Goal: Information Seeking & Learning: Compare options

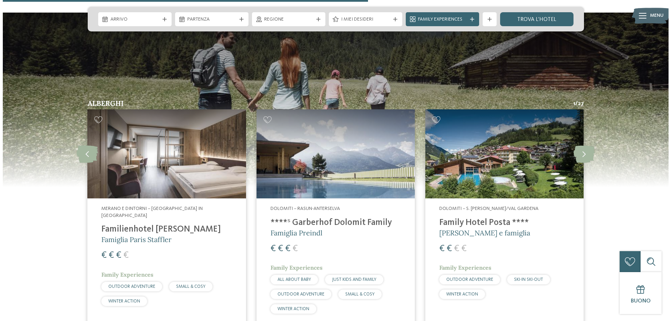
scroll to position [1851, 0]
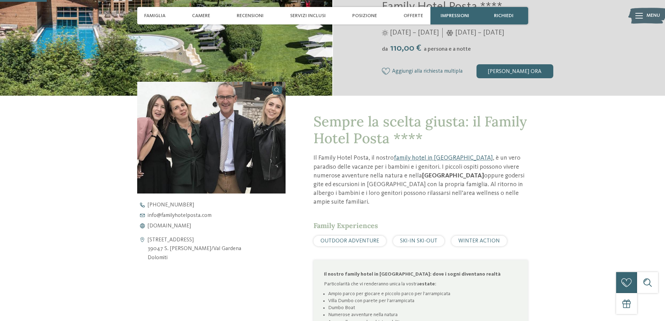
scroll to position [210, 0]
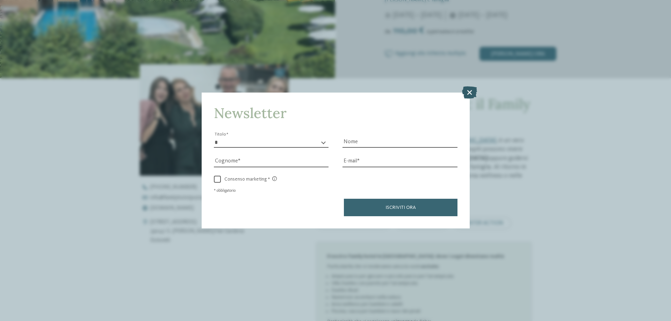
click at [469, 93] on icon at bounding box center [469, 92] width 15 height 12
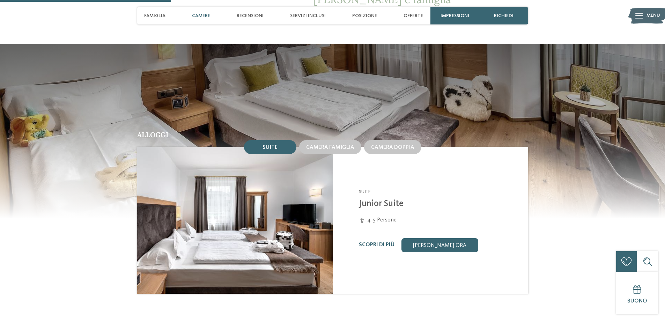
scroll to position [594, 0]
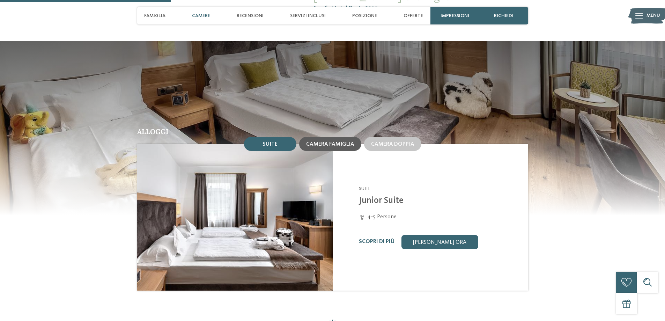
click at [327, 141] on span "Camera famiglia" at bounding box center [330, 144] width 48 height 6
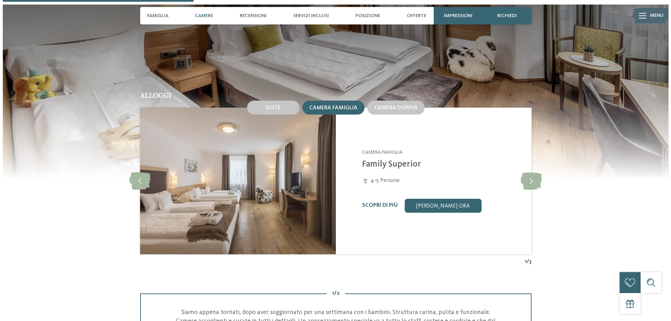
scroll to position [664, 0]
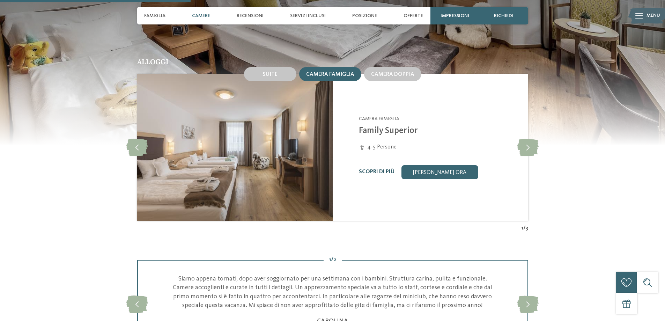
click at [373, 169] on link "Scopri di più" at bounding box center [377, 172] width 36 height 6
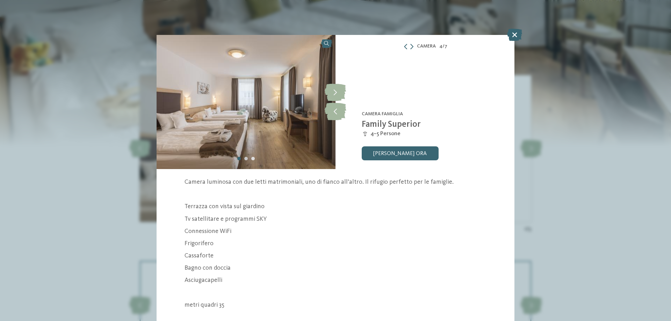
click at [244, 158] on div "Carousel Page 2" at bounding box center [245, 158] width 3 height 3
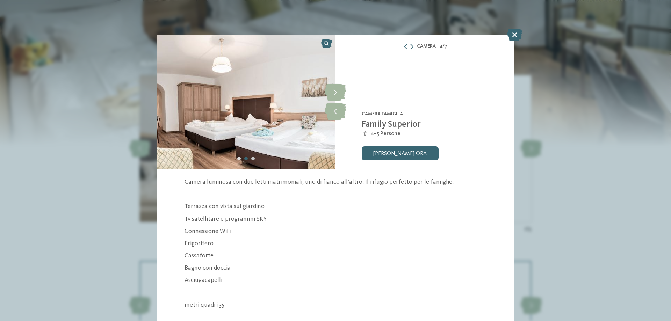
click at [251, 157] on div "Carousel Page 3" at bounding box center [252, 158] width 3 height 3
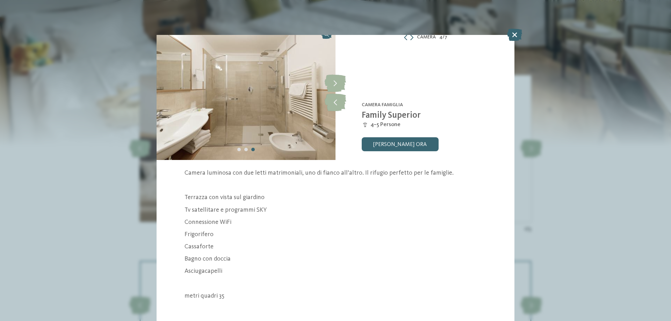
scroll to position [13, 0]
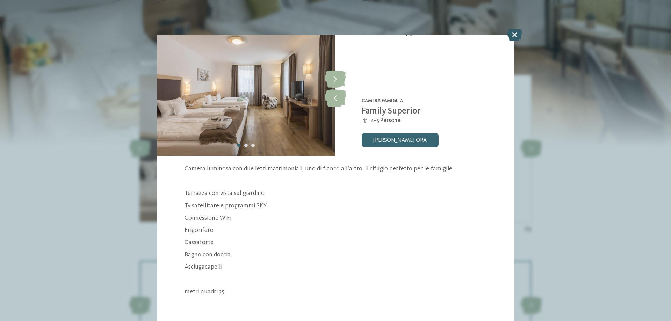
click at [513, 36] on icon at bounding box center [514, 35] width 15 height 12
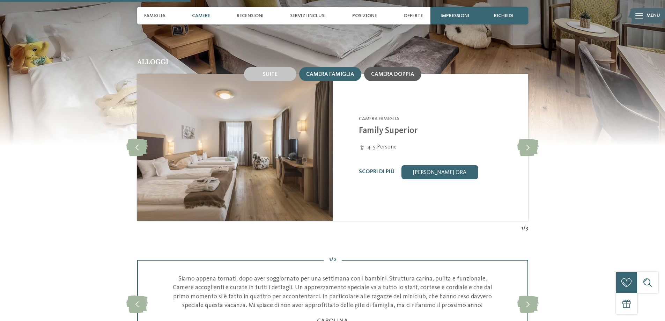
click at [401, 69] on div "Camera doppia" at bounding box center [392, 74] width 57 height 14
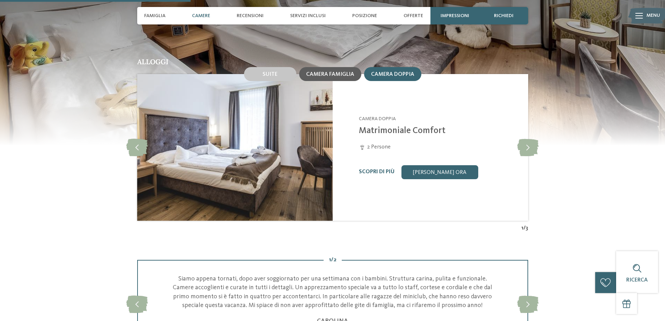
click at [346, 72] on span "Camera famiglia" at bounding box center [330, 75] width 48 height 6
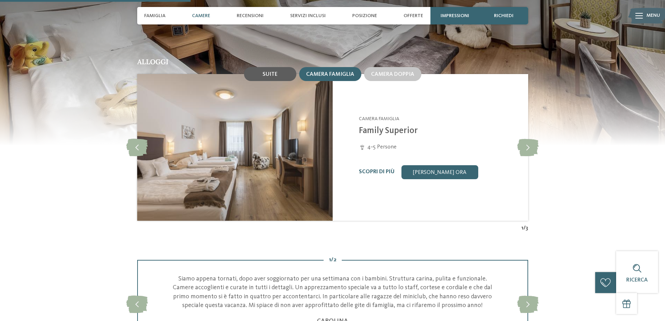
click at [270, 71] on div "Suite" at bounding box center [270, 74] width 15 height 6
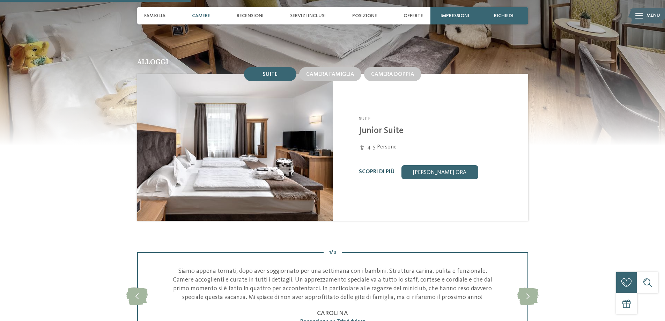
click at [376, 169] on link "Scopri di più" at bounding box center [377, 172] width 36 height 6
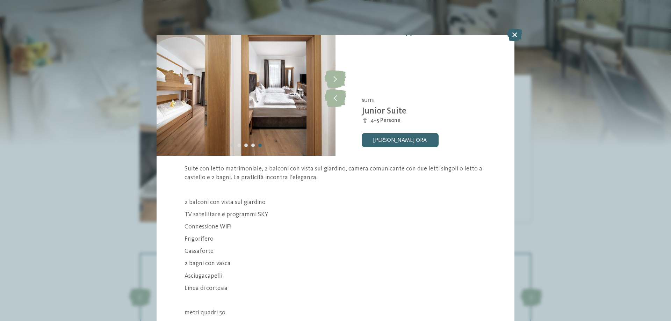
click at [232, 145] on div "Carousel Page 1" at bounding box center [231, 145] width 3 height 3
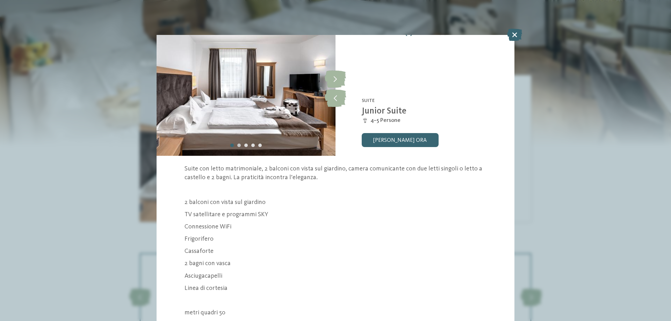
click at [238, 144] on div "Carousel Page 2" at bounding box center [238, 145] width 3 height 3
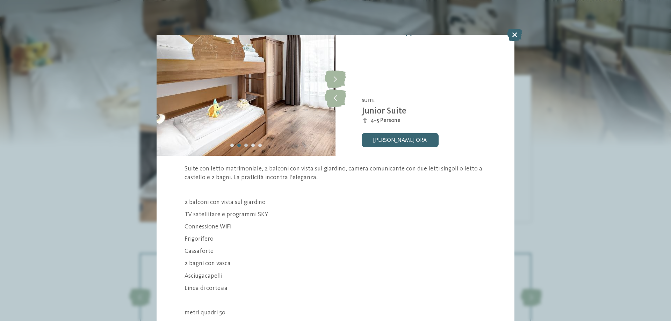
click at [245, 144] on div "Carousel Page 3" at bounding box center [245, 145] width 3 height 3
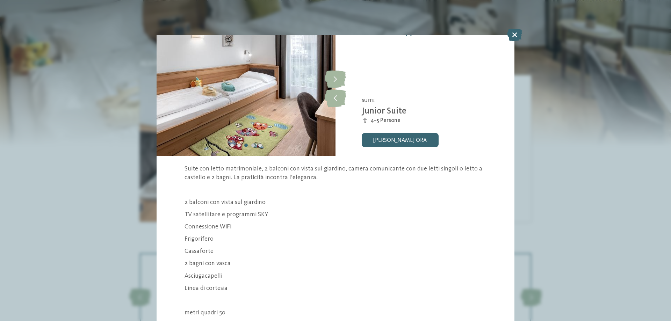
click at [251, 145] on div "Carousel Page 4" at bounding box center [252, 145] width 3 height 3
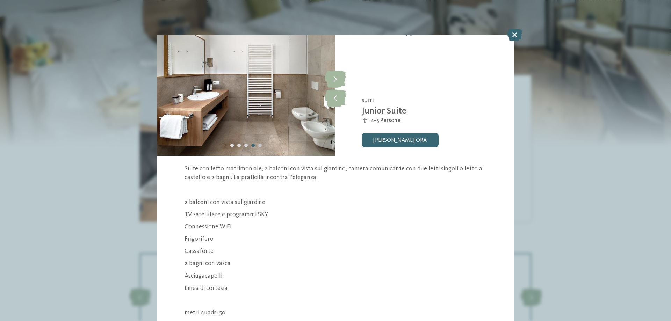
click at [259, 145] on div "Carousel Page 5" at bounding box center [259, 145] width 3 height 3
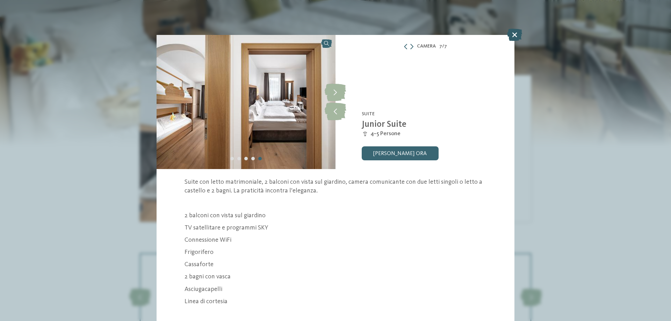
click at [513, 32] on icon at bounding box center [514, 35] width 15 height 12
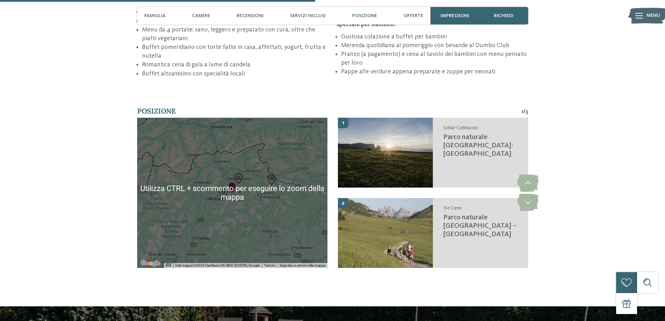
scroll to position [1188, 0]
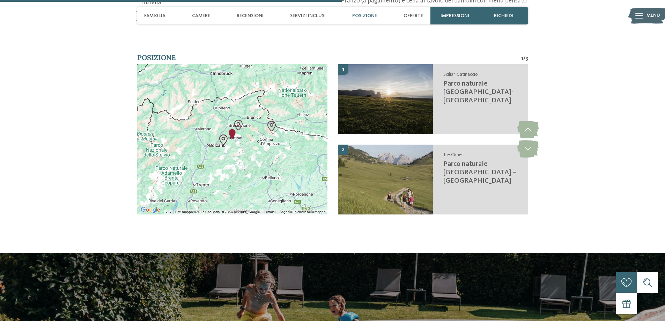
click at [242, 162] on div at bounding box center [232, 139] width 190 height 150
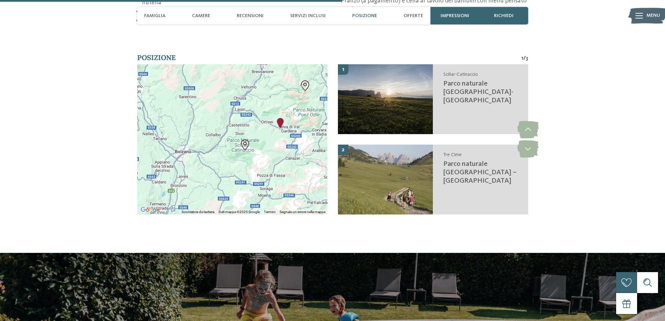
drag, startPoint x: 227, startPoint y: 133, endPoint x: 299, endPoint y: 158, distance: 75.8
click at [299, 158] on div at bounding box center [232, 139] width 190 height 150
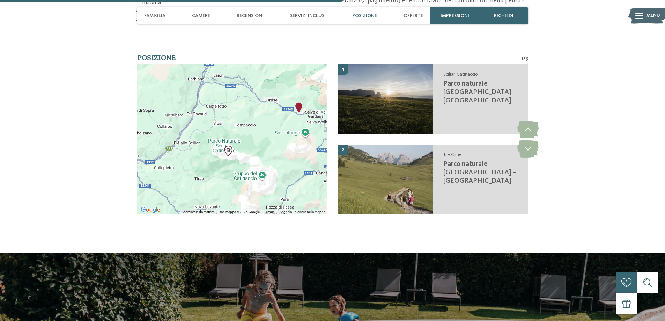
drag, startPoint x: 298, startPoint y: 133, endPoint x: 294, endPoint y: 145, distance: 12.3
click at [294, 145] on div at bounding box center [232, 139] width 190 height 150
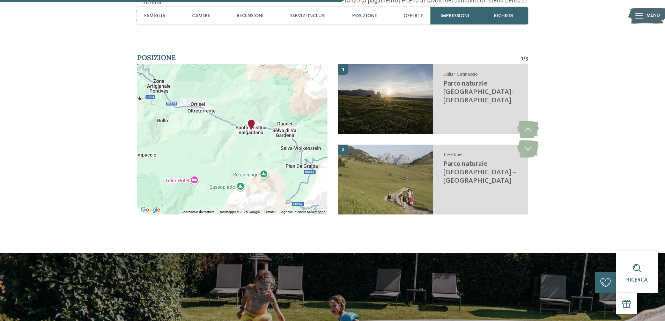
drag, startPoint x: 291, startPoint y: 104, endPoint x: 239, endPoint y: 161, distance: 76.9
click at [239, 161] on div at bounding box center [232, 139] width 190 height 150
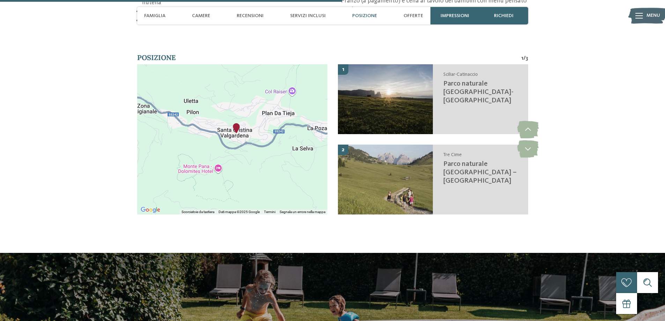
drag, startPoint x: 248, startPoint y: 154, endPoint x: 225, endPoint y: 207, distance: 57.9
click at [225, 207] on div "← Sposta a sinistra → Sposta a destra ↑ Sposta in alto ↓ Sposta in basso + Aume…" at bounding box center [232, 144] width 190 height 161
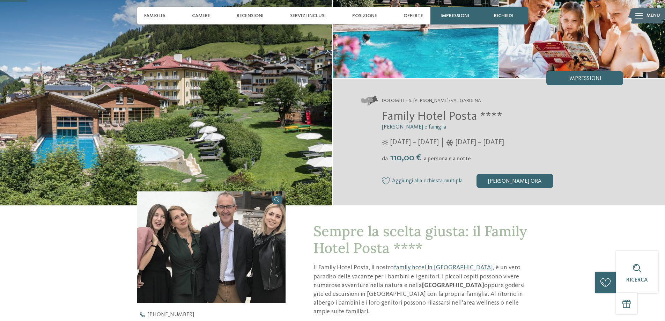
scroll to position [0, 0]
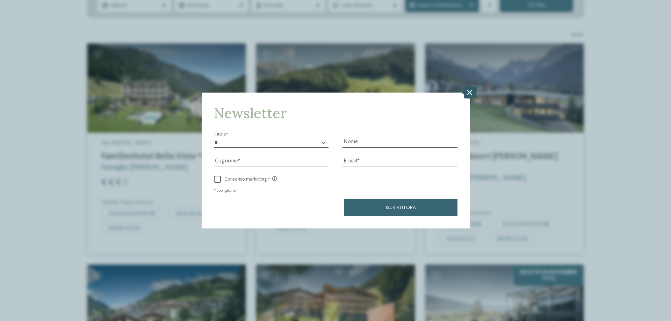
click at [469, 95] on icon at bounding box center [469, 92] width 15 height 12
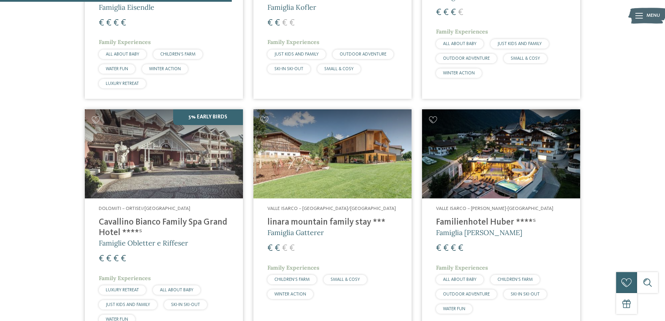
scroll to position [838, 0]
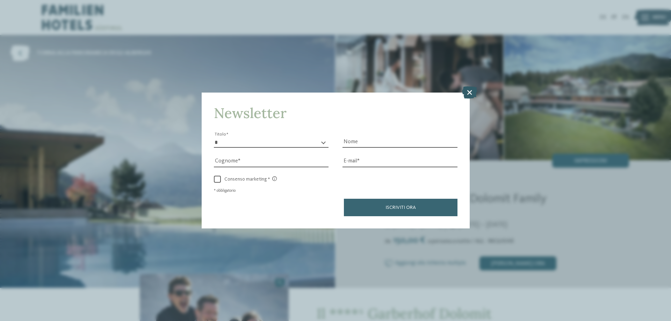
click at [468, 92] on icon at bounding box center [469, 92] width 15 height 12
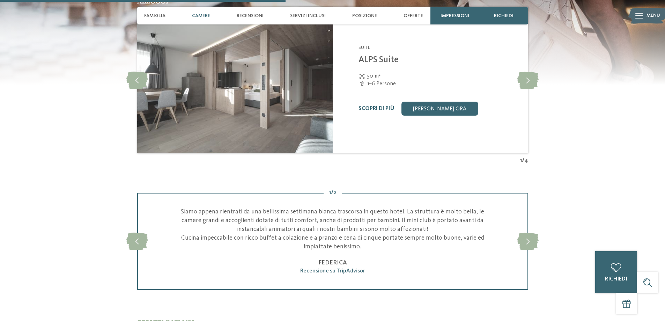
scroll to position [1083, 0]
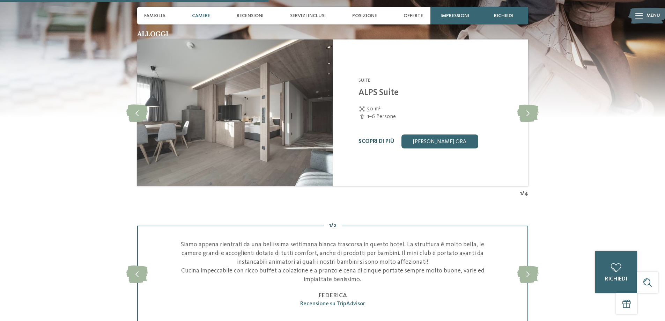
click at [380, 139] on link "Scopri di più" at bounding box center [377, 142] width 36 height 6
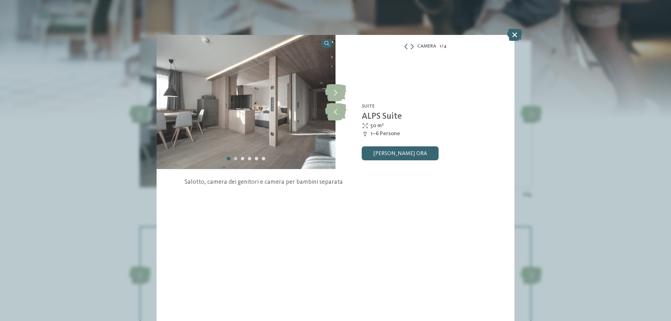
click at [234, 159] on div "Carousel Page 2" at bounding box center [235, 158] width 3 height 3
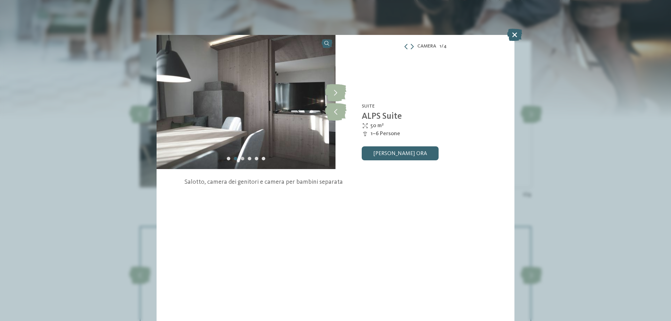
click at [242, 159] on div "Carousel Page 3" at bounding box center [242, 158] width 3 height 3
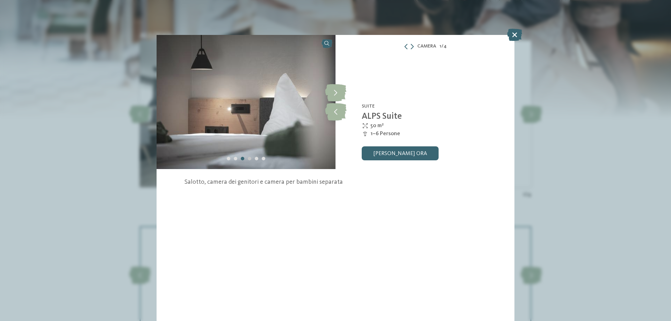
click at [249, 159] on div "Carousel Page 4" at bounding box center [249, 158] width 3 height 3
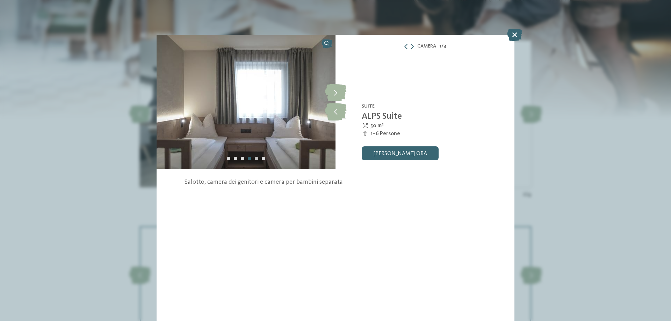
click at [256, 159] on div "Carousel Page 5" at bounding box center [256, 158] width 3 height 3
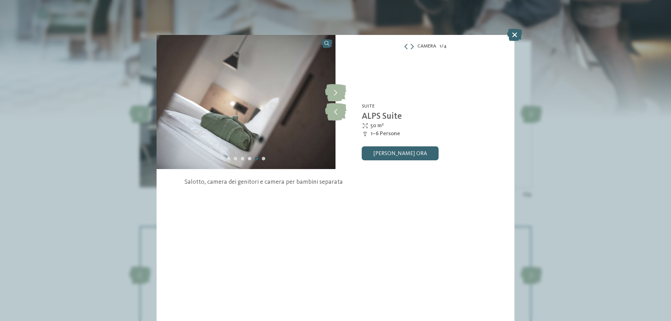
click at [262, 159] on div "Carousel Page 6" at bounding box center [263, 158] width 3 height 3
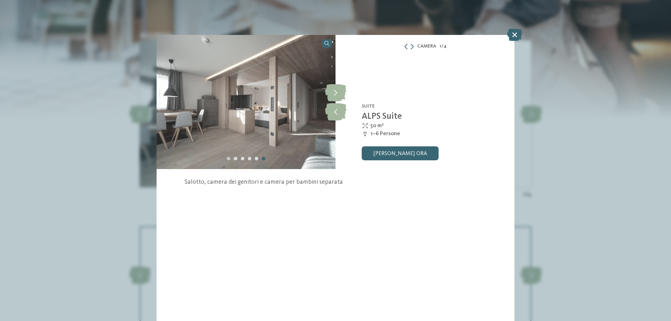
click at [227, 160] on div "Carousel Page 1" at bounding box center [228, 158] width 3 height 3
click at [235, 160] on div "Carousel Page 2" at bounding box center [235, 158] width 3 height 3
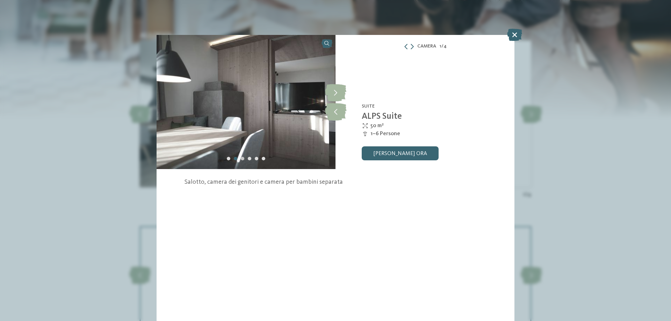
click at [241, 159] on div "Carousel Page 3" at bounding box center [242, 158] width 3 height 3
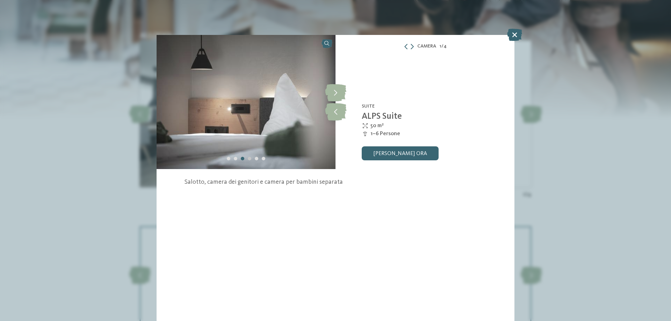
click at [248, 159] on div "Carousel Page 4" at bounding box center [249, 158] width 3 height 3
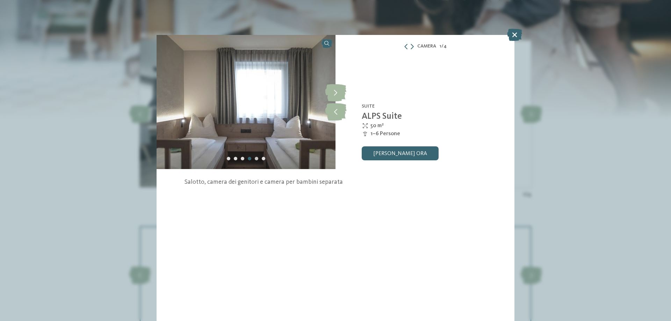
click at [257, 159] on div "Carousel Page 5" at bounding box center [256, 158] width 3 height 3
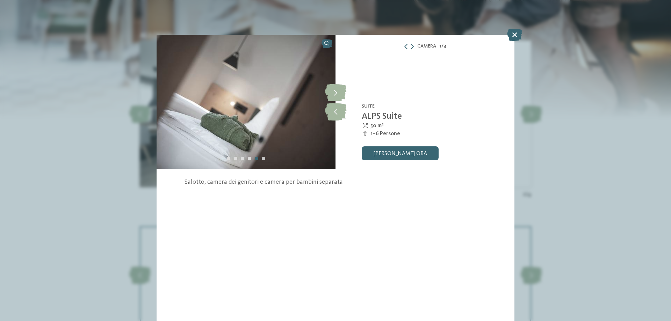
click at [262, 159] on div "Carousel Page 6" at bounding box center [263, 158] width 3 height 3
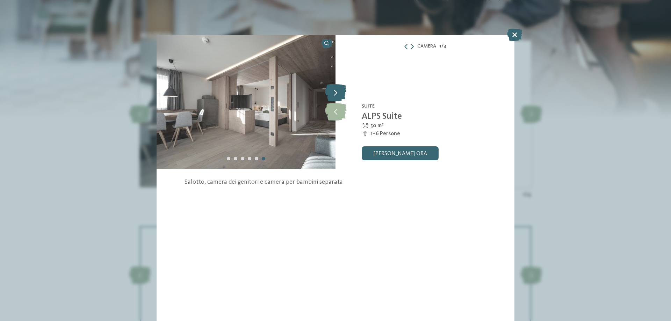
click at [338, 92] on icon at bounding box center [335, 92] width 21 height 17
click at [511, 35] on icon at bounding box center [514, 35] width 15 height 12
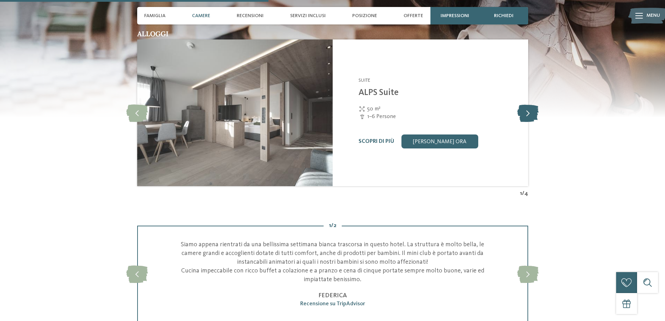
click at [529, 114] on icon at bounding box center [528, 112] width 21 height 17
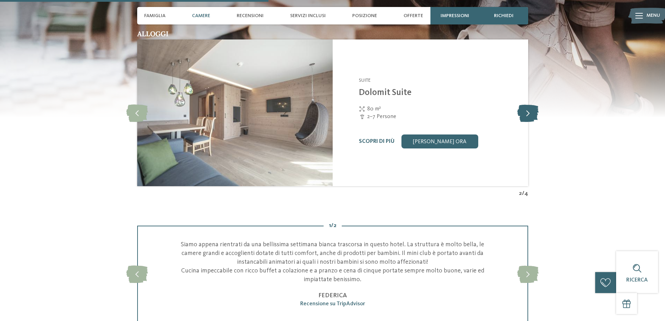
click at [530, 114] on icon at bounding box center [528, 112] width 21 height 17
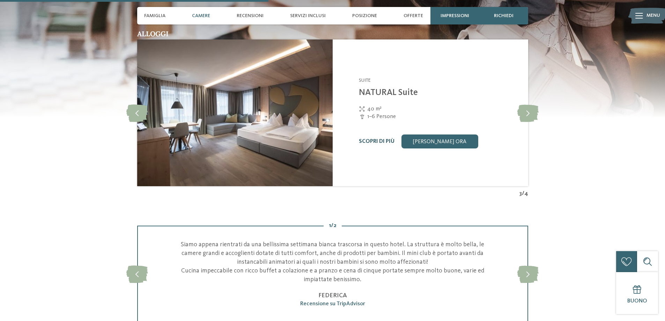
click at [368, 140] on link "Scopri di più" at bounding box center [377, 142] width 36 height 6
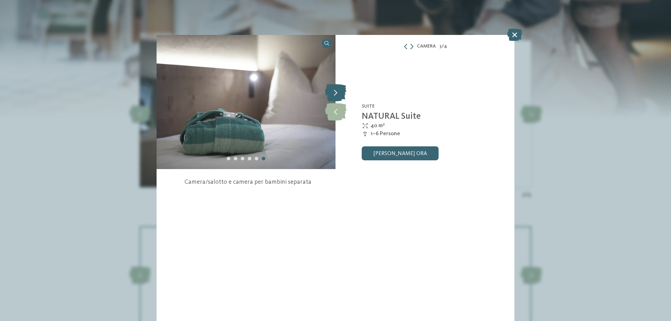
click at [338, 86] on icon at bounding box center [335, 92] width 21 height 17
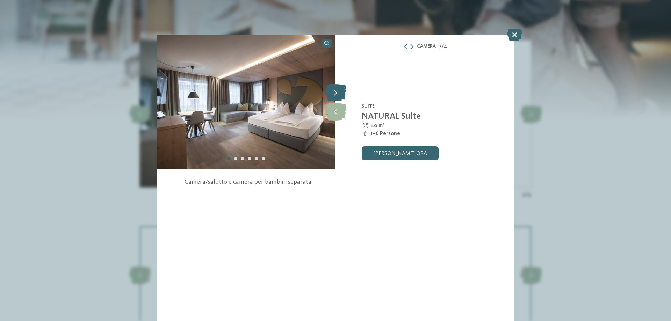
click at [338, 86] on icon at bounding box center [335, 92] width 21 height 17
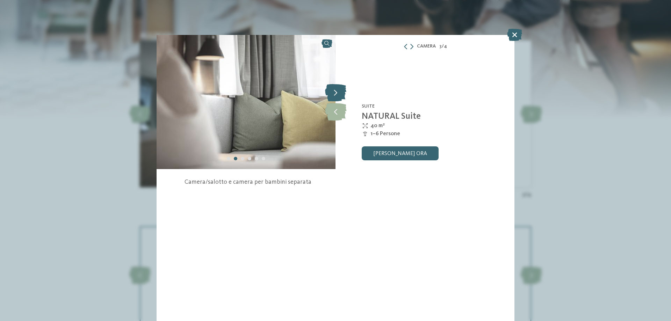
click at [338, 86] on icon at bounding box center [335, 92] width 21 height 17
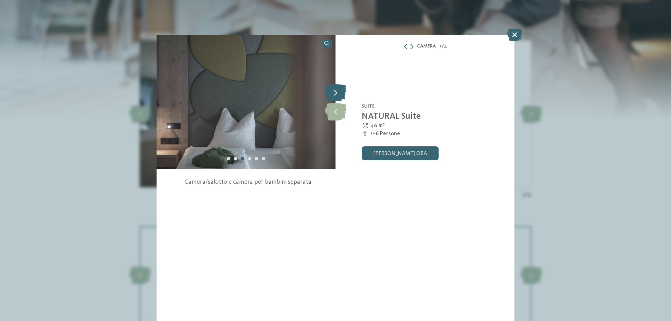
click at [338, 86] on icon at bounding box center [335, 92] width 21 height 17
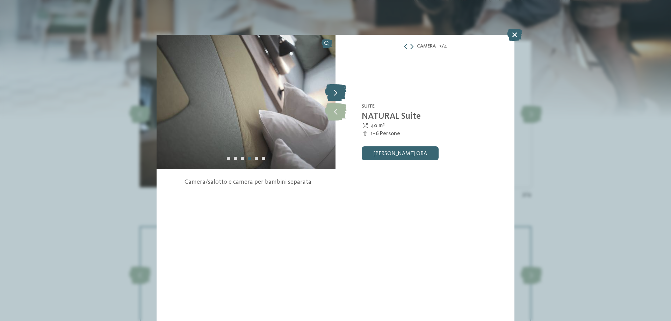
click at [338, 86] on icon at bounding box center [335, 92] width 21 height 17
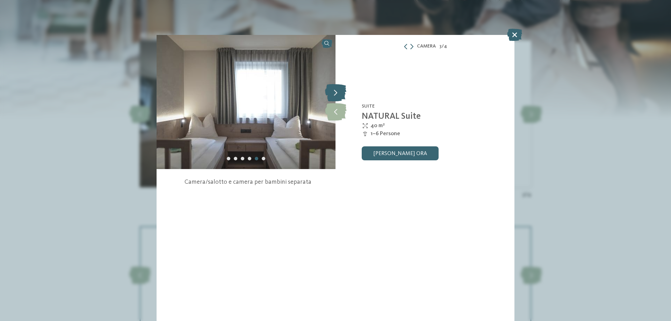
click at [338, 86] on icon at bounding box center [335, 92] width 21 height 17
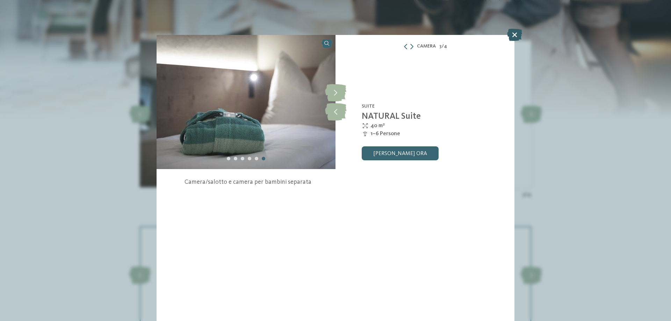
click at [511, 32] on icon at bounding box center [514, 35] width 15 height 12
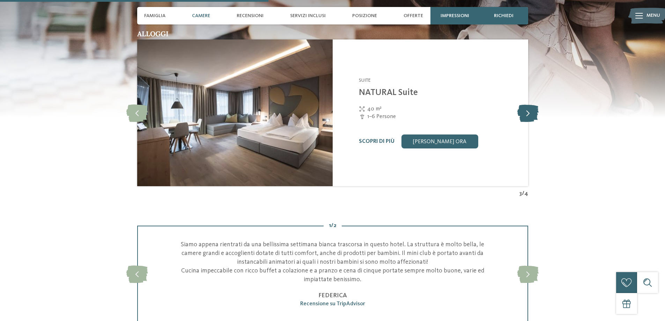
click at [525, 115] on icon at bounding box center [528, 112] width 21 height 17
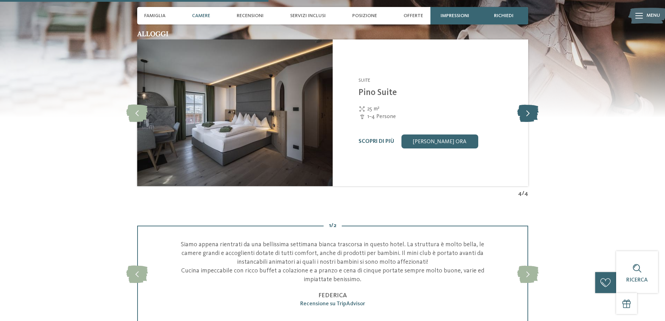
click at [525, 115] on icon at bounding box center [528, 112] width 21 height 17
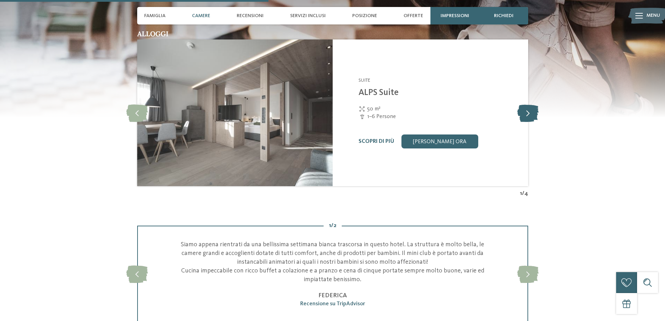
click at [525, 115] on icon at bounding box center [528, 112] width 21 height 17
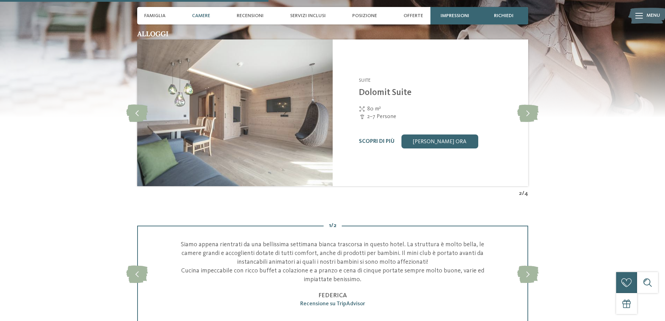
click at [367, 141] on link "Scopri di più" at bounding box center [377, 142] width 36 height 6
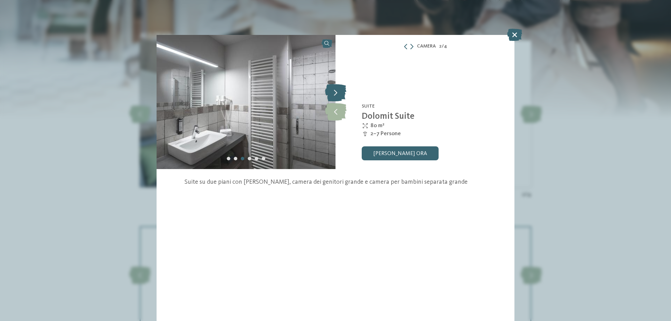
click at [337, 90] on icon at bounding box center [335, 92] width 21 height 17
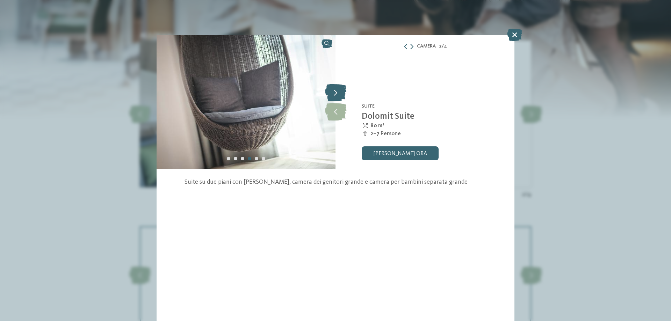
click at [337, 90] on icon at bounding box center [335, 92] width 21 height 17
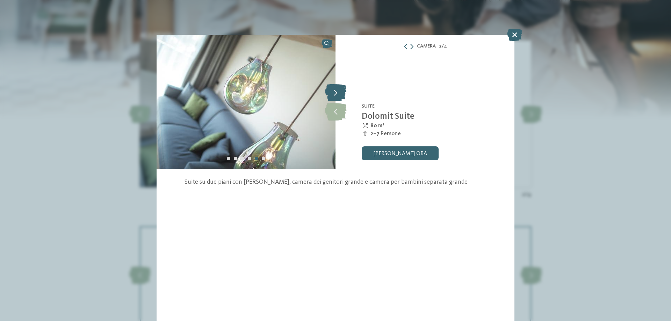
click at [337, 90] on icon at bounding box center [335, 92] width 21 height 17
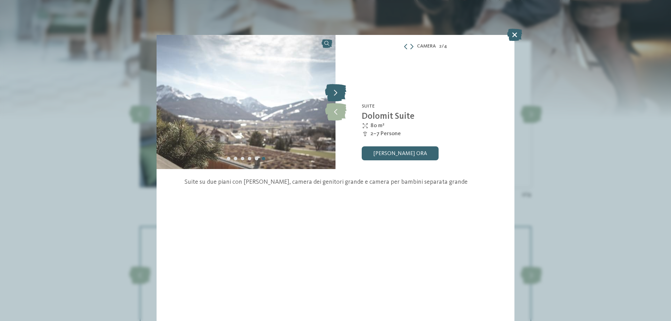
click at [337, 90] on icon at bounding box center [335, 92] width 21 height 17
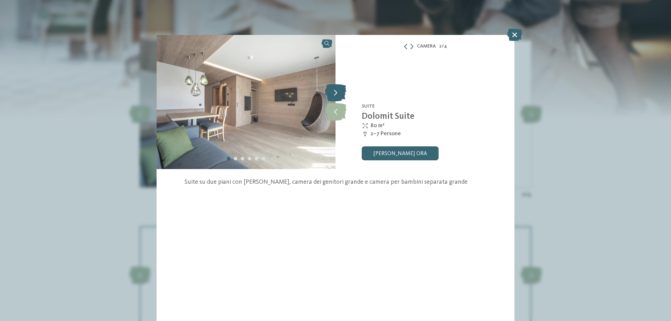
click at [337, 90] on icon at bounding box center [335, 92] width 21 height 17
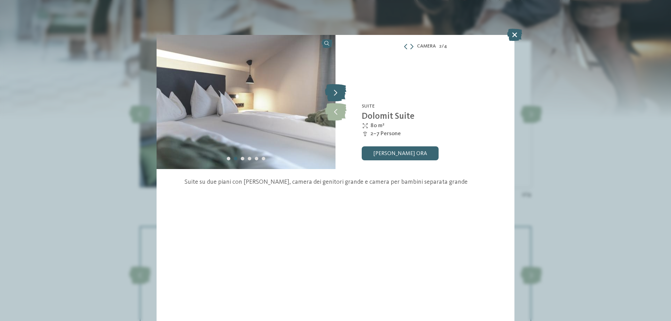
click at [337, 90] on icon at bounding box center [335, 92] width 21 height 17
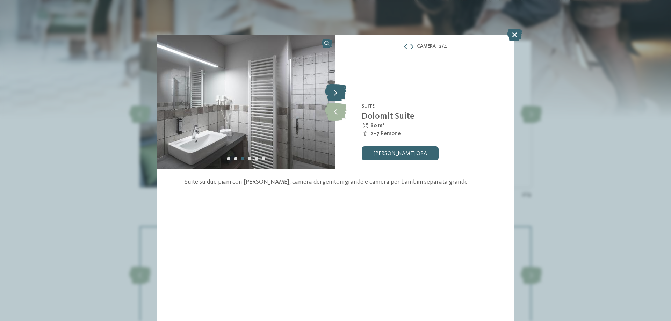
click at [337, 90] on icon at bounding box center [335, 92] width 21 height 17
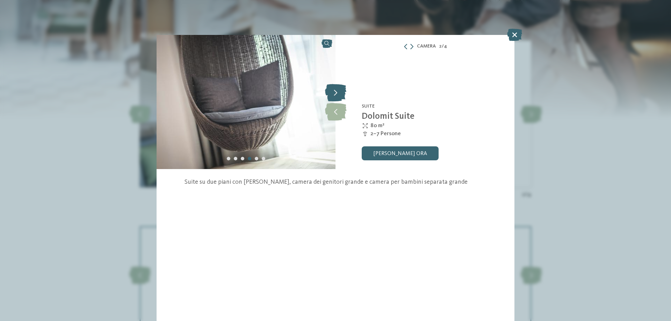
click at [337, 90] on icon at bounding box center [335, 92] width 21 height 17
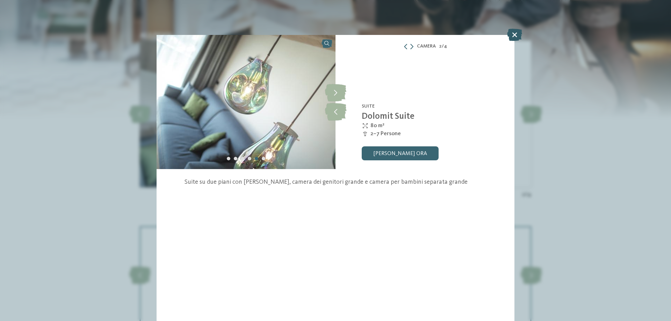
click at [513, 32] on icon at bounding box center [514, 35] width 15 height 12
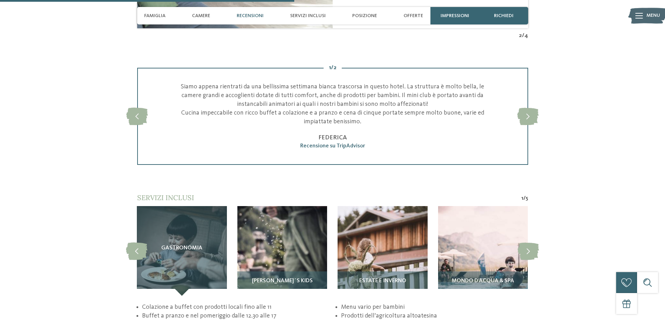
scroll to position [1327, 0]
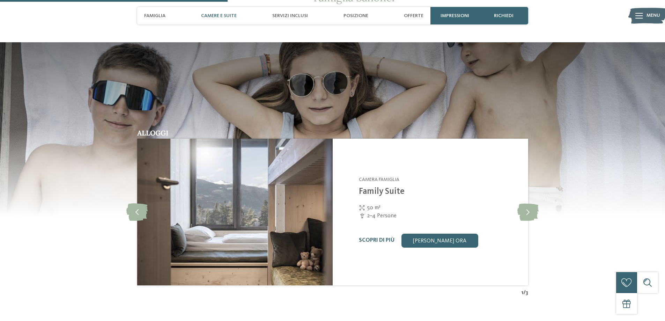
scroll to position [838, 0]
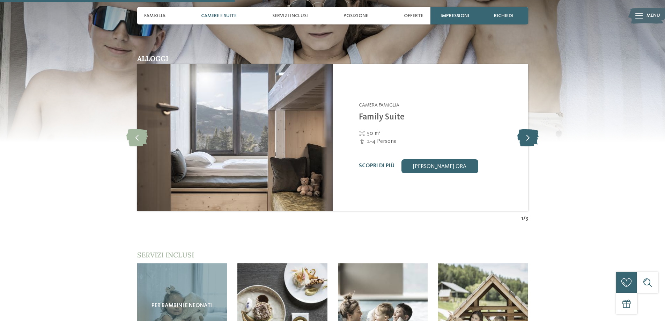
click at [533, 136] on icon at bounding box center [528, 137] width 21 height 17
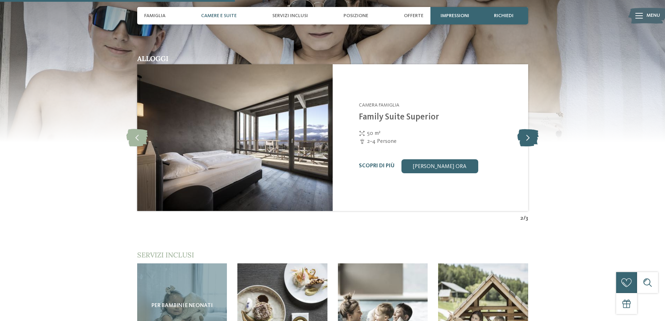
click at [530, 136] on icon at bounding box center [528, 137] width 21 height 17
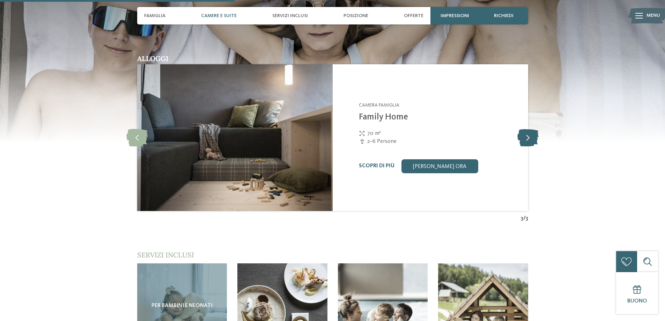
click at [530, 136] on icon at bounding box center [528, 137] width 21 height 17
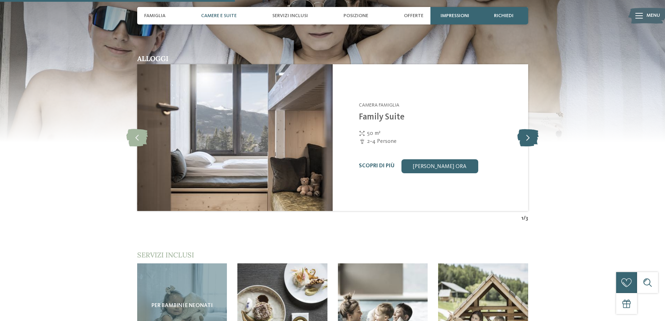
click at [530, 136] on icon at bounding box center [528, 137] width 21 height 17
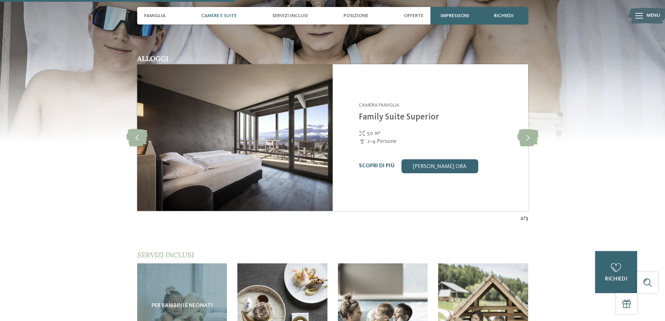
click at [366, 163] on div "Scopri di più" at bounding box center [377, 166] width 36 height 7
click at [365, 166] on link "Scopri di più" at bounding box center [377, 166] width 36 height 6
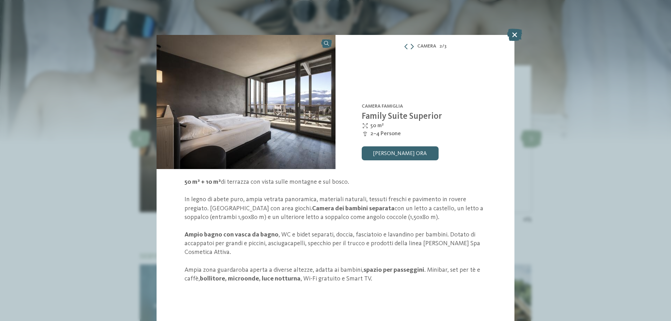
click at [413, 46] on icon at bounding box center [411, 47] width 3 height 6
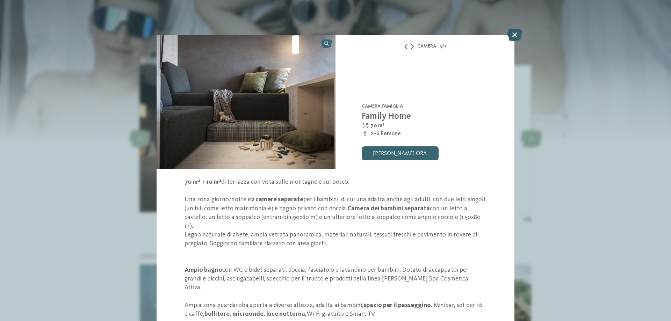
click at [513, 35] on icon at bounding box center [514, 35] width 15 height 12
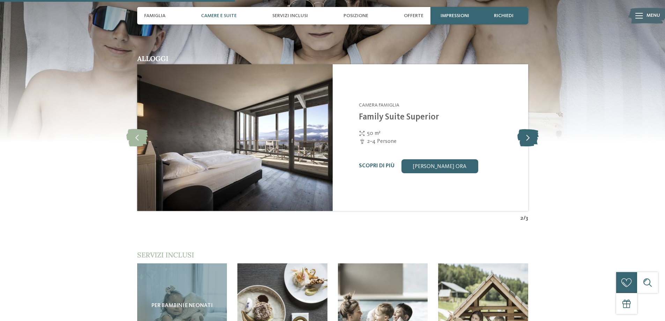
click at [529, 137] on icon at bounding box center [528, 137] width 21 height 17
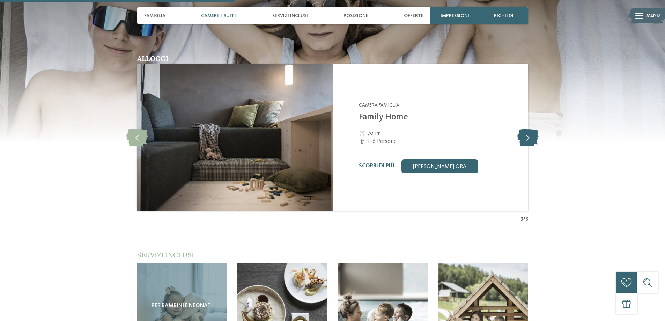
click at [529, 137] on icon at bounding box center [528, 137] width 21 height 17
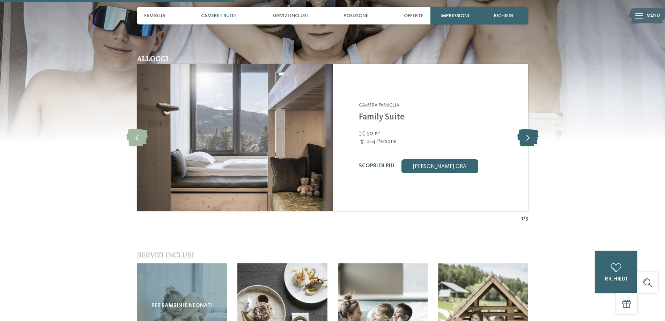
click at [529, 137] on icon at bounding box center [528, 137] width 21 height 17
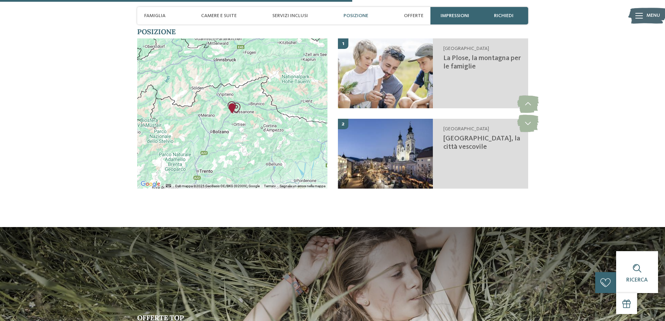
scroll to position [1257, 0]
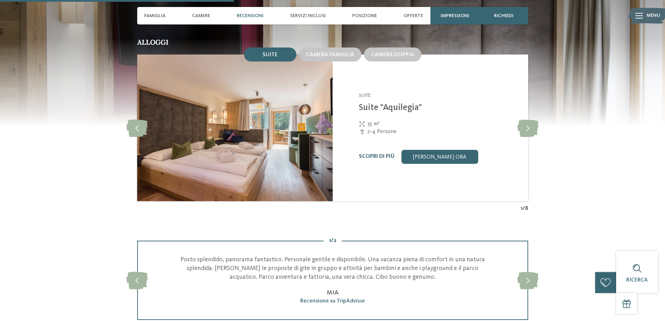
scroll to position [873, 0]
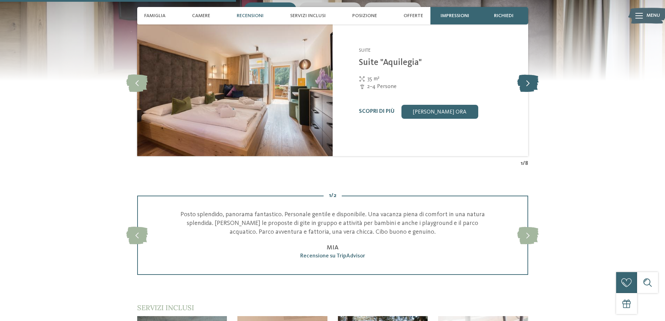
click at [530, 85] on icon at bounding box center [528, 82] width 21 height 17
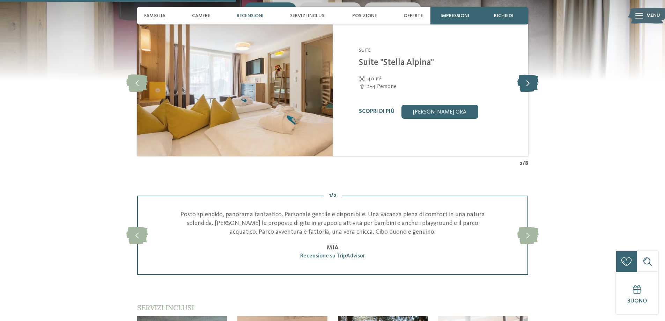
click at [530, 85] on icon at bounding box center [528, 82] width 21 height 17
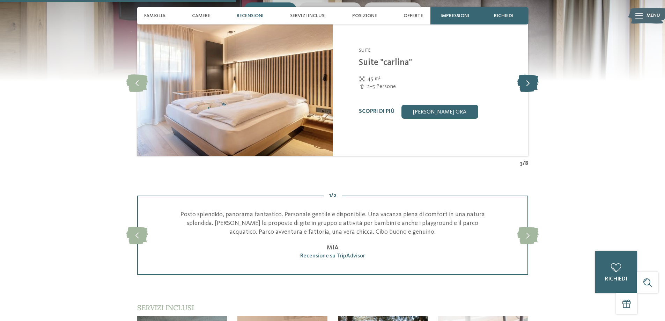
click at [530, 85] on icon at bounding box center [528, 82] width 21 height 17
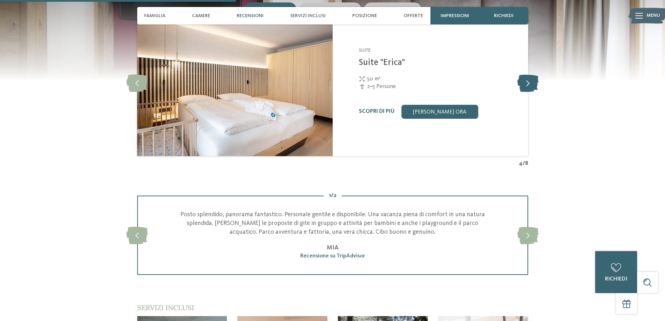
click at [530, 85] on icon at bounding box center [528, 82] width 21 height 17
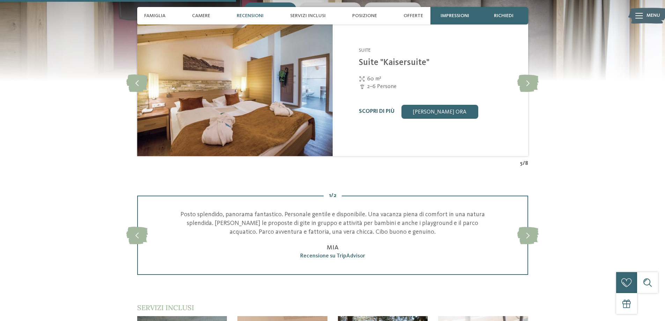
click at [373, 111] on link "Scopri di più" at bounding box center [377, 112] width 36 height 6
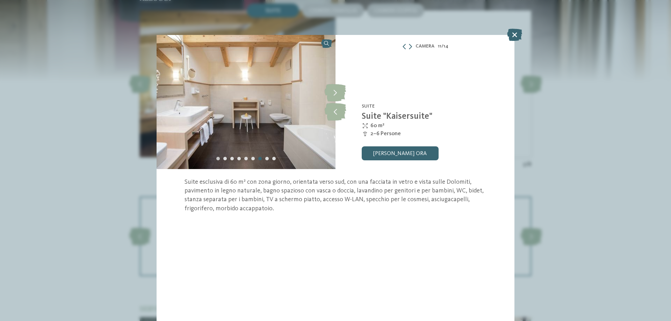
click at [218, 159] on div "Carousel Page 1" at bounding box center [217, 158] width 3 height 3
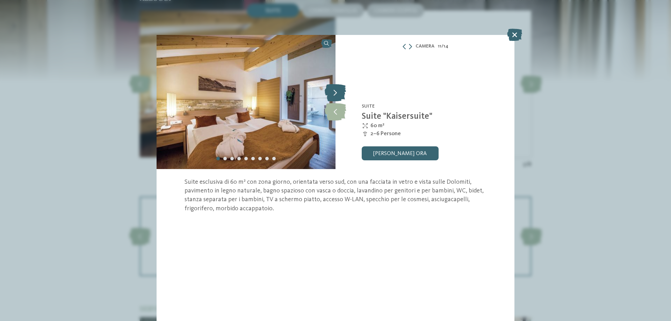
click at [330, 92] on icon at bounding box center [334, 92] width 21 height 17
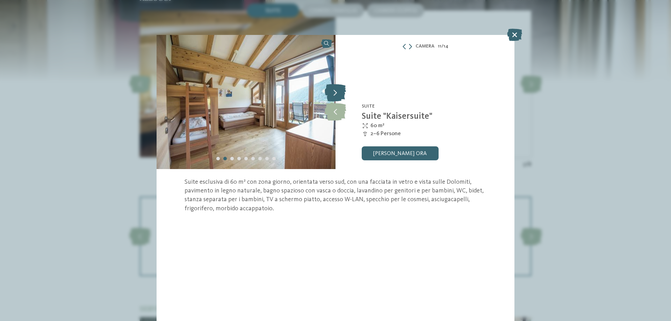
click at [332, 92] on icon at bounding box center [334, 92] width 21 height 17
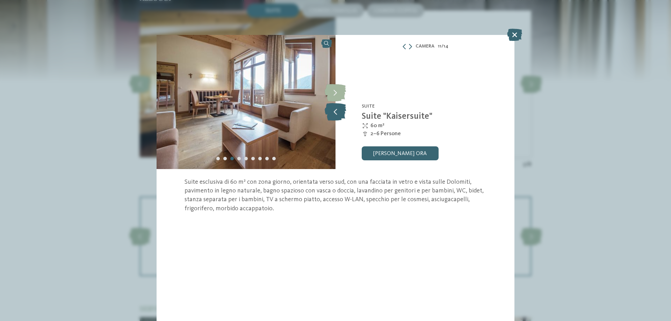
click at [338, 116] on icon at bounding box center [334, 111] width 21 height 17
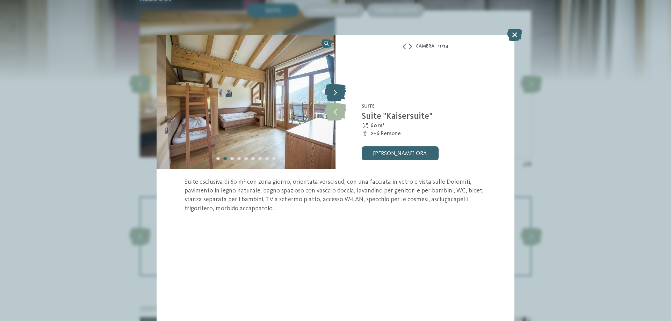
click at [338, 91] on icon at bounding box center [334, 92] width 21 height 17
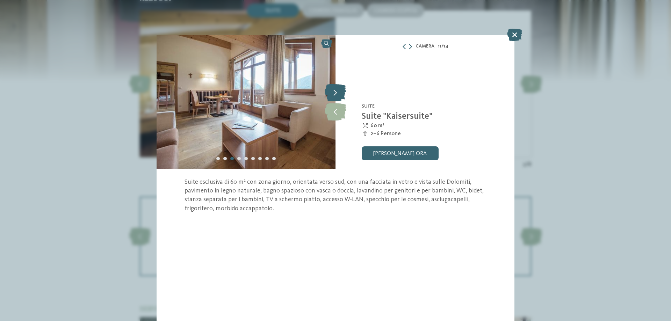
click at [338, 91] on icon at bounding box center [334, 92] width 21 height 17
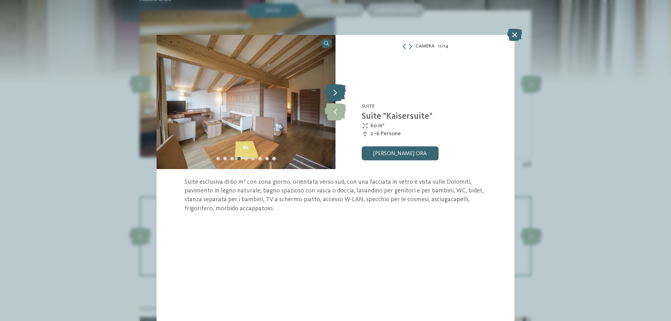
click at [338, 91] on icon at bounding box center [334, 92] width 21 height 17
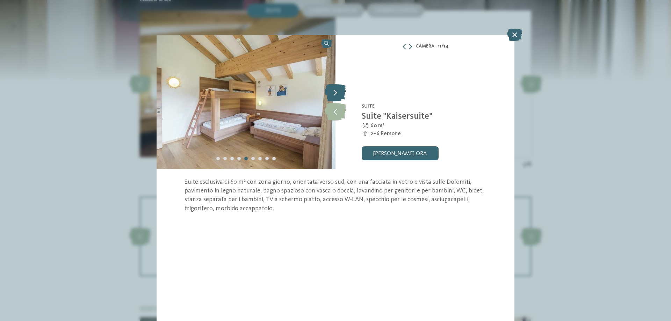
click at [338, 91] on icon at bounding box center [334, 92] width 21 height 17
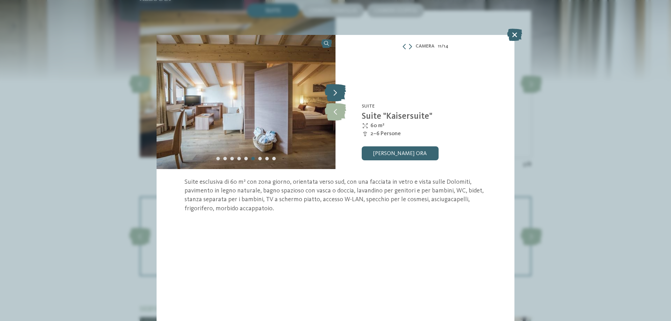
click at [338, 91] on icon at bounding box center [334, 92] width 21 height 17
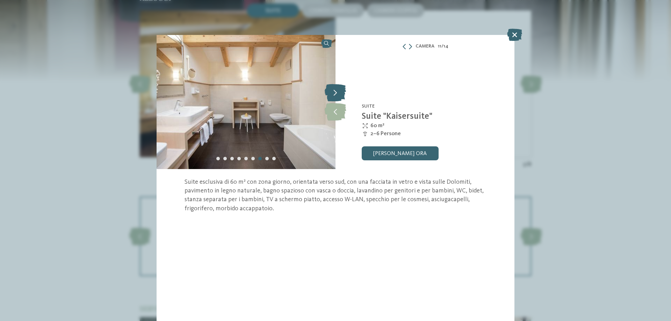
click at [338, 91] on icon at bounding box center [334, 92] width 21 height 17
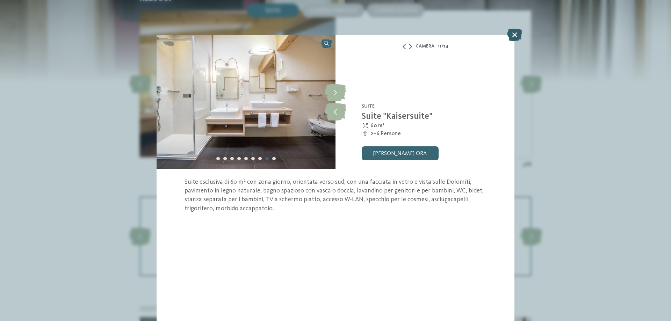
click at [512, 32] on icon at bounding box center [514, 35] width 15 height 12
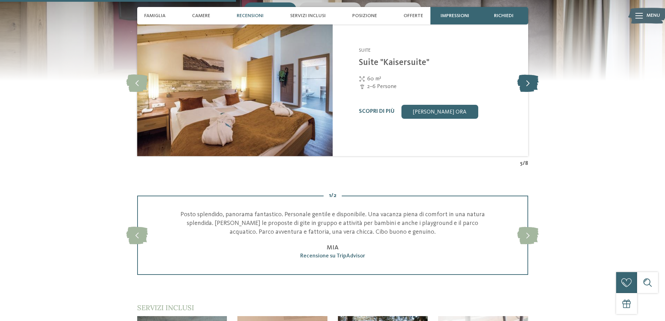
click at [528, 78] on icon at bounding box center [528, 82] width 21 height 17
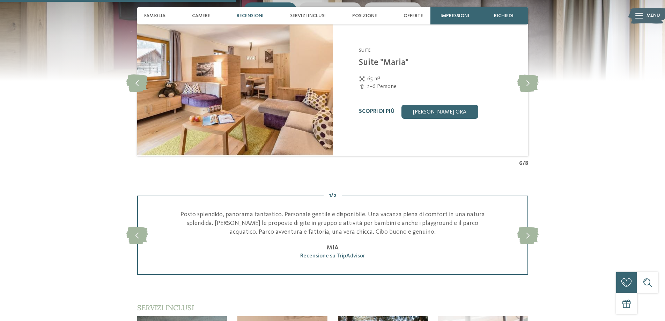
click at [372, 112] on link "Scopri di più" at bounding box center [377, 112] width 36 height 6
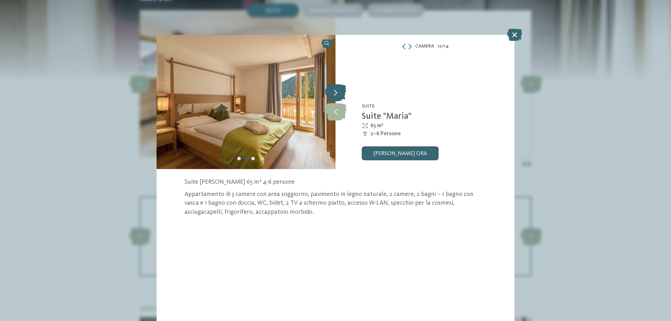
click at [335, 92] on icon at bounding box center [335, 92] width 21 height 17
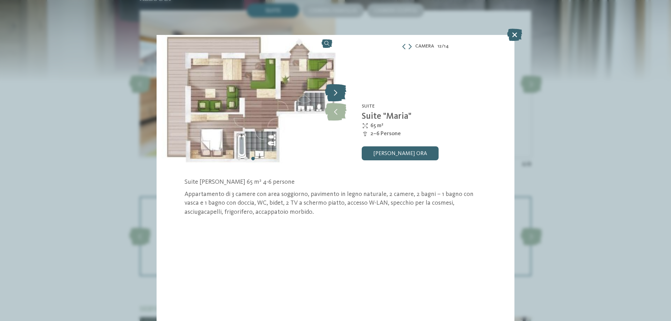
click at [336, 91] on icon at bounding box center [335, 92] width 21 height 17
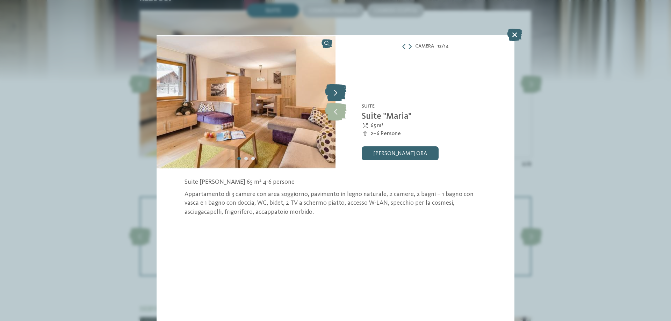
click at [336, 91] on icon at bounding box center [335, 92] width 21 height 17
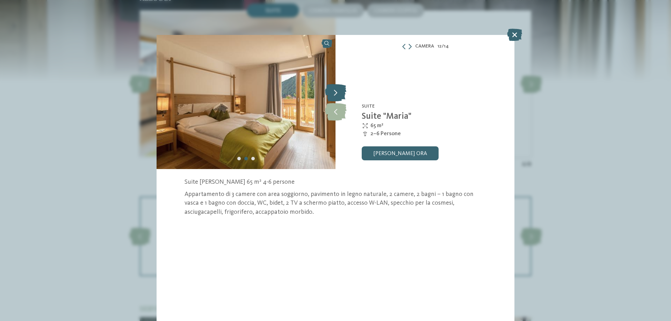
click at [336, 91] on icon at bounding box center [335, 92] width 21 height 17
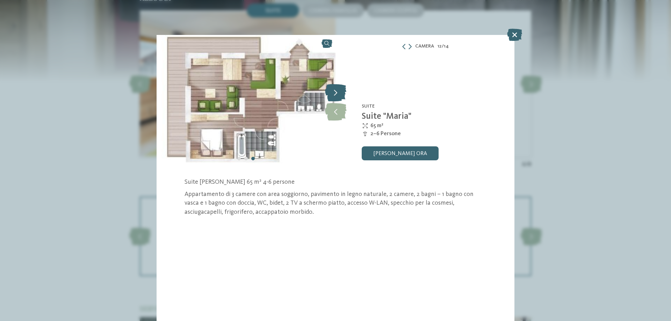
click at [336, 91] on icon at bounding box center [335, 92] width 21 height 17
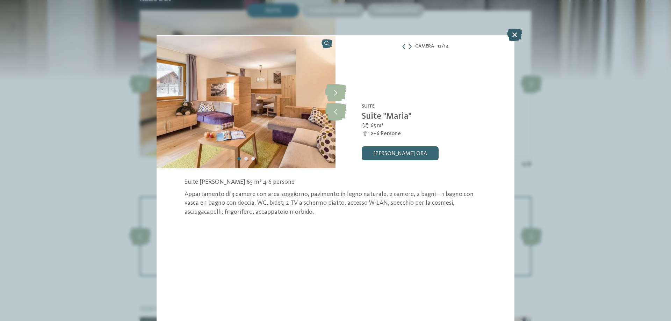
click at [511, 34] on icon at bounding box center [514, 35] width 15 height 12
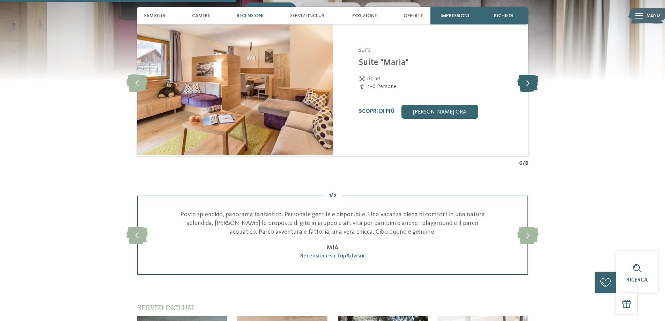
click at [532, 84] on icon at bounding box center [528, 82] width 21 height 17
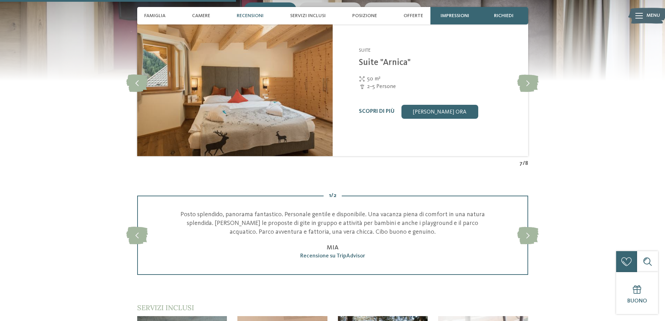
click at [380, 108] on div "Scopri di più" at bounding box center [377, 111] width 36 height 7
click at [374, 110] on link "Scopri di più" at bounding box center [377, 112] width 36 height 6
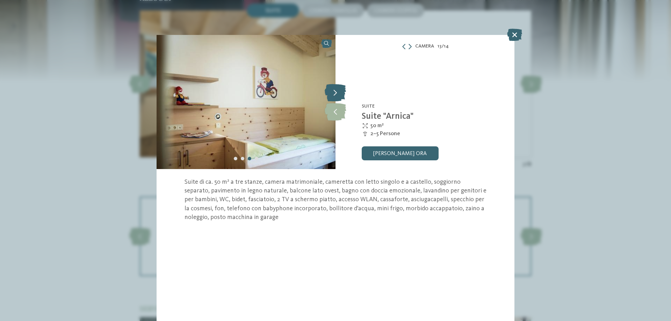
click at [342, 93] on icon at bounding box center [334, 92] width 21 height 17
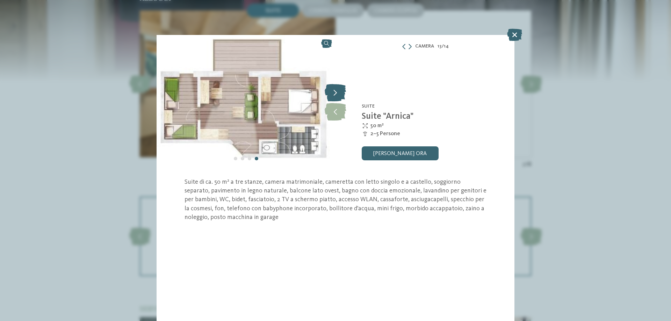
click at [339, 92] on icon at bounding box center [334, 92] width 21 height 17
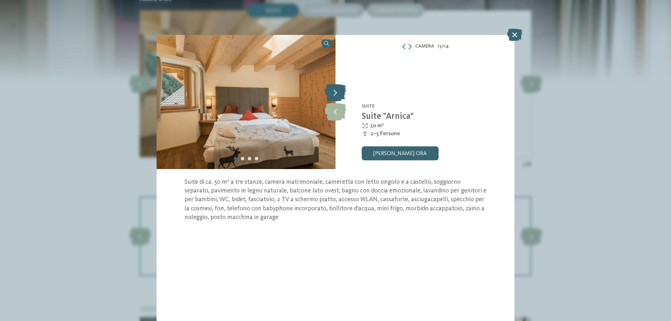
click at [339, 92] on icon at bounding box center [334, 92] width 21 height 17
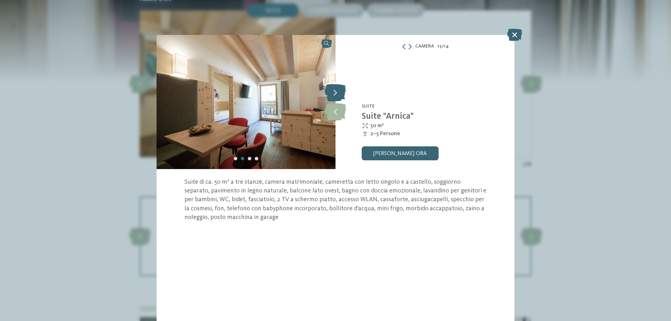
click at [339, 92] on icon at bounding box center [334, 92] width 21 height 17
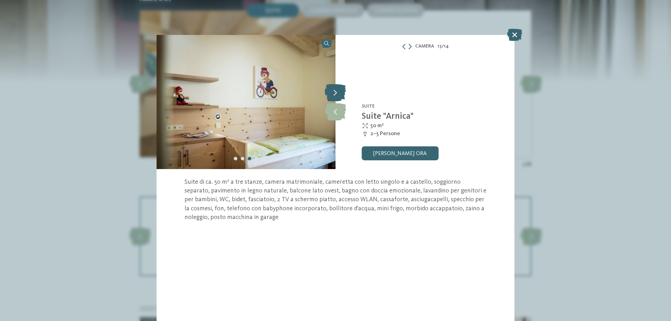
click at [339, 92] on icon at bounding box center [334, 92] width 21 height 17
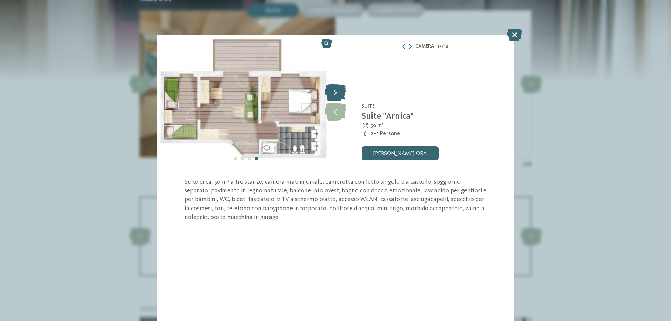
click at [339, 92] on icon at bounding box center [334, 92] width 21 height 17
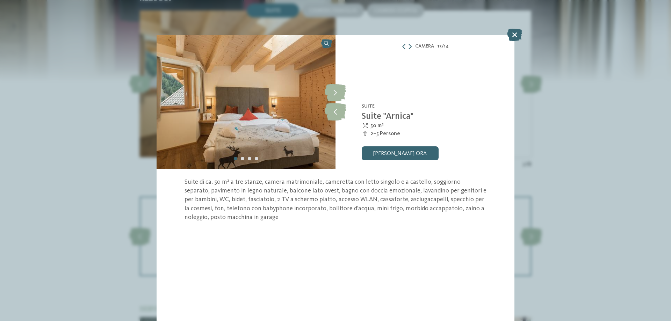
click at [510, 35] on icon at bounding box center [514, 35] width 15 height 12
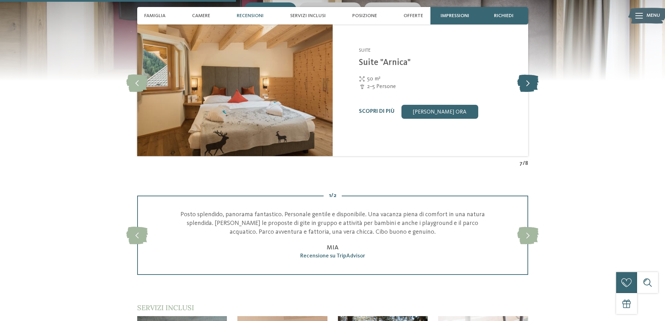
click at [525, 84] on icon at bounding box center [528, 82] width 21 height 17
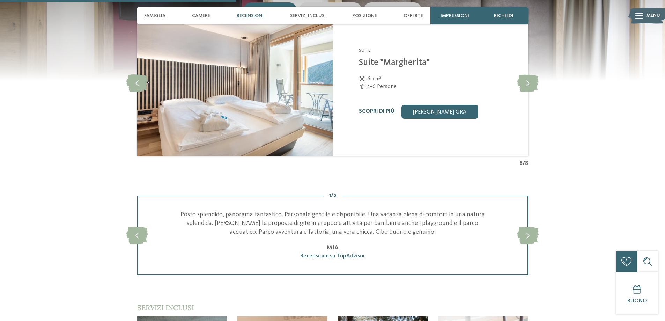
click at [368, 110] on link "Scopri di più" at bounding box center [377, 112] width 36 height 6
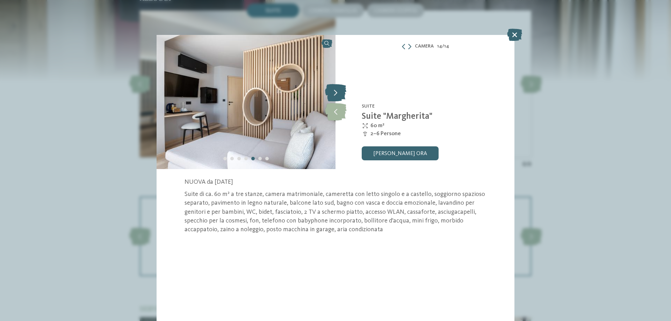
click at [340, 94] on icon at bounding box center [335, 92] width 21 height 17
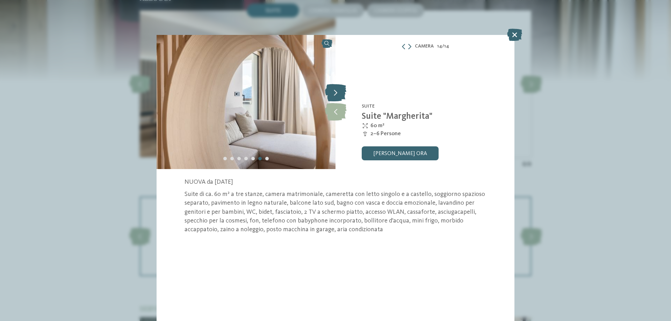
click at [335, 94] on icon at bounding box center [335, 92] width 21 height 17
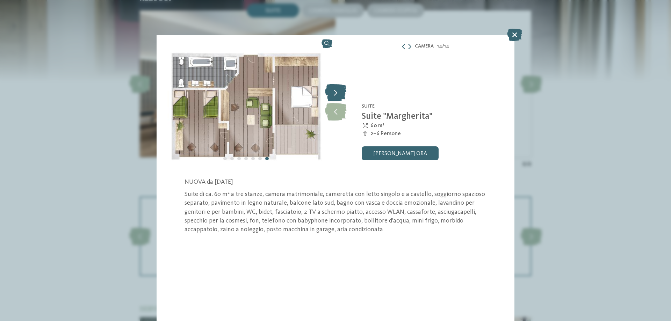
click at [335, 94] on icon at bounding box center [335, 92] width 21 height 17
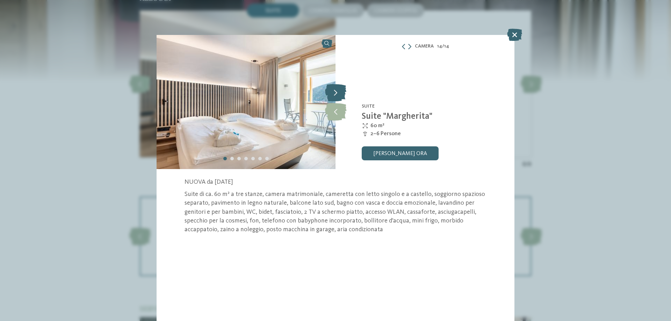
click at [335, 94] on icon at bounding box center [335, 92] width 21 height 17
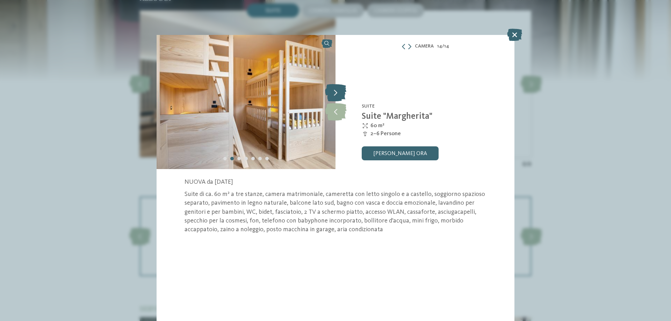
click at [335, 94] on icon at bounding box center [335, 92] width 21 height 17
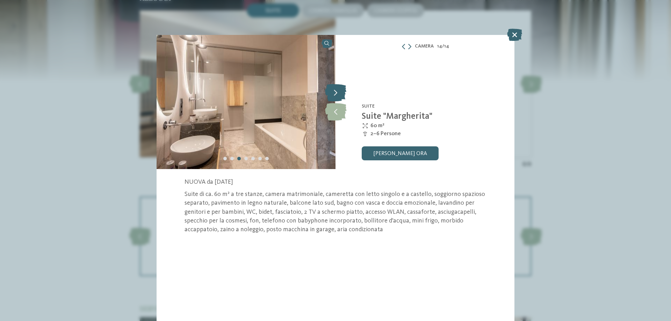
click at [335, 94] on icon at bounding box center [335, 92] width 21 height 17
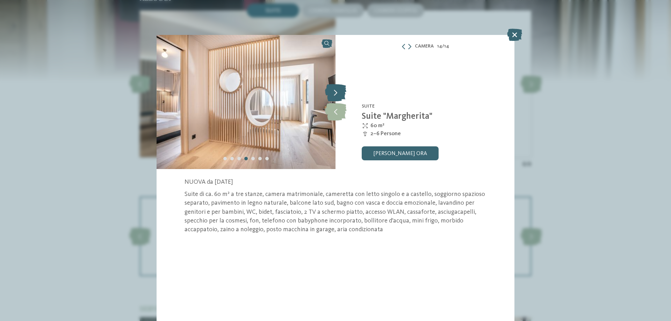
click at [335, 94] on icon at bounding box center [335, 92] width 21 height 17
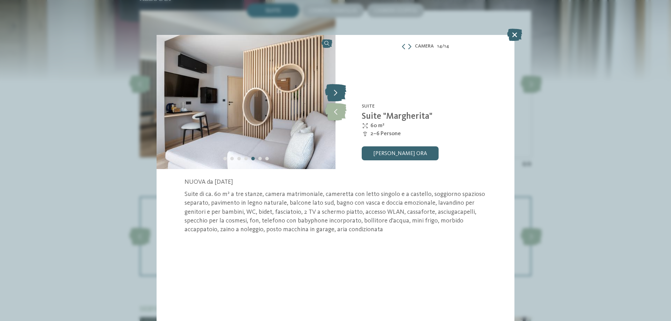
click at [335, 94] on icon at bounding box center [335, 92] width 21 height 17
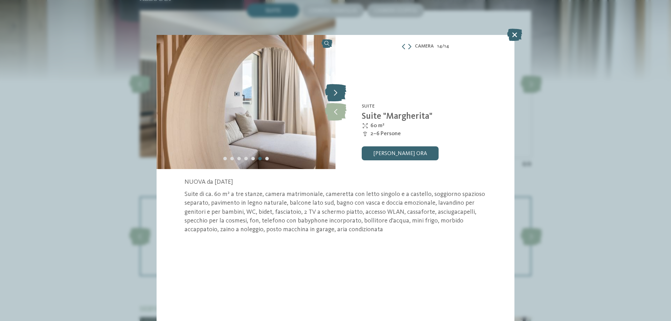
click at [335, 94] on icon at bounding box center [335, 92] width 21 height 17
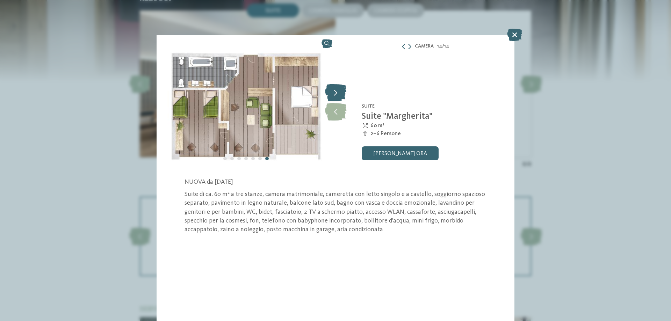
click at [335, 94] on icon at bounding box center [335, 92] width 21 height 17
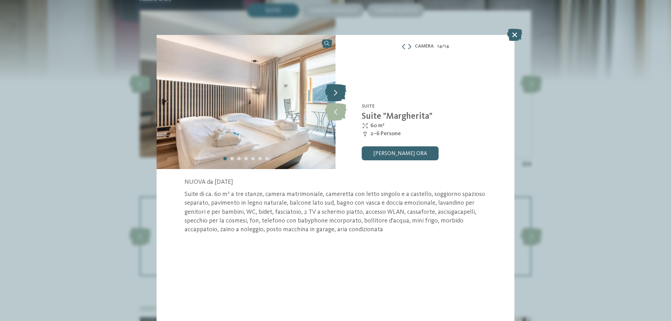
click at [338, 92] on icon at bounding box center [335, 92] width 21 height 17
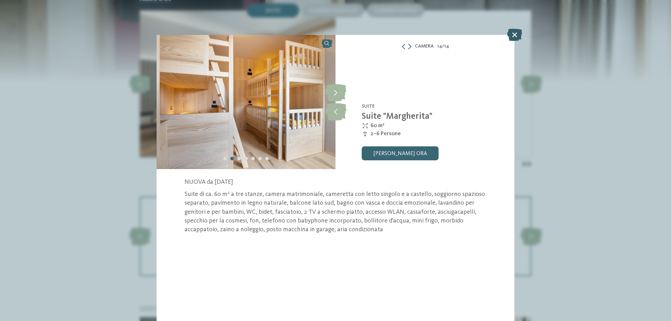
click at [514, 36] on icon at bounding box center [514, 35] width 15 height 12
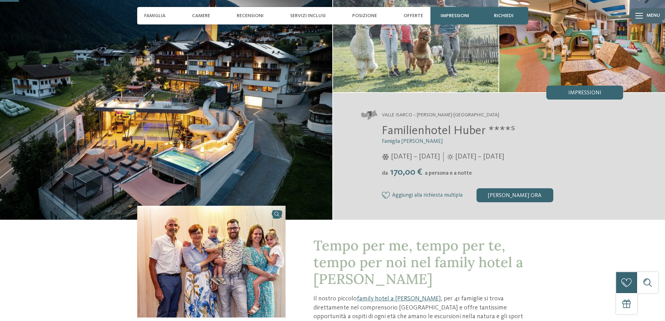
scroll to position [70, 0]
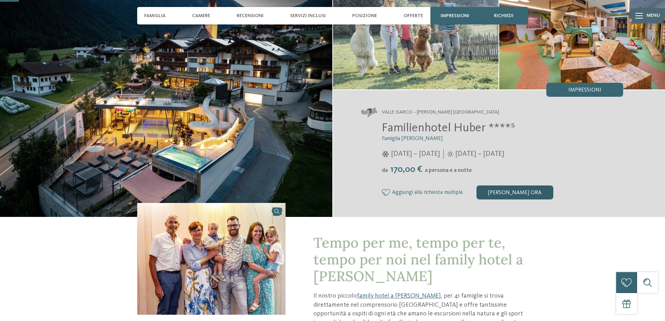
click at [505, 191] on div "[PERSON_NAME] ora" at bounding box center [515, 192] width 77 height 14
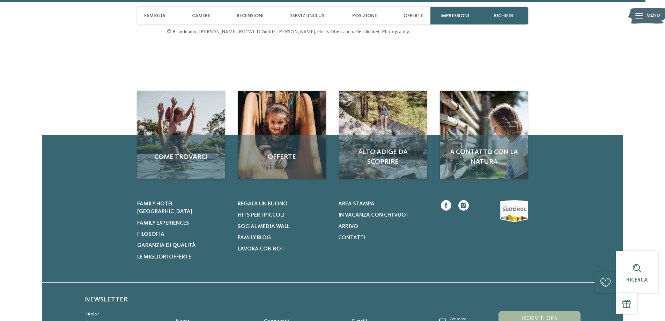
scroll to position [2389, 0]
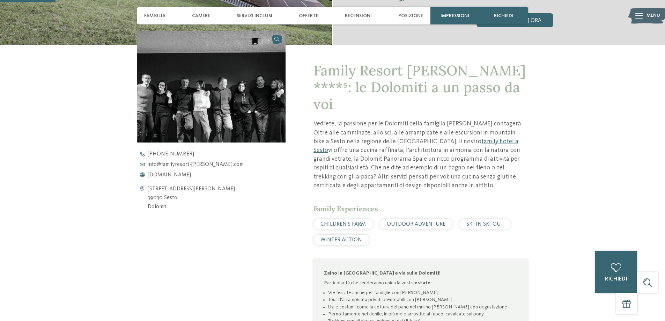
scroll to position [175, 0]
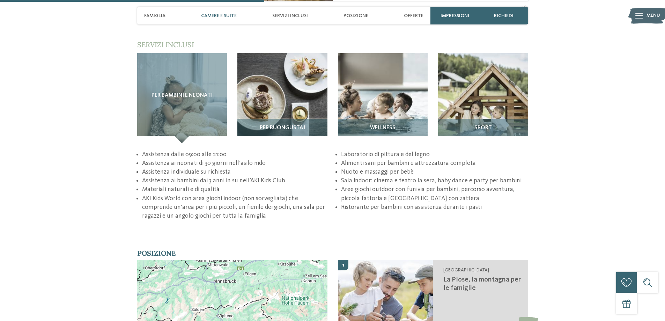
scroll to position [1118, 0]
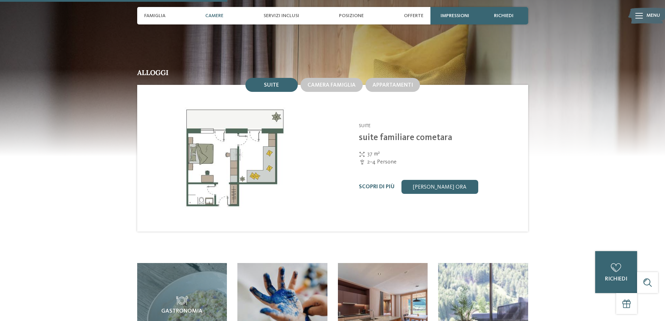
scroll to position [768, 0]
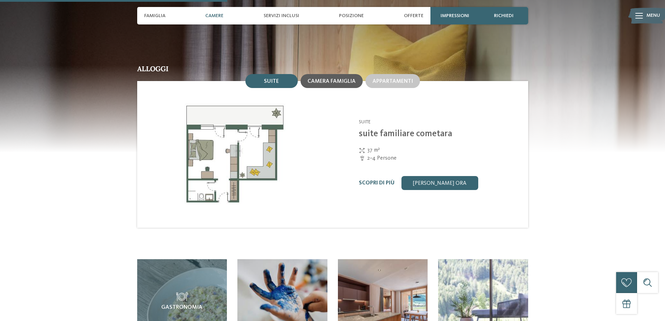
click at [340, 79] on span "Camera famiglia" at bounding box center [332, 82] width 48 height 6
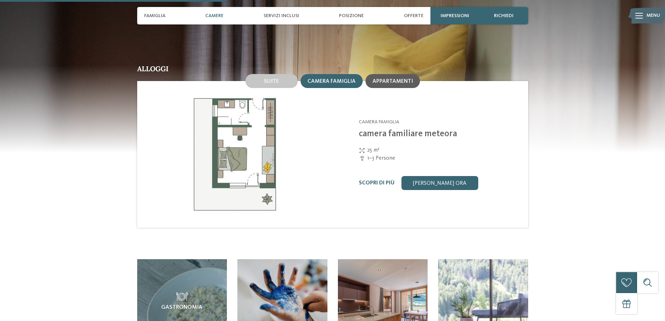
click at [394, 79] on span "Appartamenti" at bounding box center [393, 82] width 41 height 6
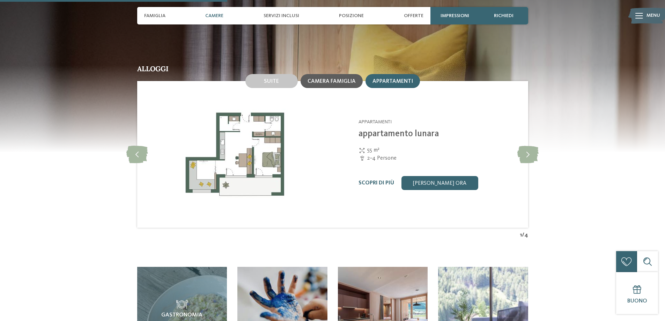
click at [341, 79] on span "Camera famiglia" at bounding box center [332, 82] width 48 height 6
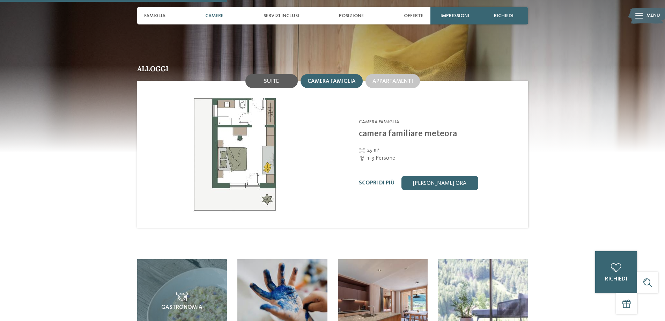
click at [276, 79] on span "Suite" at bounding box center [271, 82] width 15 height 6
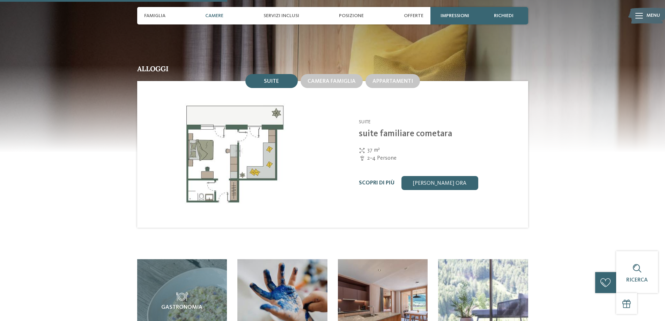
click at [363, 180] on link "Scopri di più" at bounding box center [377, 183] width 36 height 6
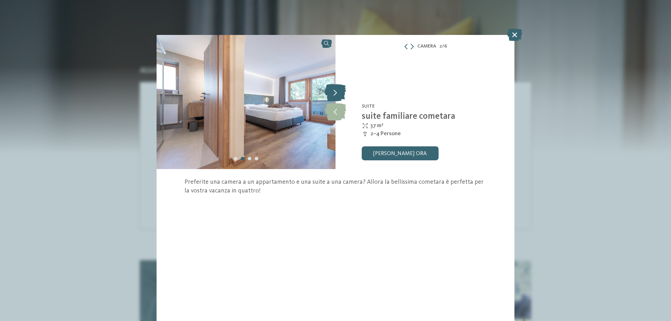
click at [334, 93] on icon at bounding box center [334, 92] width 21 height 17
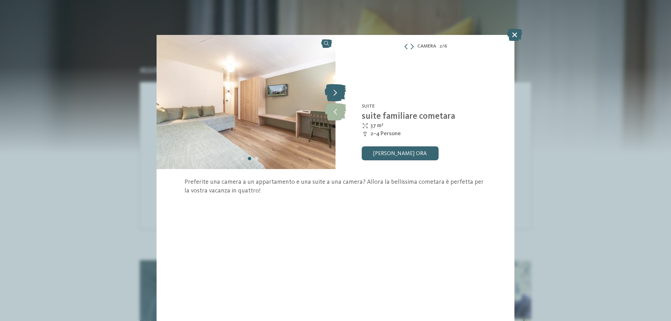
click at [334, 93] on icon at bounding box center [334, 92] width 21 height 17
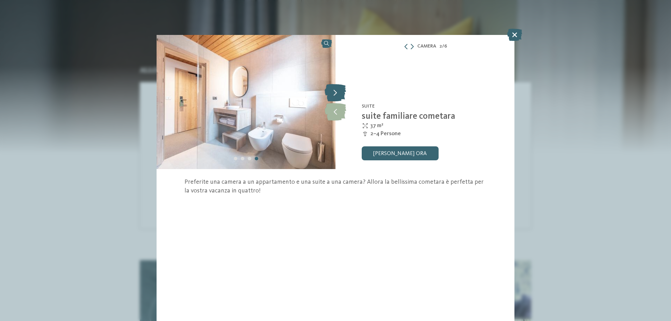
click at [334, 93] on icon at bounding box center [334, 92] width 21 height 17
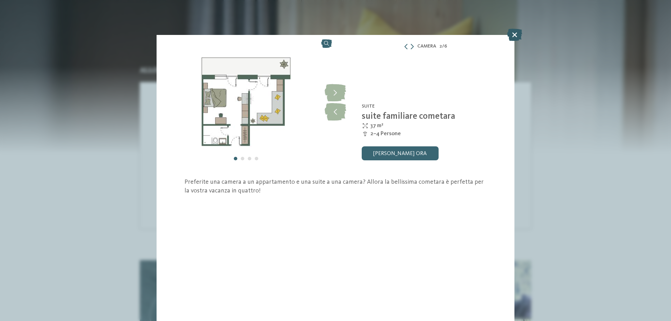
click at [518, 33] on icon at bounding box center [514, 35] width 15 height 12
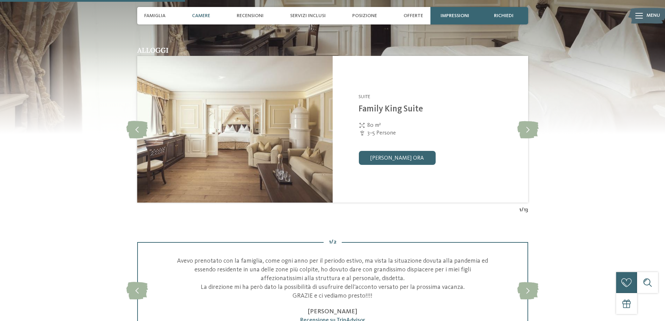
scroll to position [734, 0]
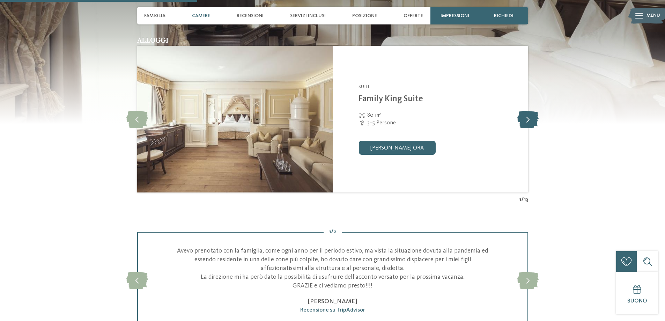
click at [527, 119] on icon at bounding box center [528, 118] width 21 height 17
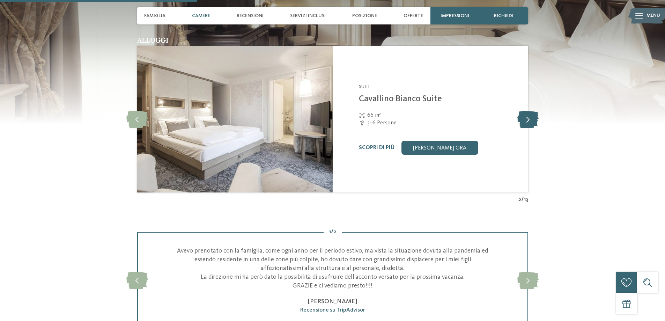
click at [527, 119] on icon at bounding box center [528, 118] width 21 height 17
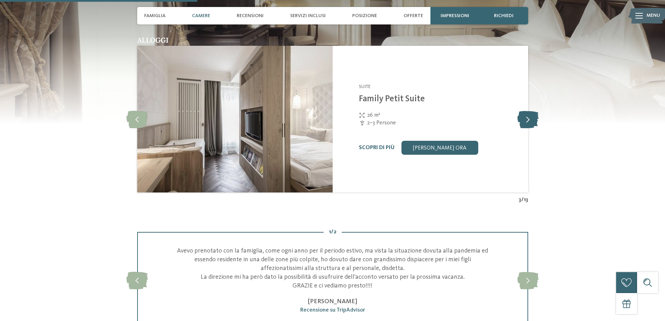
click at [527, 119] on icon at bounding box center [528, 118] width 21 height 17
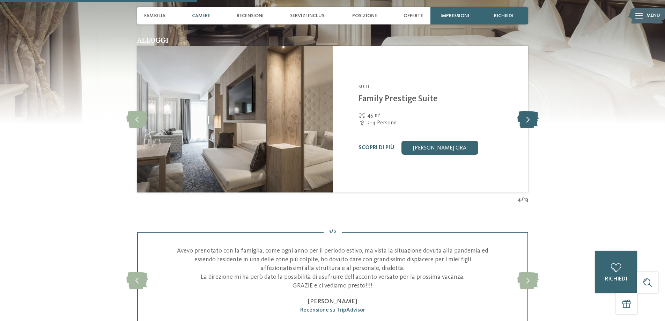
click at [527, 119] on icon at bounding box center [528, 118] width 21 height 17
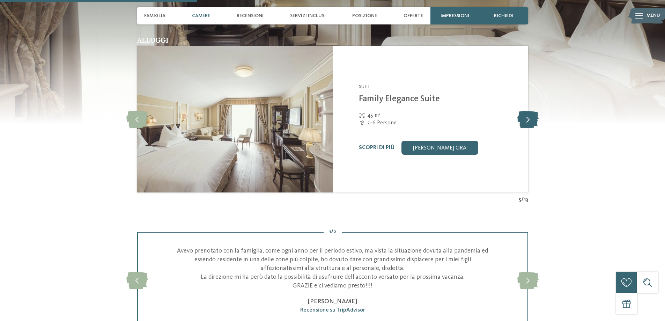
click at [527, 119] on icon at bounding box center [528, 118] width 21 height 17
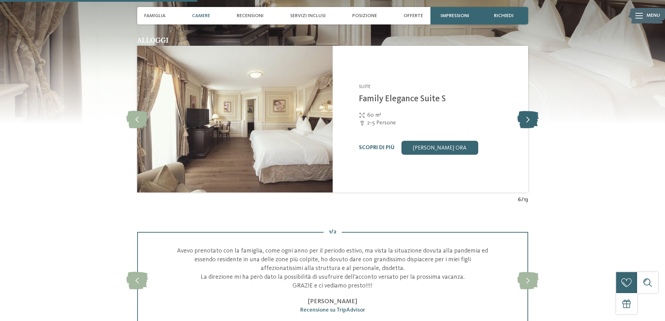
click at [527, 119] on icon at bounding box center [528, 118] width 21 height 17
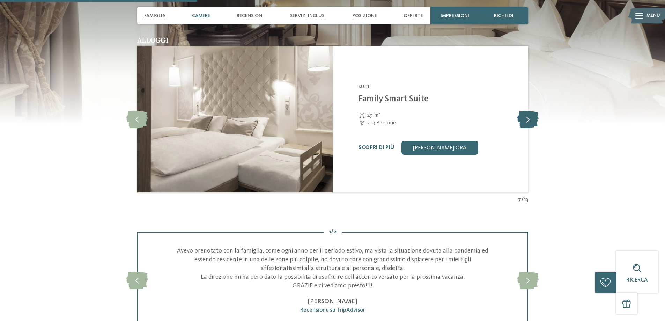
click at [527, 119] on icon at bounding box center [528, 118] width 21 height 17
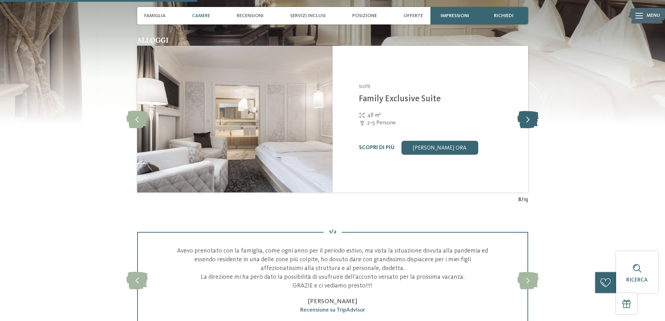
click at [527, 119] on icon at bounding box center [528, 118] width 21 height 17
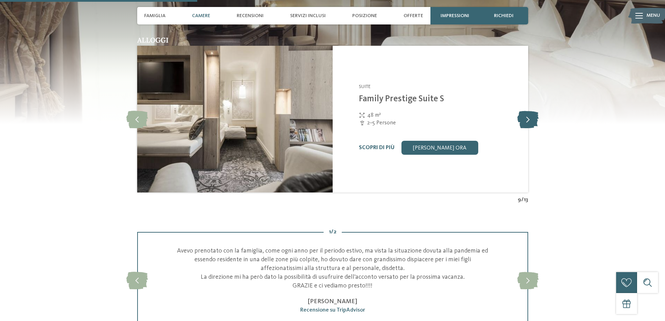
click at [527, 119] on icon at bounding box center [528, 118] width 21 height 17
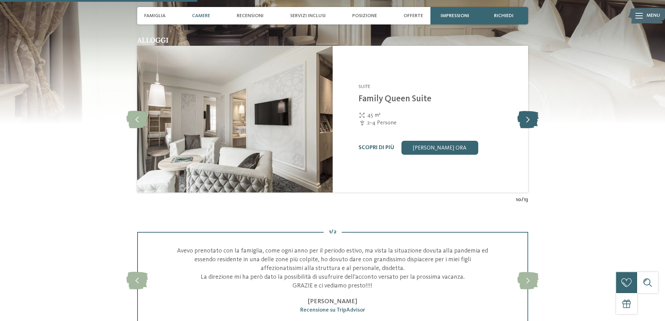
click at [527, 119] on icon at bounding box center [528, 118] width 21 height 17
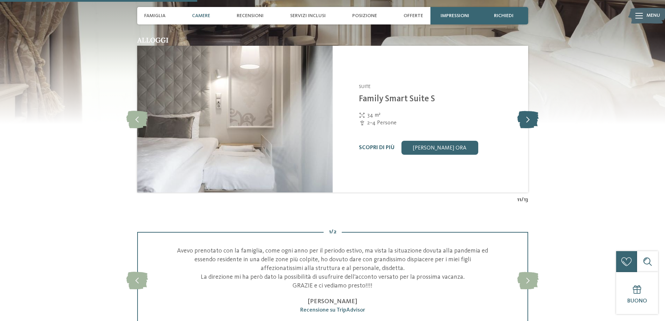
click at [527, 119] on icon at bounding box center [528, 118] width 21 height 17
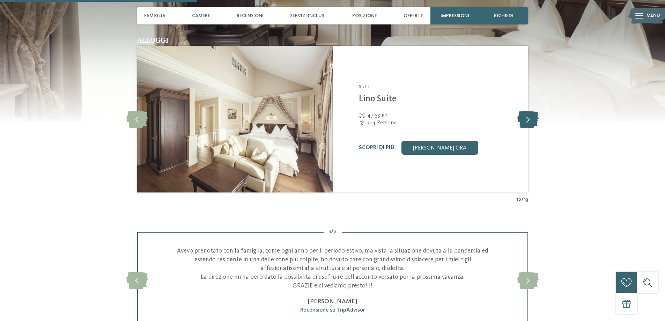
click at [527, 119] on icon at bounding box center [528, 118] width 21 height 17
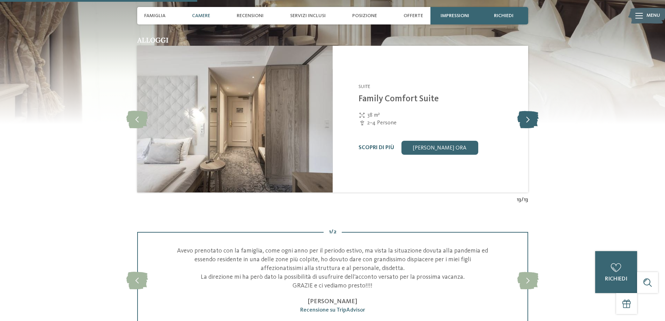
click at [527, 119] on icon at bounding box center [528, 118] width 21 height 17
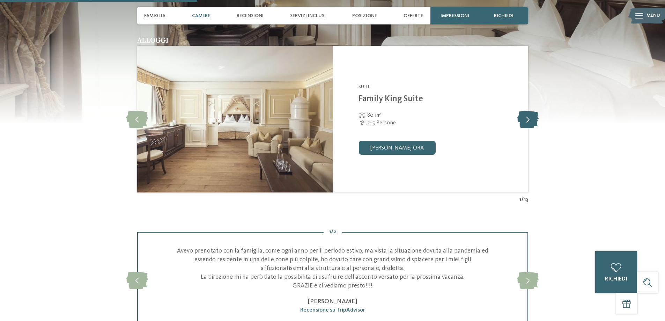
click at [527, 119] on icon at bounding box center [528, 118] width 21 height 17
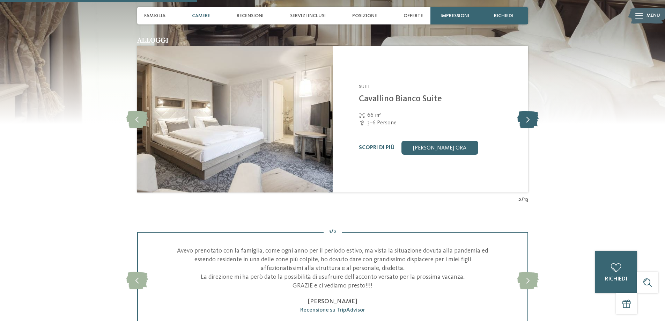
click at [527, 119] on icon at bounding box center [528, 118] width 21 height 17
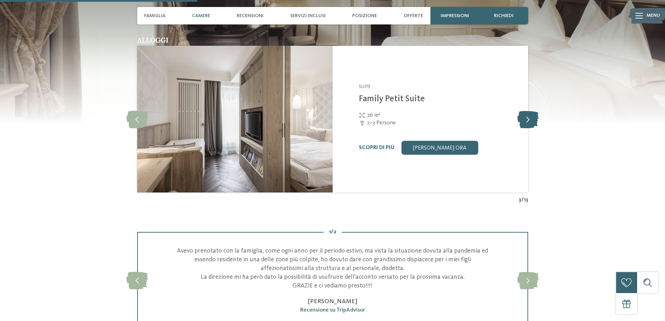
click at [527, 118] on icon at bounding box center [528, 118] width 21 height 17
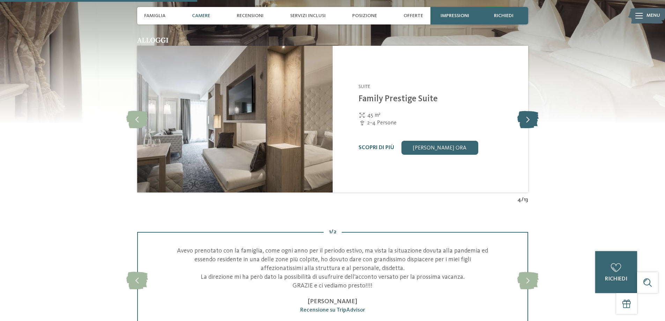
click at [527, 118] on icon at bounding box center [528, 118] width 21 height 17
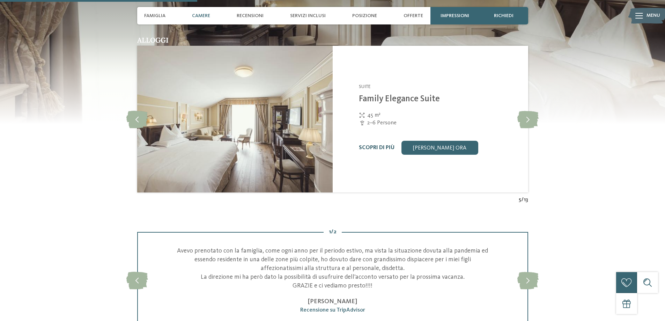
click at [371, 147] on link "Scopri di più" at bounding box center [377, 148] width 36 height 6
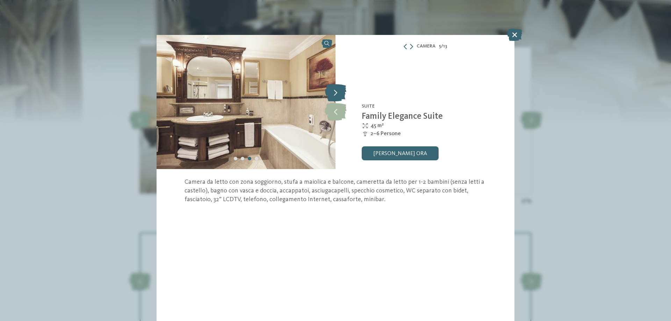
click at [340, 98] on icon at bounding box center [335, 92] width 21 height 17
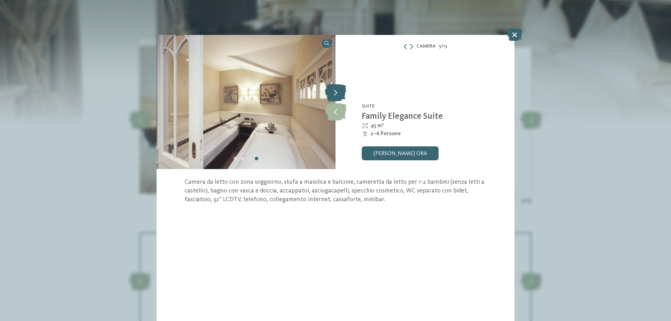
click at [340, 97] on icon at bounding box center [335, 92] width 21 height 17
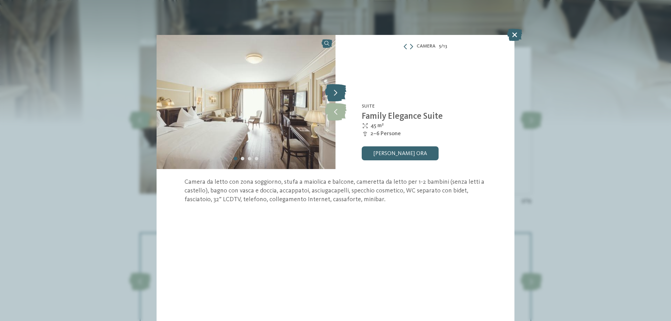
click at [340, 97] on icon at bounding box center [335, 92] width 21 height 17
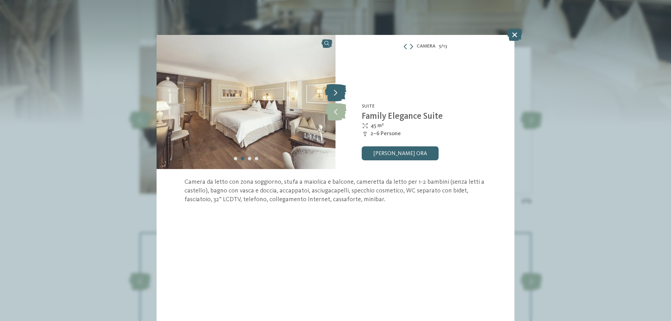
click at [340, 97] on icon at bounding box center [335, 92] width 21 height 17
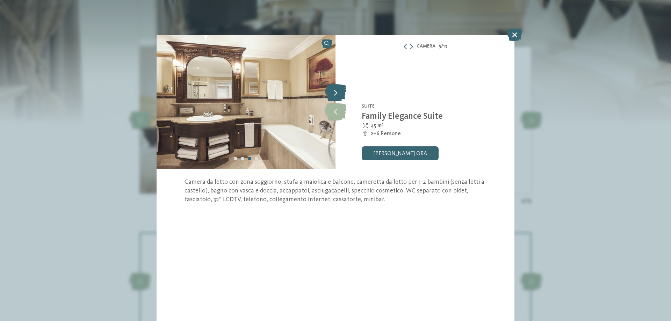
click at [340, 97] on icon at bounding box center [335, 92] width 21 height 17
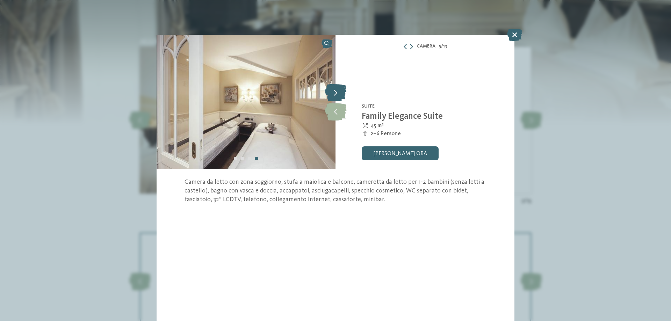
click at [340, 89] on icon at bounding box center [335, 92] width 21 height 17
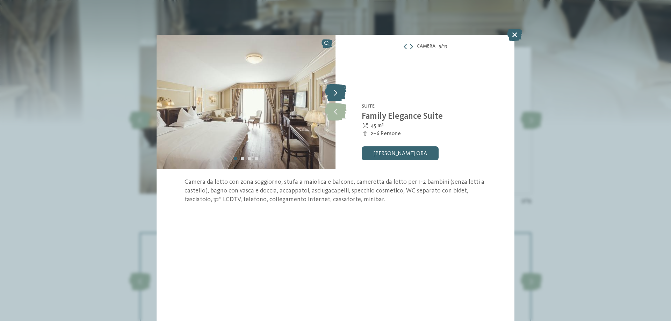
click at [340, 89] on icon at bounding box center [335, 92] width 21 height 17
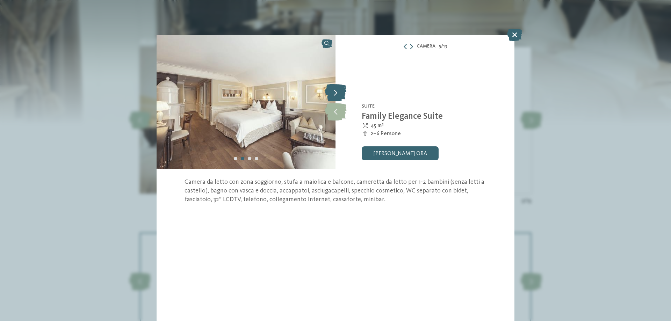
click at [340, 89] on icon at bounding box center [335, 92] width 21 height 17
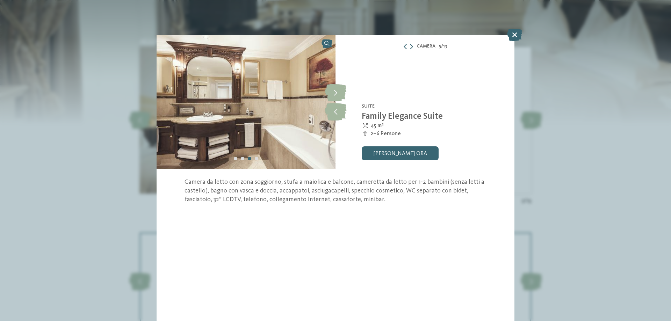
click at [514, 35] on icon at bounding box center [514, 35] width 15 height 12
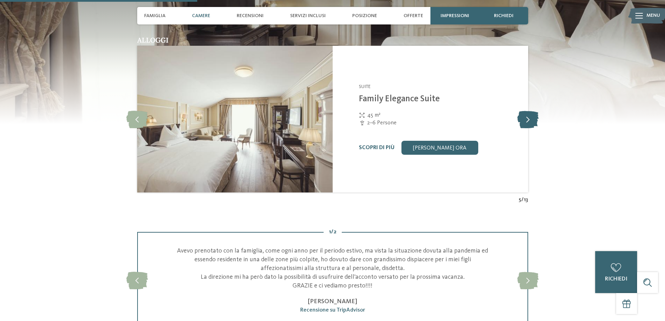
click at [528, 123] on icon at bounding box center [528, 118] width 21 height 17
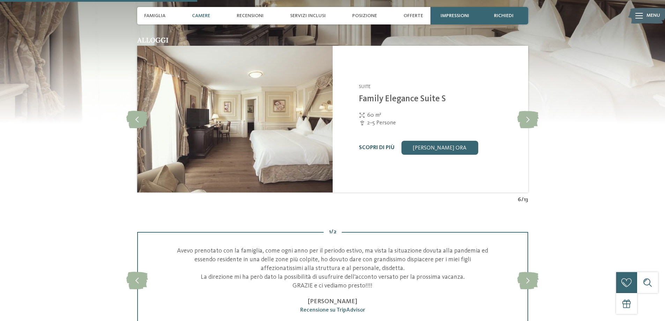
click at [375, 149] on link "Scopri di più" at bounding box center [377, 148] width 36 height 6
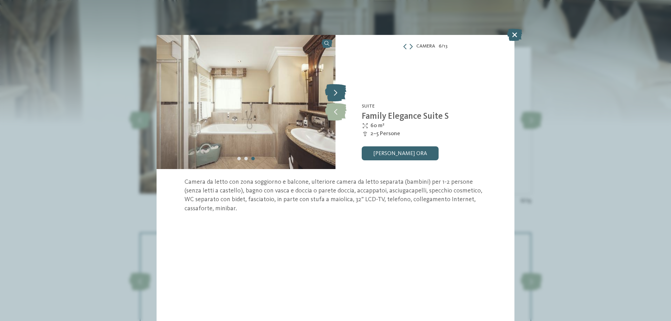
click at [336, 95] on icon at bounding box center [335, 92] width 21 height 17
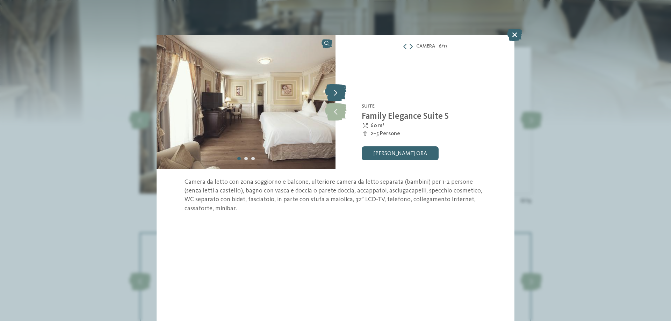
click at [336, 93] on icon at bounding box center [335, 92] width 21 height 17
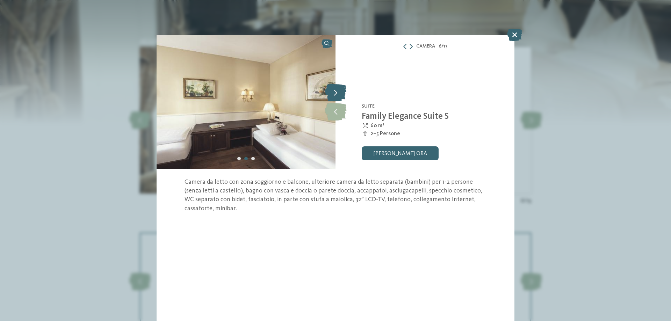
click at [336, 93] on icon at bounding box center [335, 92] width 21 height 17
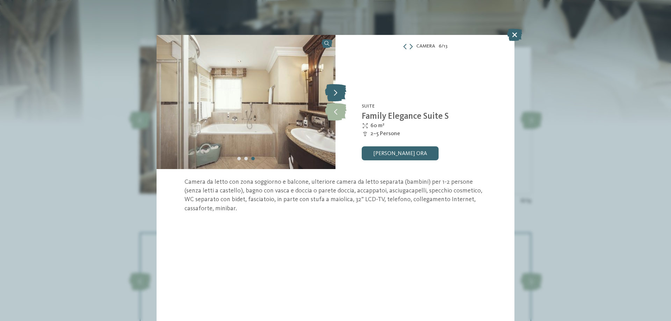
click at [336, 93] on icon at bounding box center [335, 92] width 21 height 17
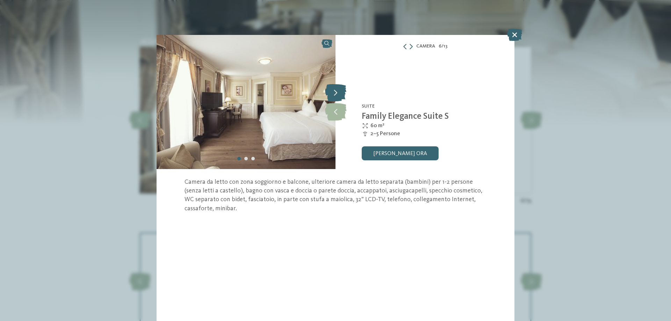
click at [336, 93] on icon at bounding box center [335, 92] width 21 height 17
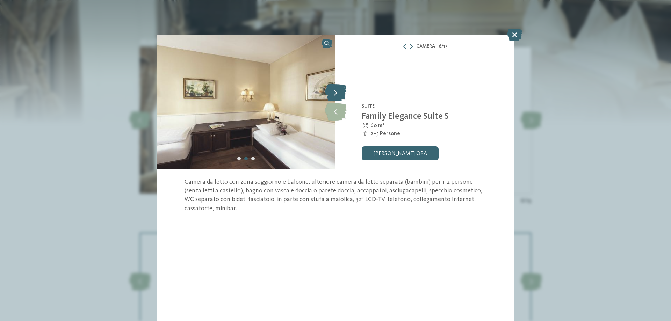
click at [336, 93] on icon at bounding box center [335, 92] width 21 height 17
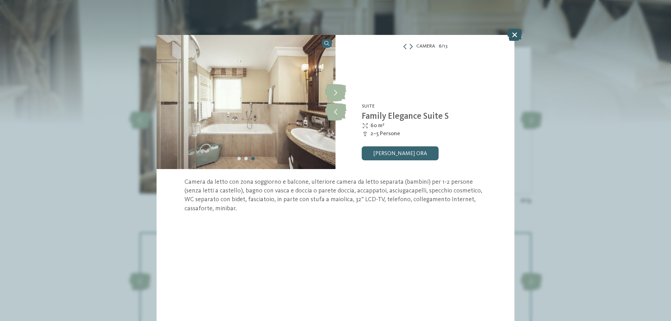
click at [512, 35] on icon at bounding box center [514, 35] width 15 height 12
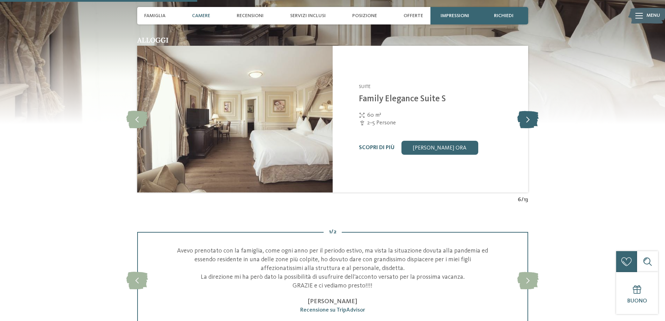
click at [526, 121] on icon at bounding box center [528, 118] width 21 height 17
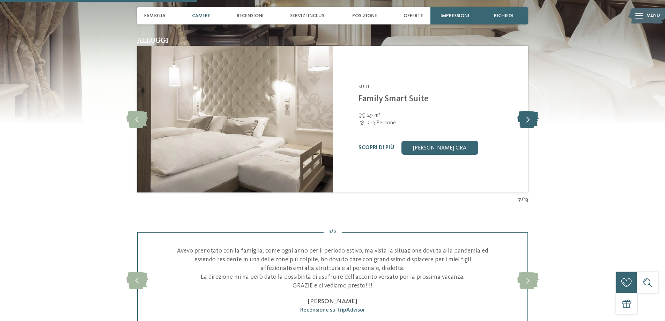
click at [526, 121] on icon at bounding box center [528, 118] width 21 height 17
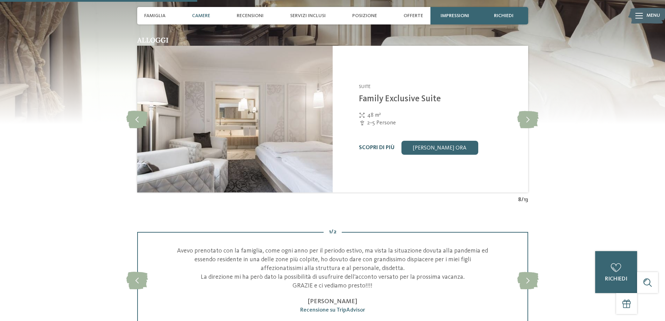
click at [373, 147] on link "Scopri di più" at bounding box center [377, 148] width 36 height 6
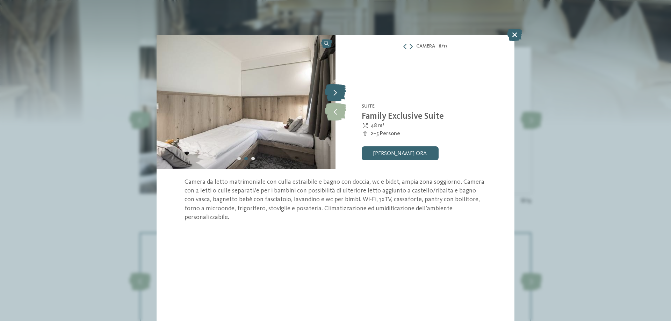
click at [344, 96] on icon at bounding box center [334, 92] width 21 height 17
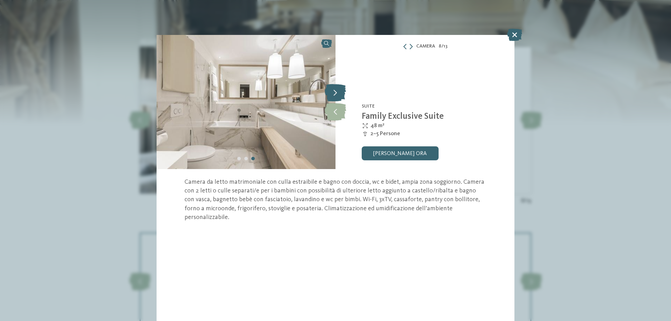
click at [341, 93] on icon at bounding box center [334, 92] width 21 height 17
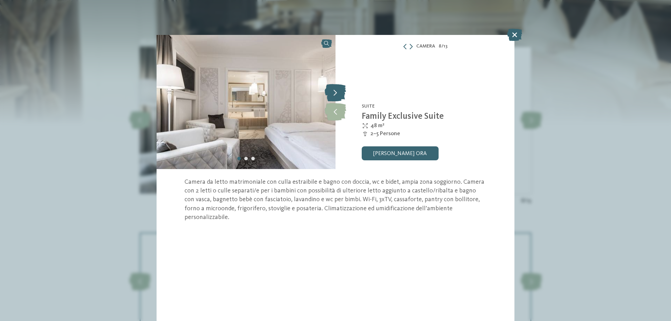
click at [341, 93] on icon at bounding box center [334, 92] width 21 height 17
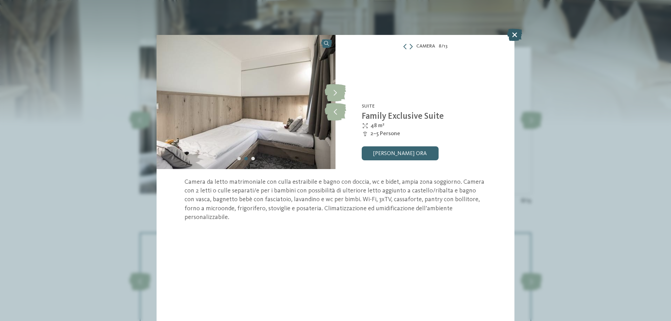
click at [511, 33] on icon at bounding box center [514, 35] width 15 height 12
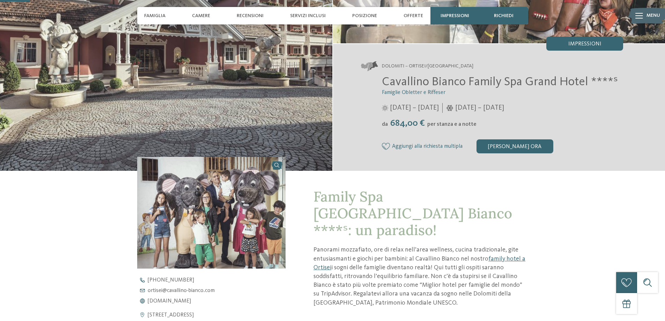
scroll to position [105, 0]
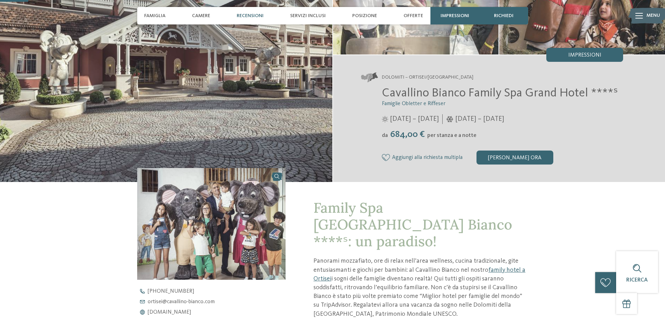
click at [247, 15] on span "Recensioni" at bounding box center [250, 16] width 27 height 6
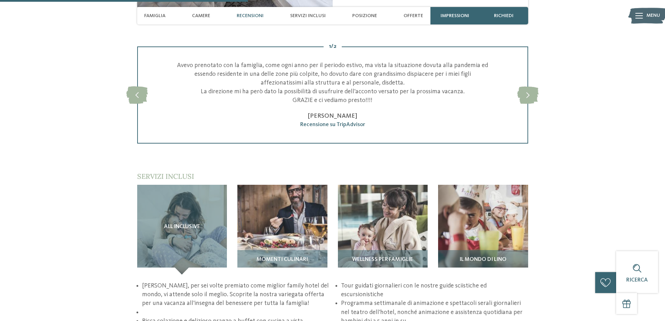
scroll to position [927, 0]
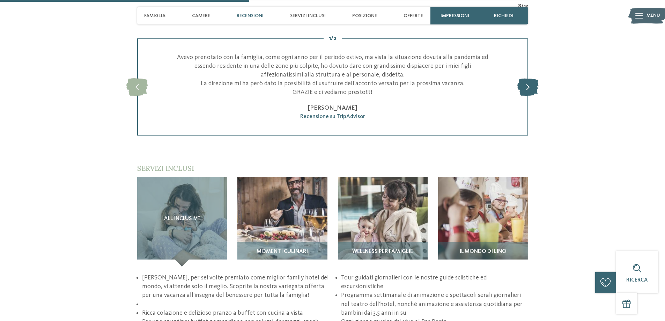
click at [527, 91] on icon at bounding box center [528, 86] width 21 height 17
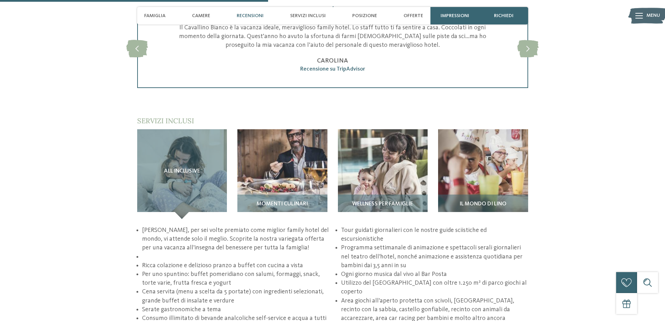
scroll to position [997, 0]
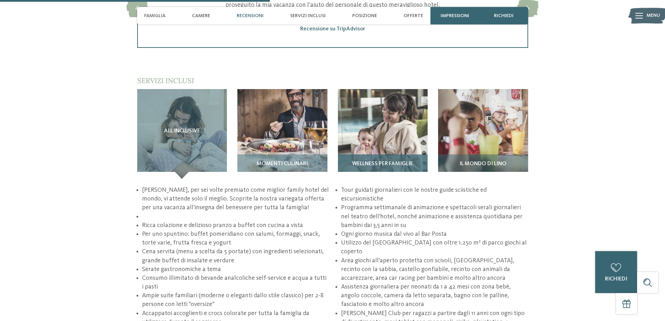
click at [376, 151] on img at bounding box center [383, 134] width 90 height 90
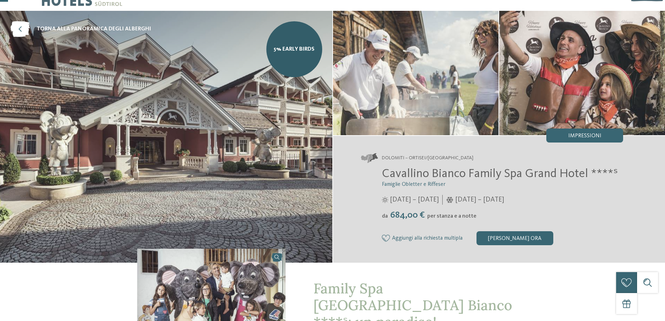
scroll to position [35, 0]
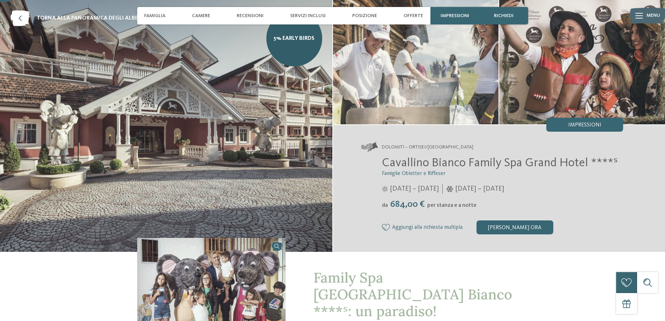
click at [482, 189] on span "01/12/2025 – 07/04/2026" at bounding box center [479, 189] width 49 height 10
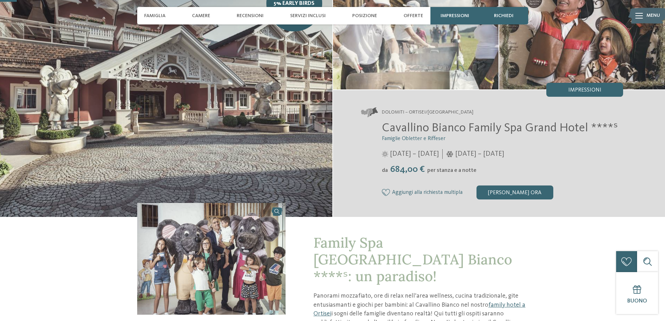
scroll to position [0, 0]
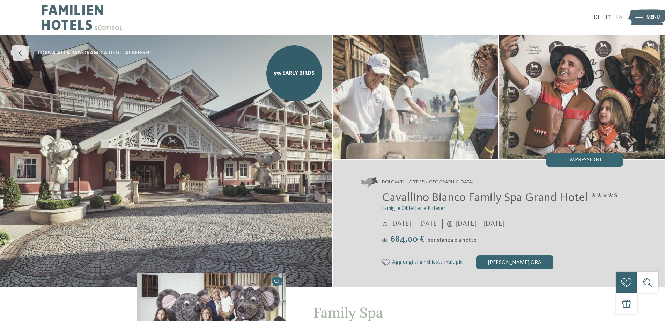
click at [20, 55] on icon at bounding box center [19, 53] width 19 height 16
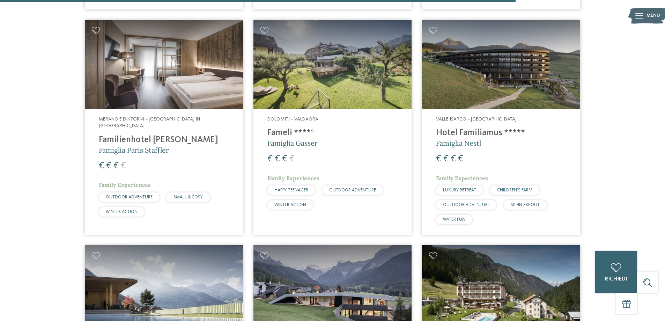
scroll to position [1851, 0]
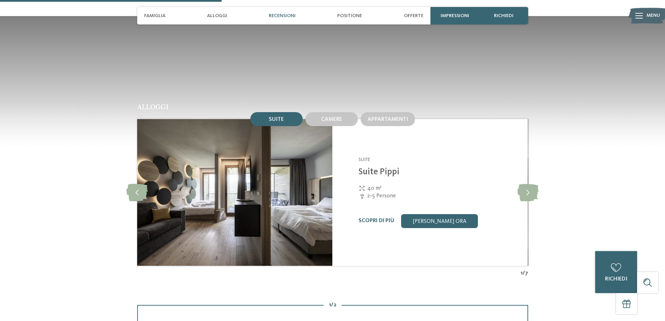
scroll to position [803, 0]
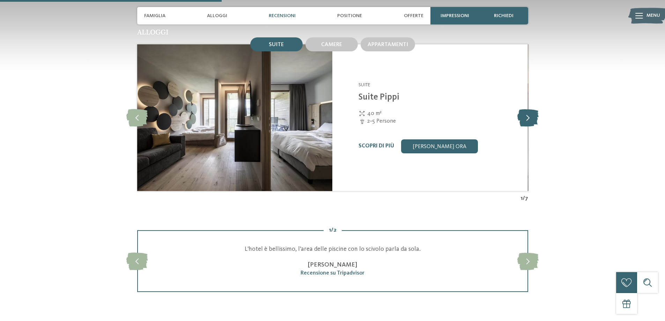
click at [528, 116] on icon at bounding box center [528, 117] width 21 height 17
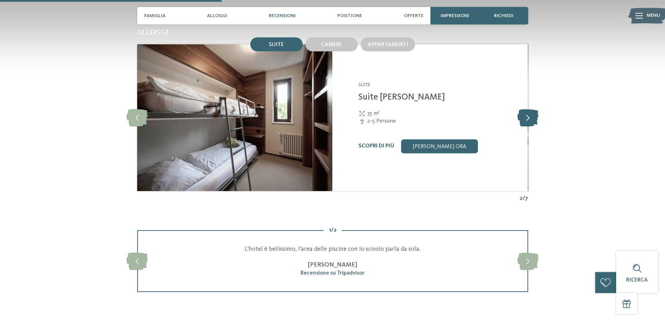
click at [528, 116] on icon at bounding box center [528, 117] width 21 height 17
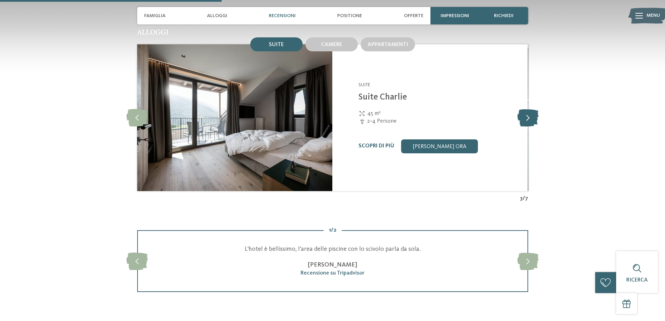
click at [528, 116] on icon at bounding box center [528, 117] width 21 height 17
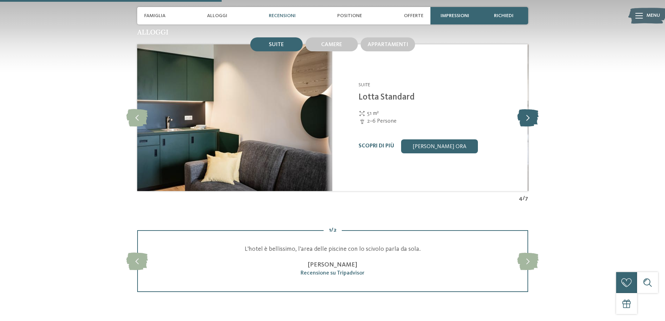
click at [528, 116] on icon at bounding box center [528, 117] width 21 height 17
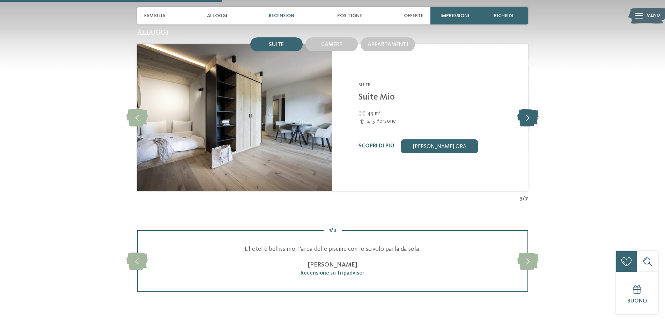
click at [528, 116] on icon at bounding box center [528, 117] width 21 height 17
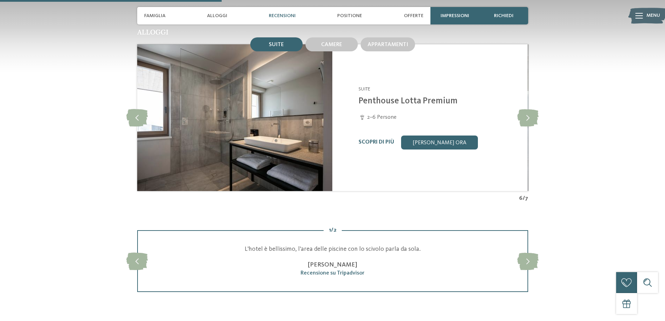
click at [368, 138] on div "Scopri di più Richiedi ora" at bounding box center [439, 143] width 161 height 14
click at [371, 141] on link "Scopri di più" at bounding box center [377, 142] width 36 height 6
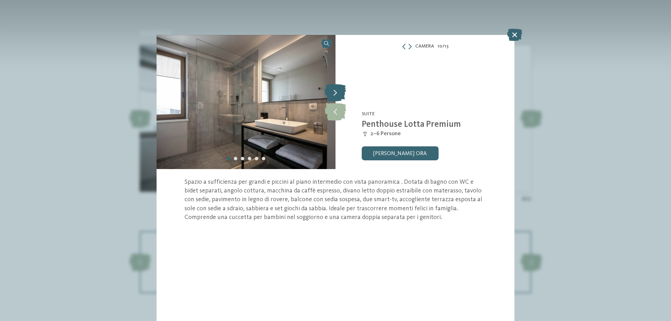
click at [338, 91] on icon at bounding box center [334, 92] width 21 height 17
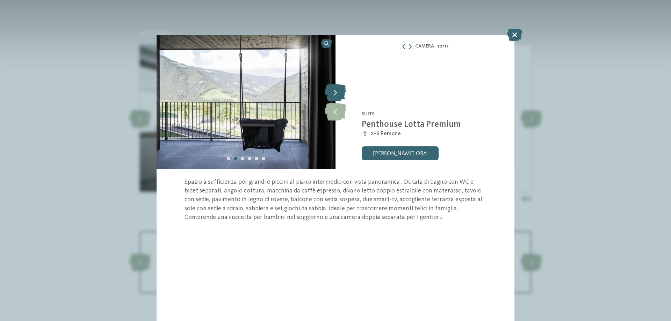
click at [338, 91] on icon at bounding box center [334, 92] width 21 height 17
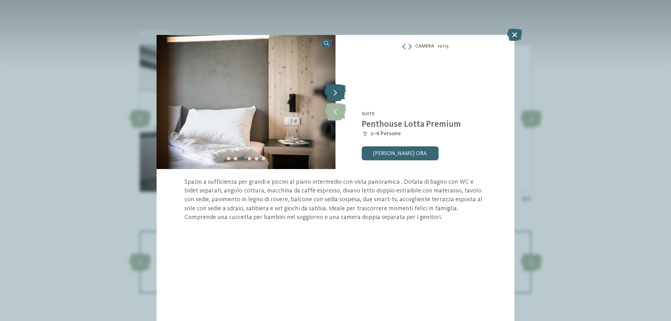
click at [338, 91] on icon at bounding box center [334, 92] width 21 height 17
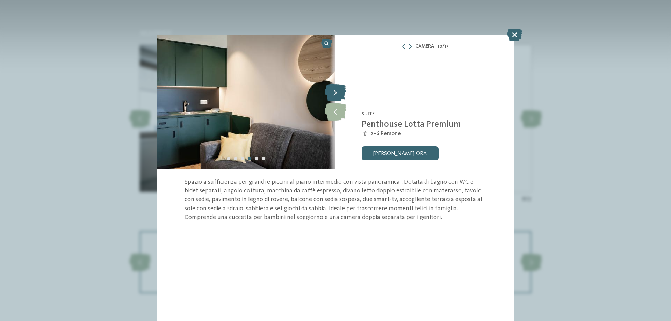
click at [338, 91] on icon at bounding box center [334, 92] width 21 height 17
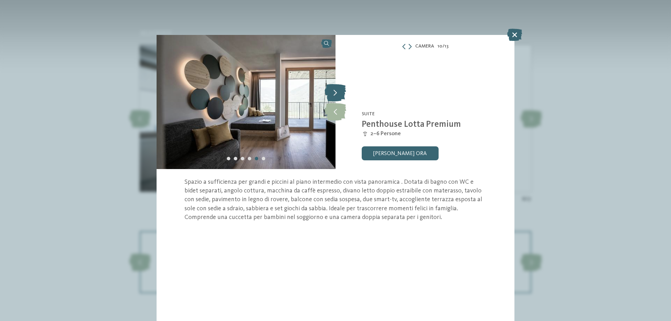
click at [338, 91] on icon at bounding box center [334, 92] width 21 height 17
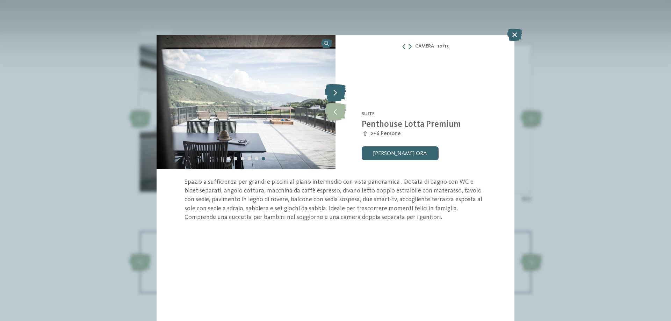
click at [338, 91] on icon at bounding box center [334, 92] width 21 height 17
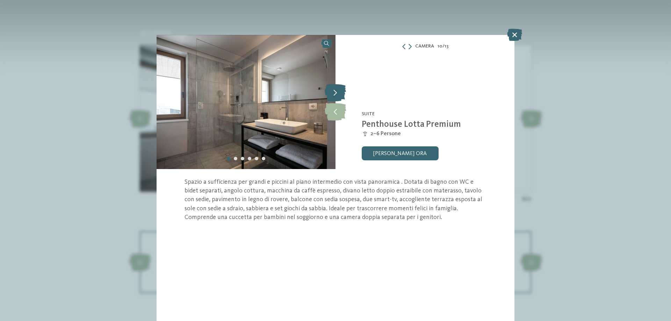
click at [338, 91] on icon at bounding box center [334, 92] width 21 height 17
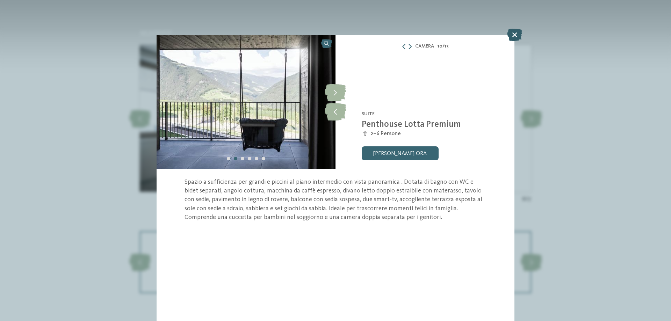
click at [516, 35] on icon at bounding box center [514, 35] width 15 height 12
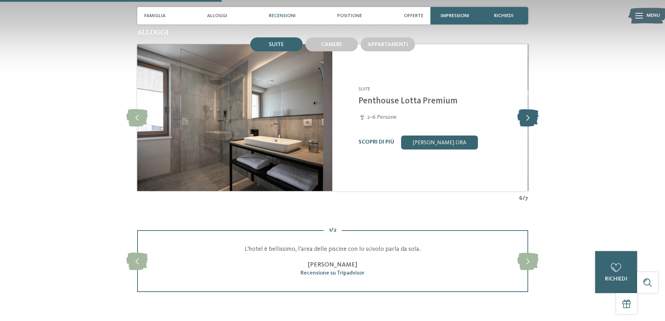
click at [524, 119] on icon at bounding box center [528, 117] width 21 height 17
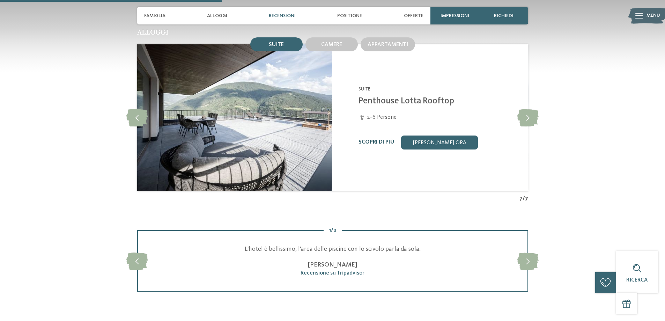
click at [371, 144] on link "Scopri di più" at bounding box center [377, 142] width 36 height 6
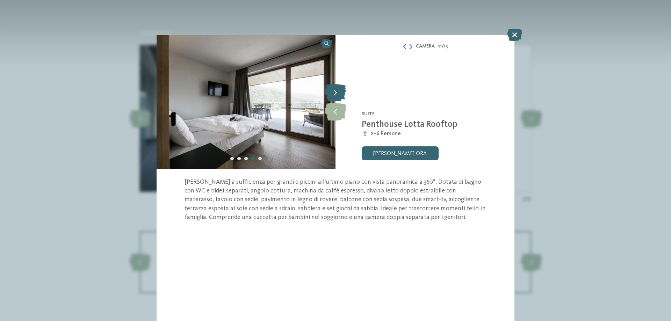
click at [335, 90] on icon at bounding box center [334, 92] width 21 height 17
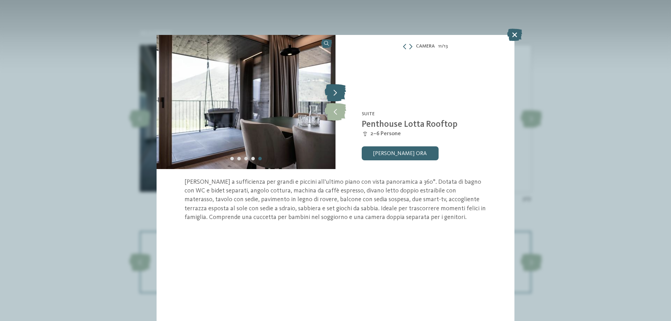
click at [335, 90] on icon at bounding box center [334, 92] width 21 height 17
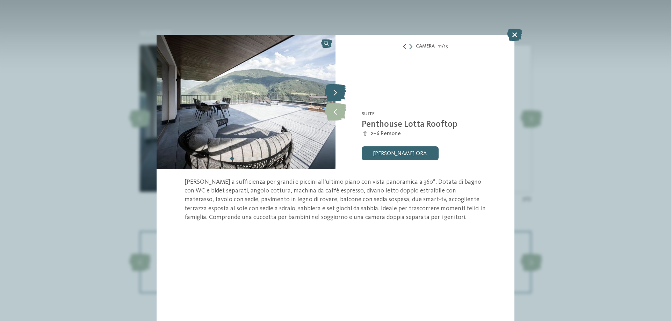
click at [335, 90] on icon at bounding box center [334, 92] width 21 height 17
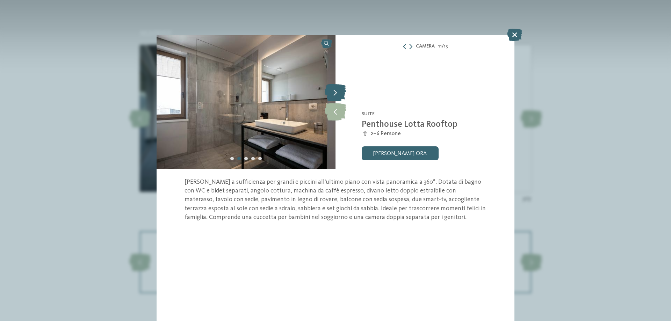
click at [335, 90] on icon at bounding box center [334, 92] width 21 height 17
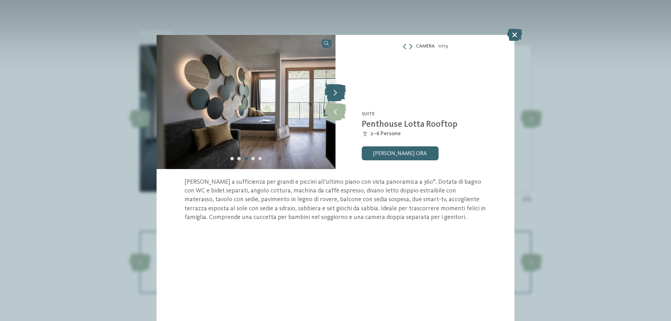
click at [335, 90] on icon at bounding box center [334, 92] width 21 height 17
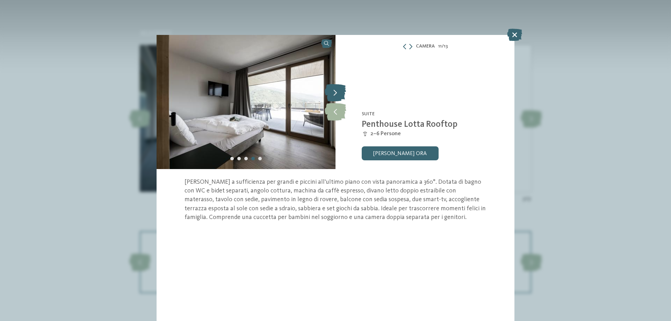
click at [335, 90] on icon at bounding box center [334, 92] width 21 height 17
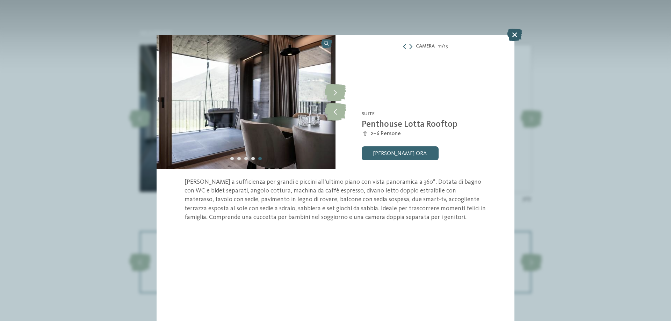
click at [514, 32] on icon at bounding box center [514, 35] width 15 height 12
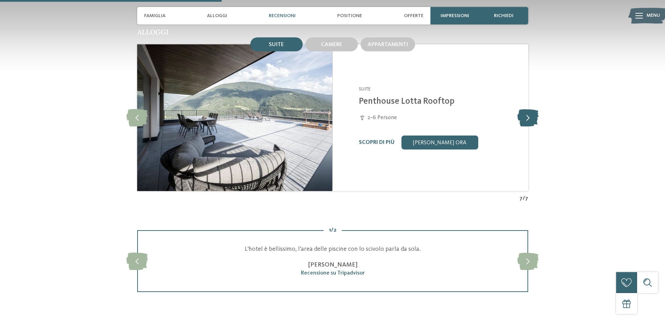
click at [533, 118] on icon at bounding box center [528, 117] width 21 height 17
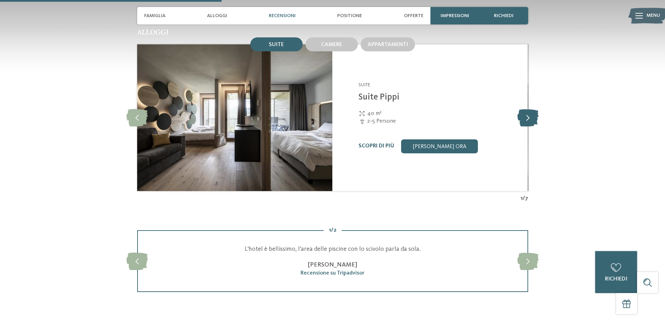
click at [533, 118] on icon at bounding box center [528, 117] width 21 height 17
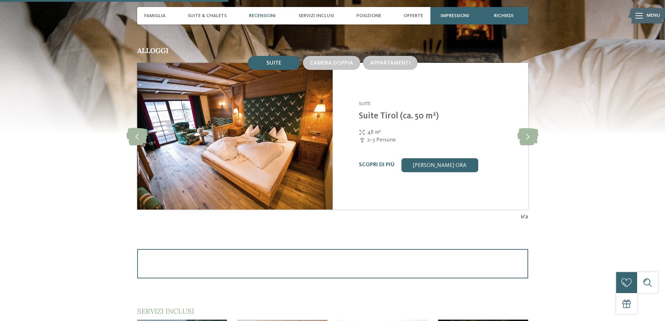
scroll to position [734, 0]
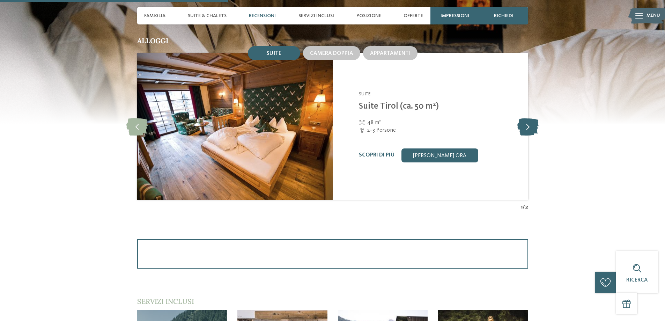
click at [530, 124] on icon at bounding box center [528, 126] width 21 height 17
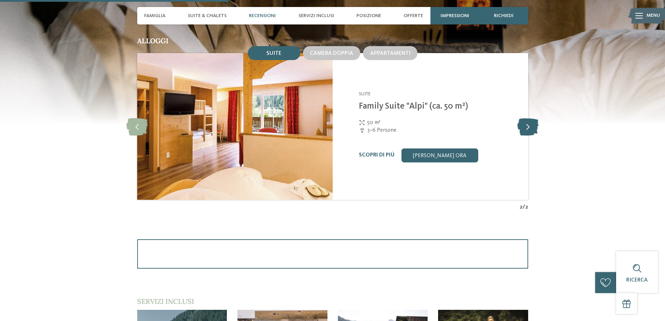
click at [530, 124] on icon at bounding box center [528, 126] width 21 height 17
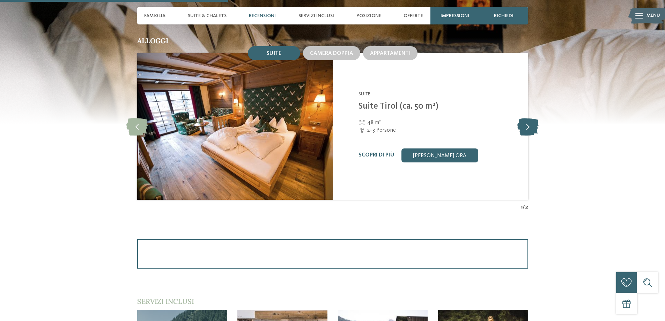
click at [530, 124] on icon at bounding box center [528, 126] width 21 height 17
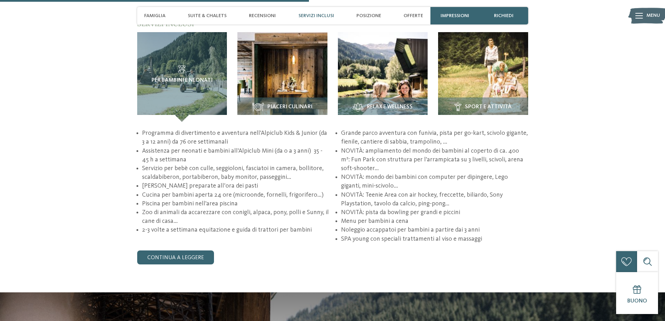
scroll to position [1013, 0]
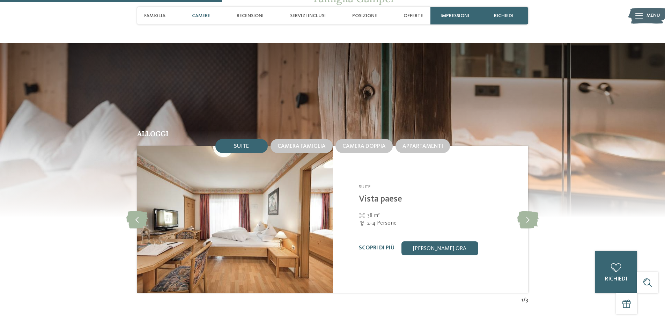
scroll to position [734, 0]
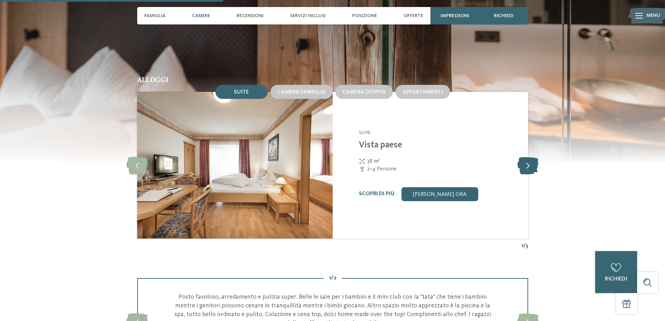
click at [530, 168] on icon at bounding box center [528, 164] width 21 height 17
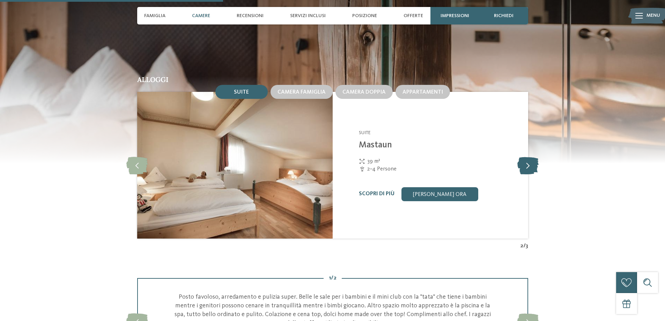
click at [530, 168] on icon at bounding box center [528, 164] width 21 height 17
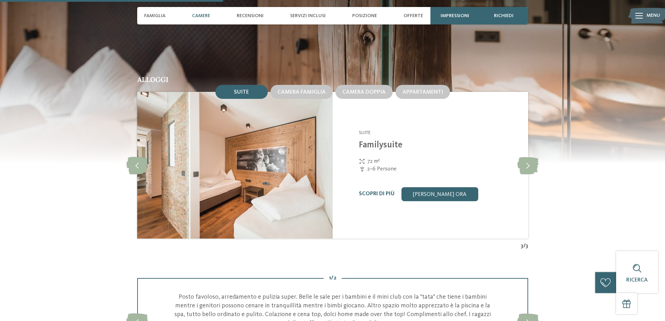
click at [381, 192] on link "Scopri di più" at bounding box center [377, 194] width 36 height 6
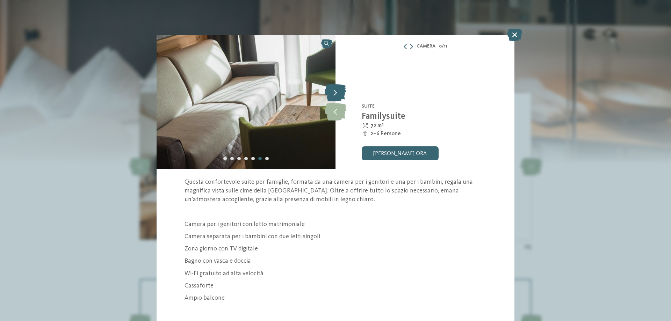
click at [333, 91] on icon at bounding box center [334, 92] width 21 height 17
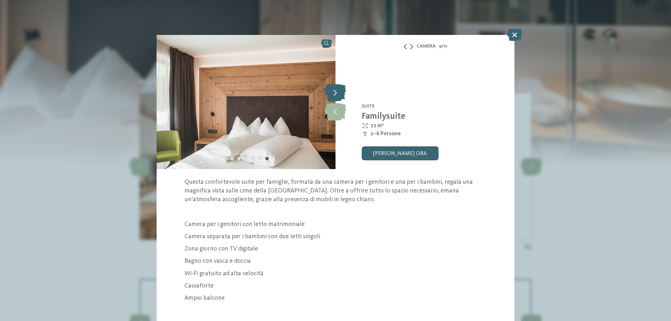
click at [333, 91] on icon at bounding box center [334, 92] width 21 height 17
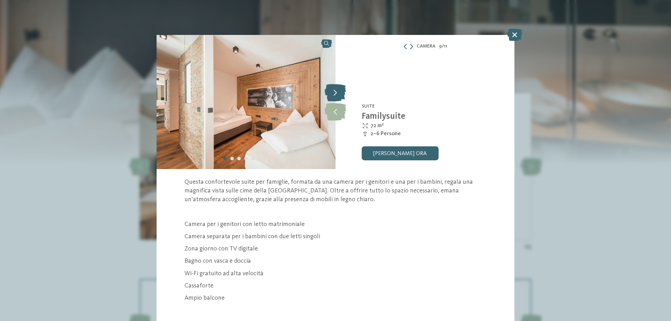
click at [333, 91] on icon at bounding box center [334, 92] width 21 height 17
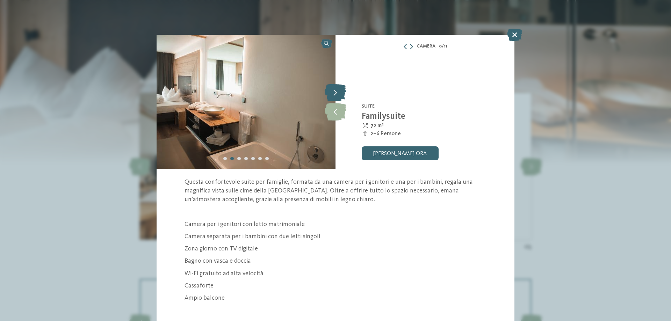
click at [333, 91] on icon at bounding box center [334, 92] width 21 height 17
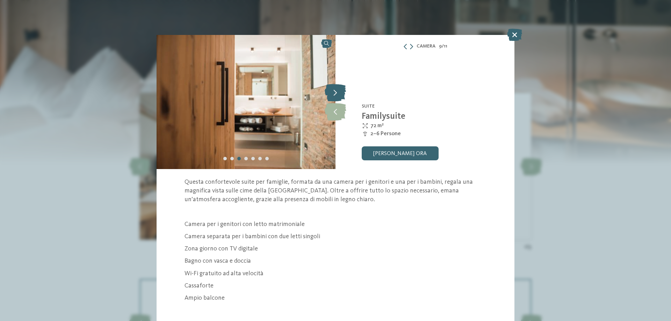
click at [333, 91] on icon at bounding box center [334, 92] width 21 height 17
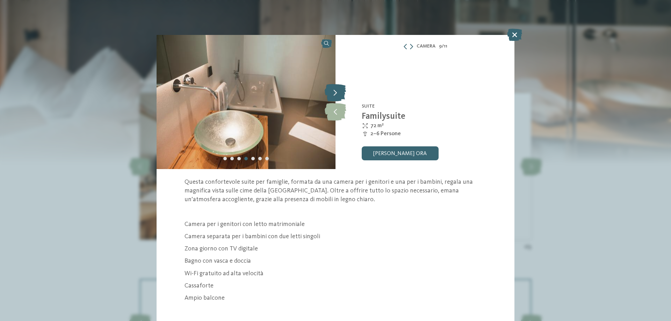
click at [333, 91] on icon at bounding box center [334, 92] width 21 height 17
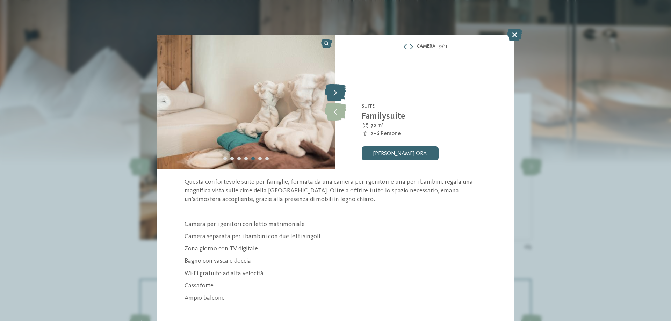
click at [333, 91] on icon at bounding box center [334, 92] width 21 height 17
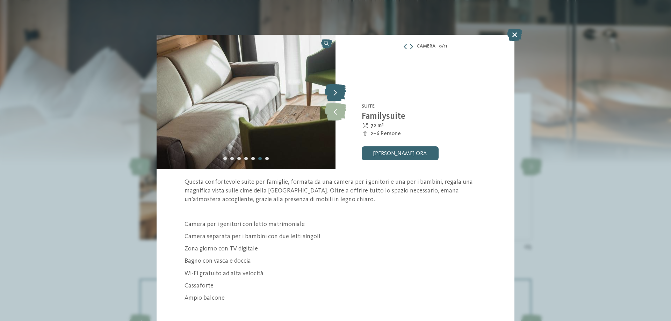
click at [333, 91] on icon at bounding box center [334, 92] width 21 height 17
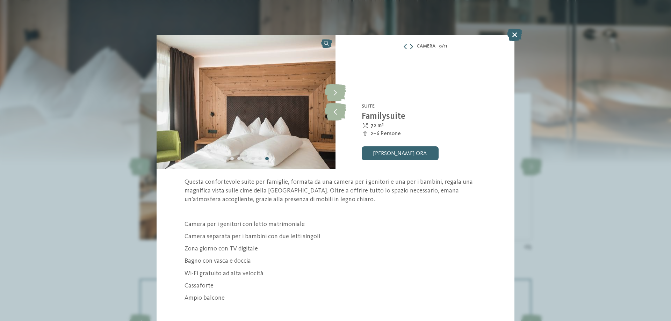
click at [410, 44] on icon at bounding box center [411, 47] width 3 height 6
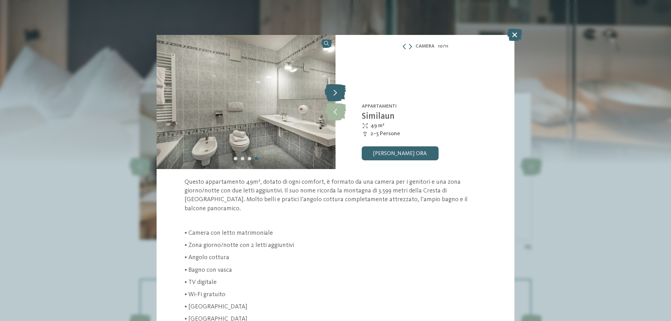
click at [336, 93] on icon at bounding box center [334, 92] width 21 height 17
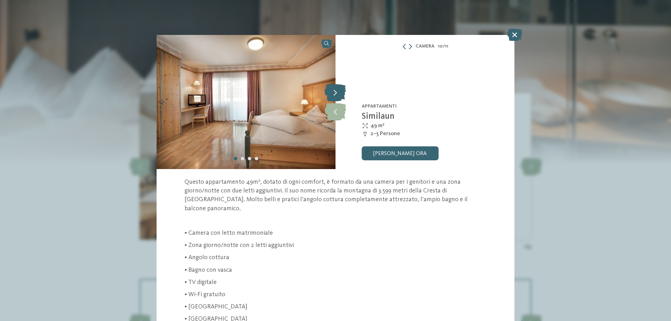
click at [336, 93] on icon at bounding box center [334, 92] width 21 height 17
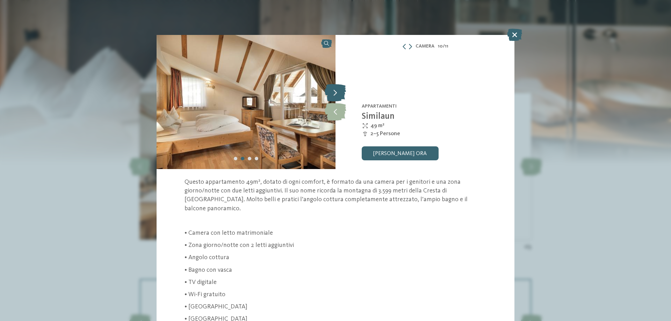
click at [336, 93] on icon at bounding box center [334, 92] width 21 height 17
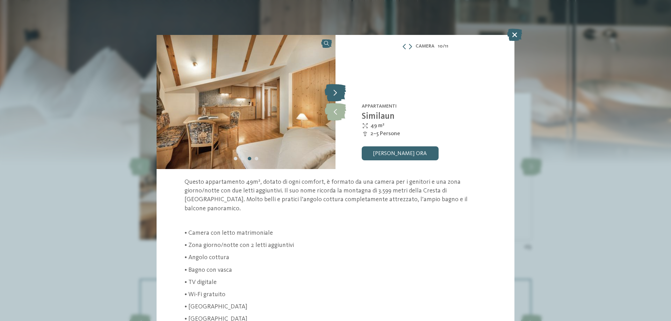
click at [336, 93] on icon at bounding box center [334, 92] width 21 height 17
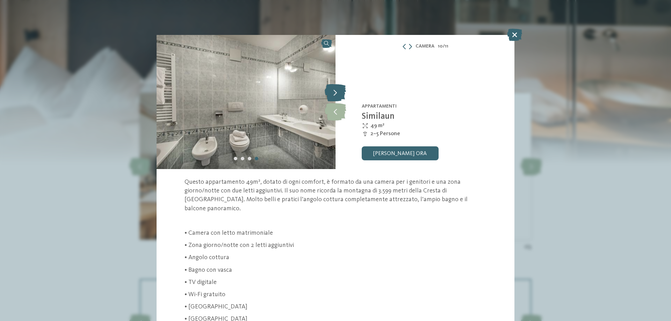
click at [336, 93] on icon at bounding box center [334, 92] width 21 height 17
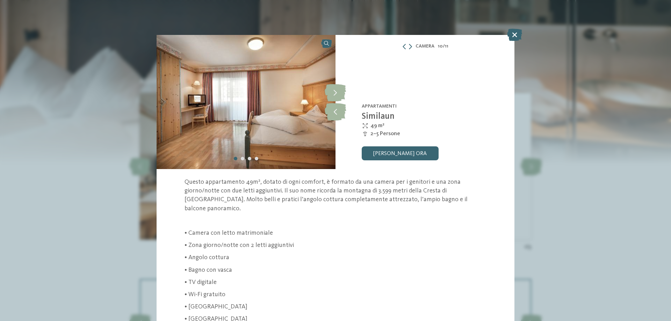
click at [409, 47] on div "Camera 10 / 11" at bounding box center [424, 46] width 179 height 9
click at [409, 46] on icon at bounding box center [410, 47] width 3 height 6
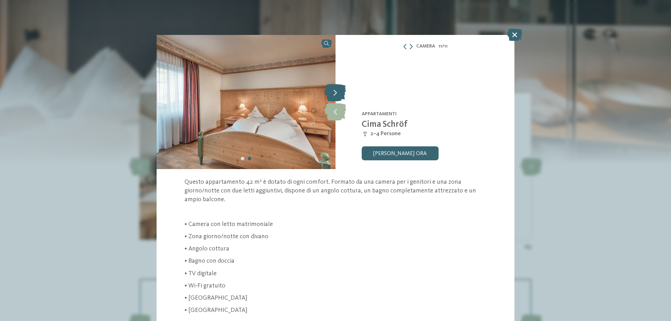
click at [338, 95] on icon at bounding box center [334, 92] width 21 height 17
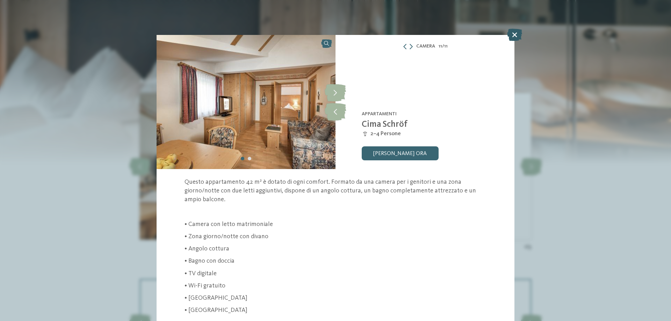
click at [512, 34] on icon at bounding box center [514, 35] width 15 height 12
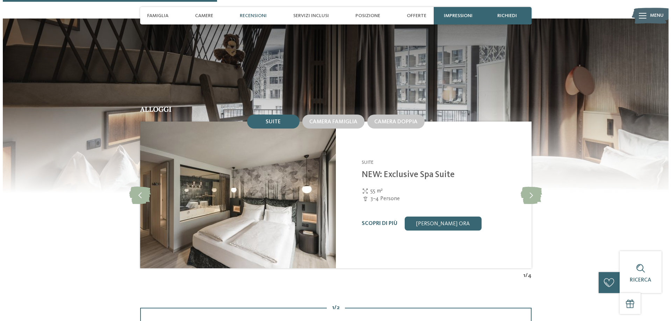
scroll to position [768, 0]
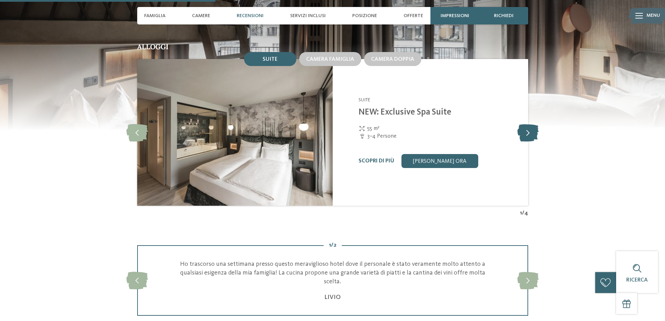
click at [535, 136] on icon at bounding box center [528, 132] width 21 height 17
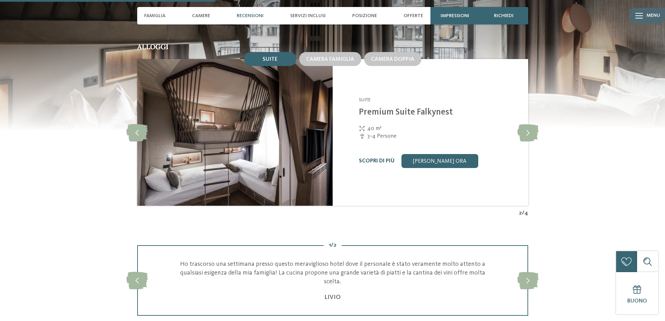
click at [371, 159] on link "Scopri di più" at bounding box center [377, 161] width 36 height 6
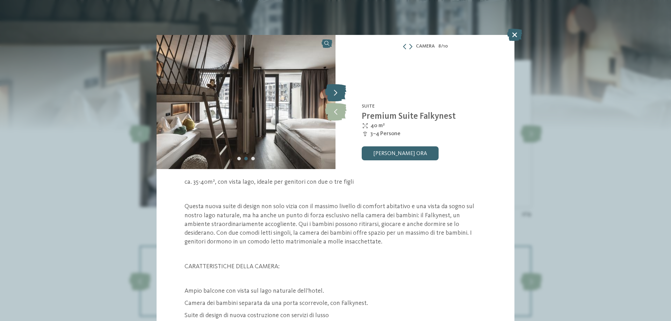
click at [334, 91] on icon at bounding box center [335, 92] width 21 height 17
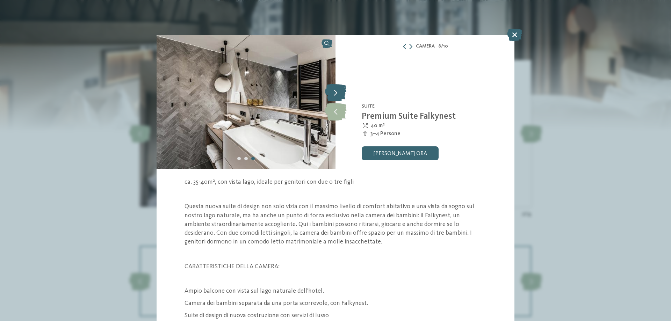
click at [334, 90] on icon at bounding box center [335, 92] width 21 height 17
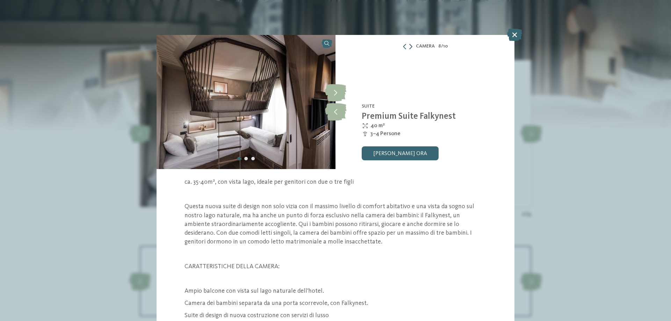
click at [409, 46] on icon at bounding box center [410, 47] width 3 height 6
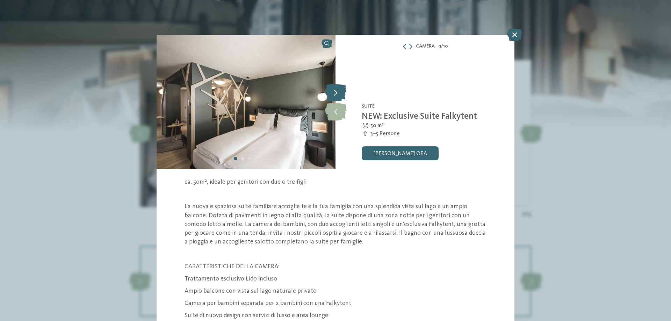
click at [336, 94] on icon at bounding box center [335, 92] width 21 height 17
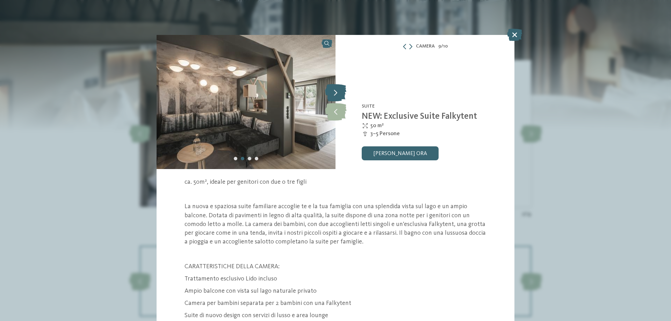
click at [336, 93] on icon at bounding box center [335, 92] width 21 height 17
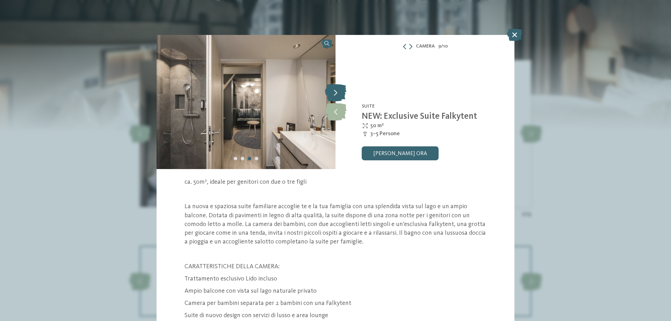
click at [336, 93] on icon at bounding box center [335, 92] width 21 height 17
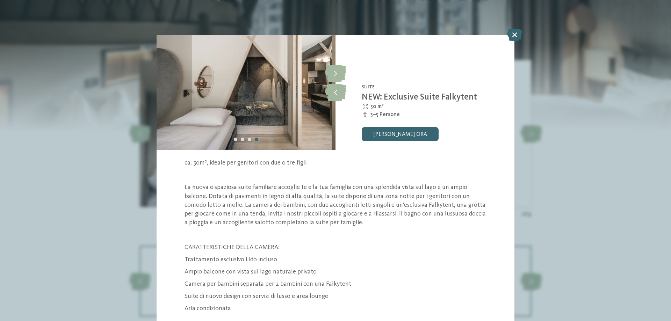
scroll to position [36, 0]
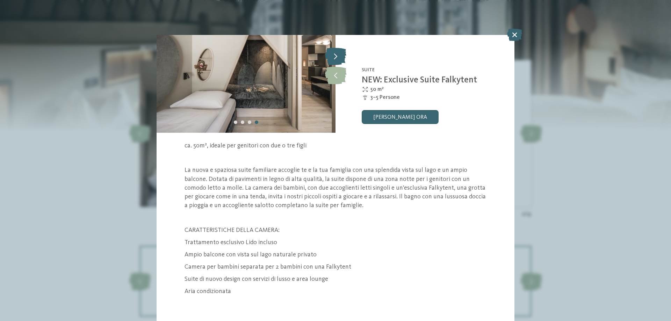
click at [338, 57] on icon at bounding box center [335, 56] width 21 height 17
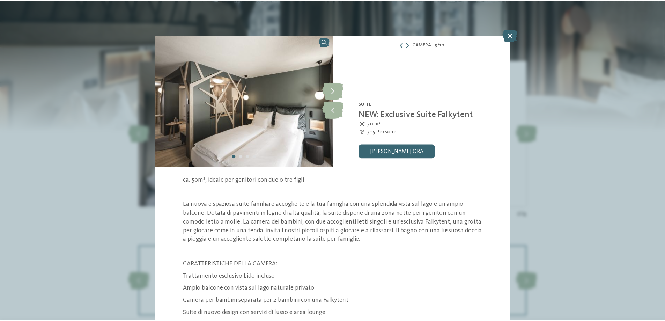
scroll to position [0, 0]
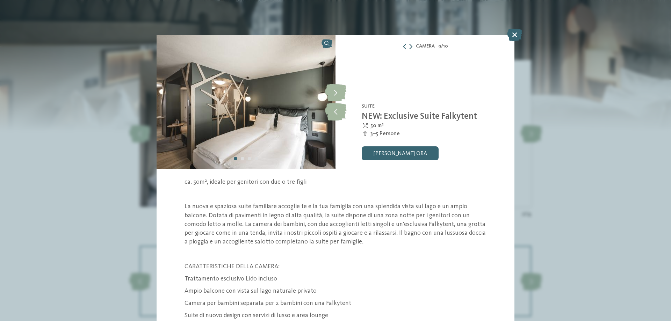
click at [409, 46] on icon at bounding box center [410, 47] width 3 height 6
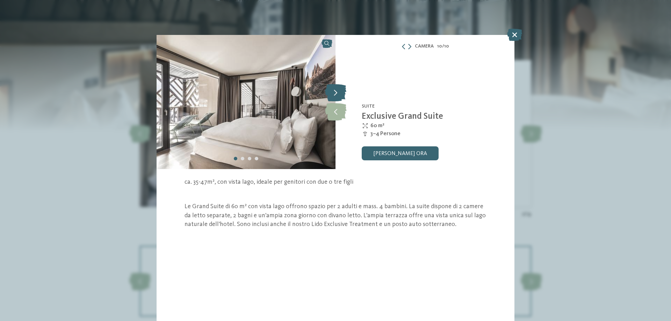
click at [335, 92] on icon at bounding box center [335, 92] width 21 height 17
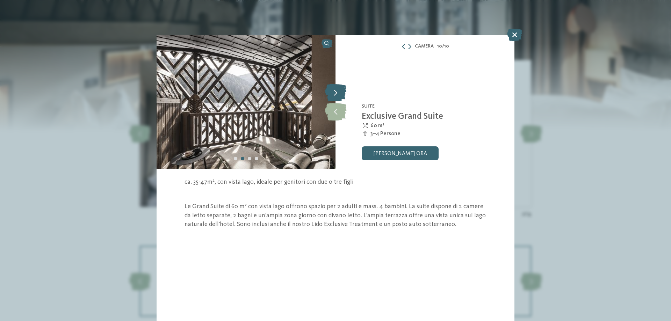
click at [330, 92] on icon at bounding box center [335, 92] width 21 height 17
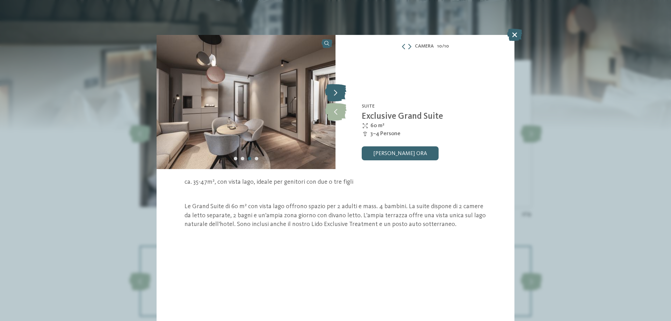
click at [330, 92] on icon at bounding box center [335, 92] width 21 height 17
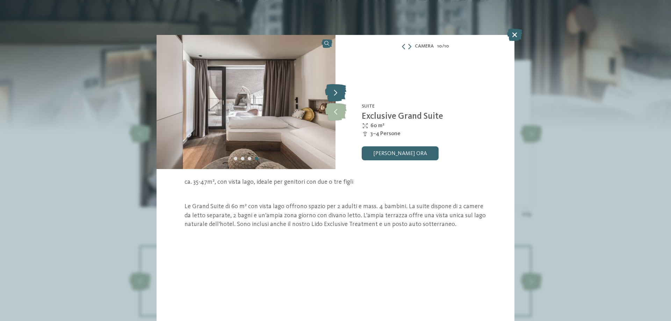
click at [330, 92] on icon at bounding box center [335, 92] width 21 height 17
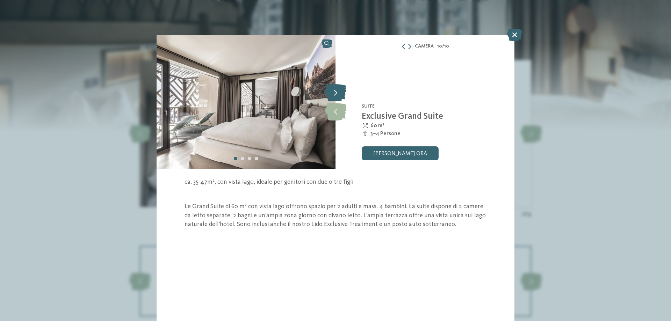
click at [330, 92] on icon at bounding box center [335, 92] width 21 height 17
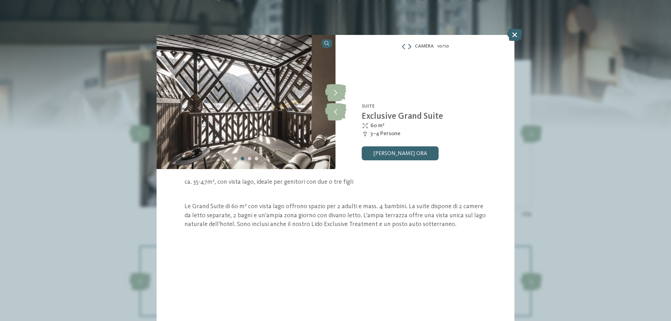
click at [410, 47] on icon at bounding box center [409, 47] width 3 height 6
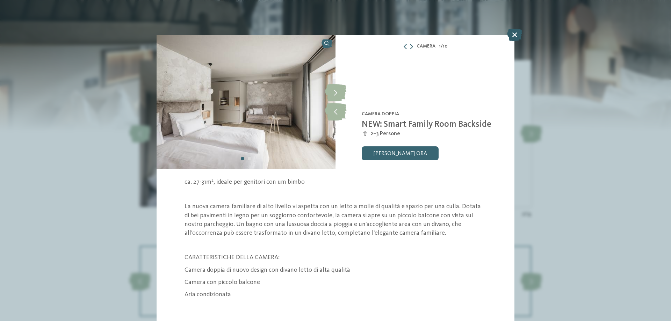
click at [513, 35] on icon at bounding box center [514, 35] width 15 height 12
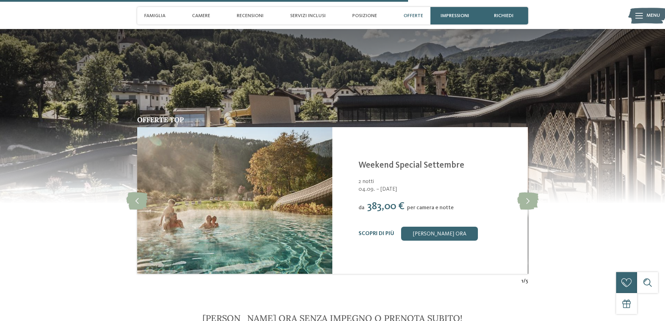
scroll to position [1467, 0]
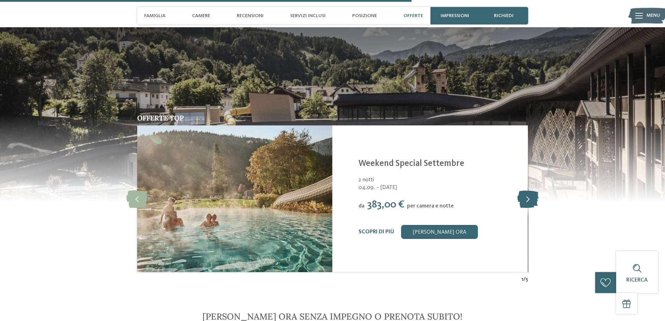
click at [527, 198] on icon at bounding box center [528, 198] width 21 height 17
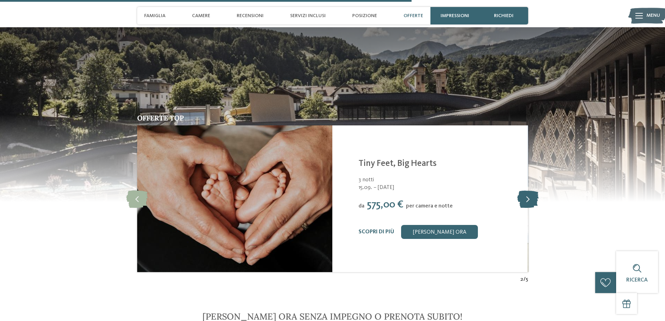
click at [527, 198] on icon at bounding box center [528, 198] width 21 height 17
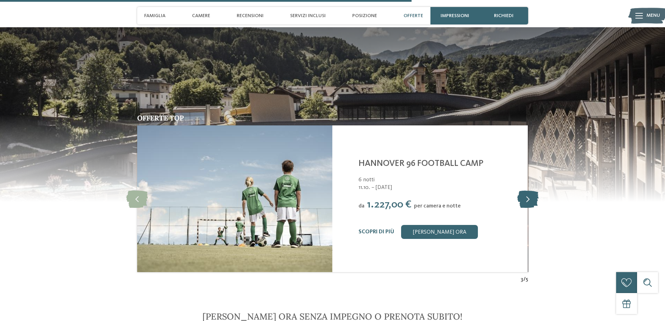
click at [527, 198] on icon at bounding box center [528, 198] width 21 height 17
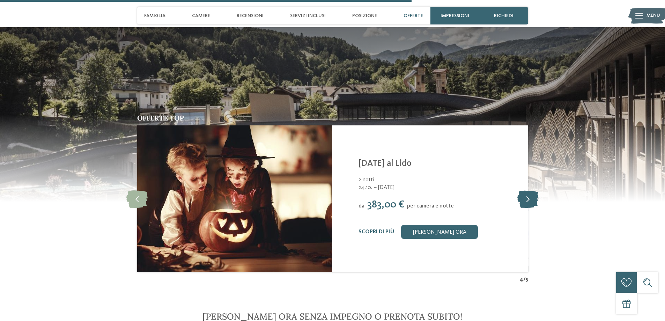
click at [527, 198] on icon at bounding box center [528, 198] width 21 height 17
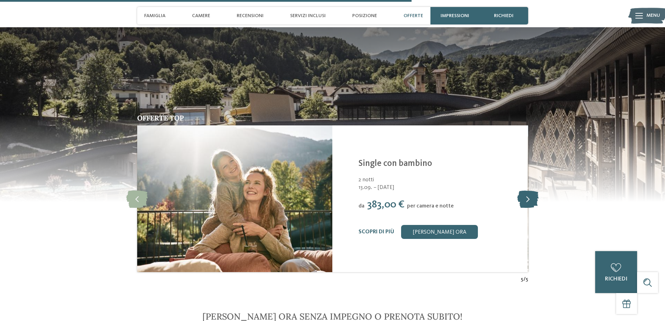
click at [525, 201] on icon at bounding box center [528, 198] width 21 height 17
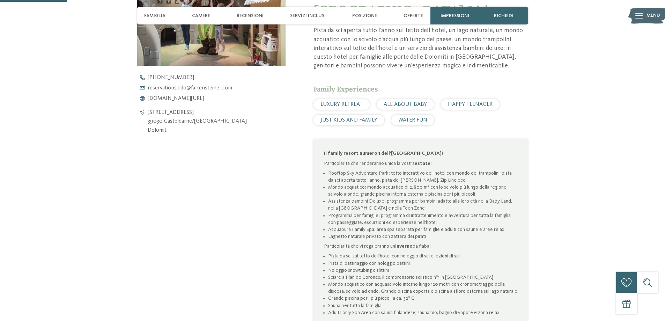
scroll to position [105, 0]
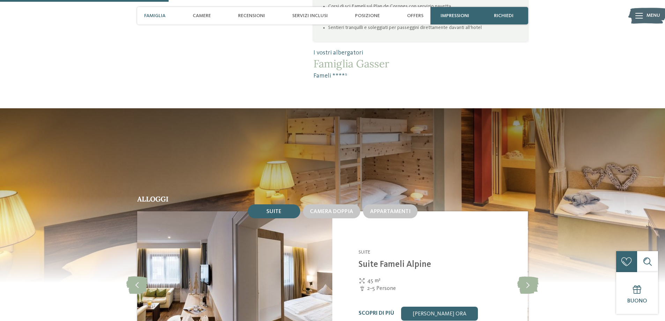
scroll to position [699, 0]
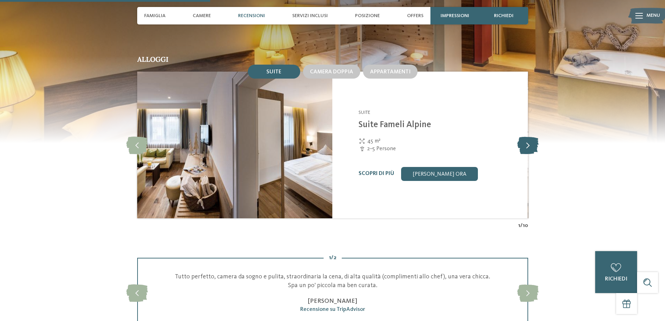
click at [528, 136] on icon at bounding box center [528, 144] width 21 height 17
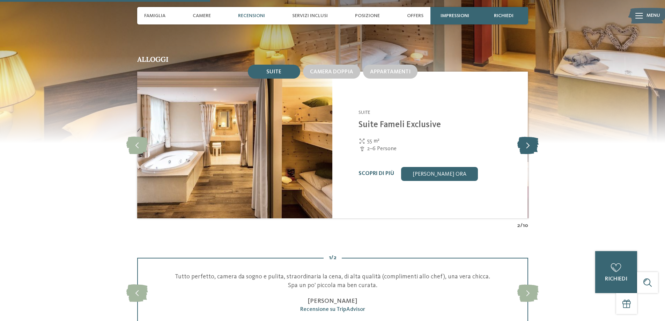
click at [528, 136] on icon at bounding box center [528, 144] width 21 height 17
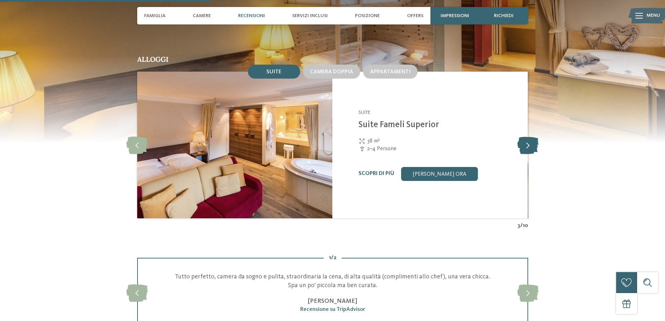
click at [528, 136] on icon at bounding box center [528, 144] width 21 height 17
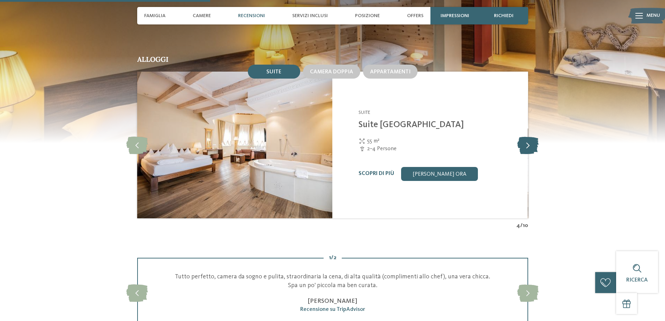
click at [528, 136] on icon at bounding box center [528, 144] width 21 height 17
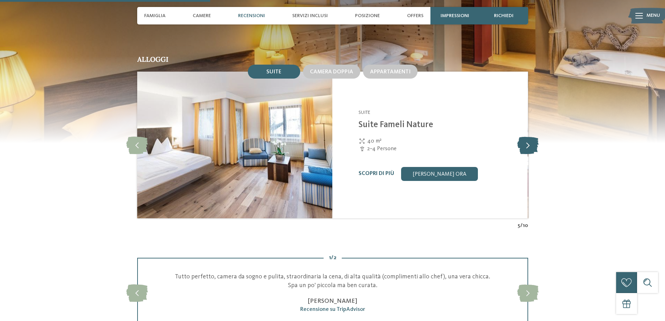
click at [528, 136] on icon at bounding box center [528, 144] width 21 height 17
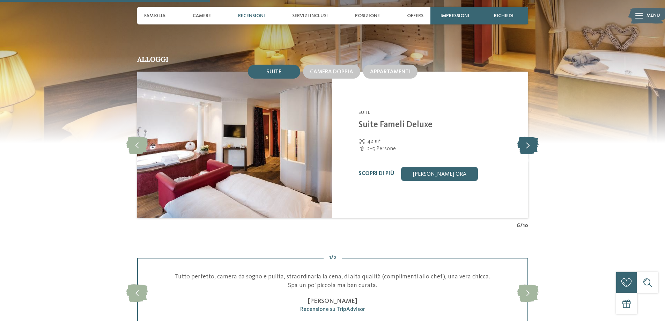
click at [528, 136] on icon at bounding box center [528, 144] width 21 height 17
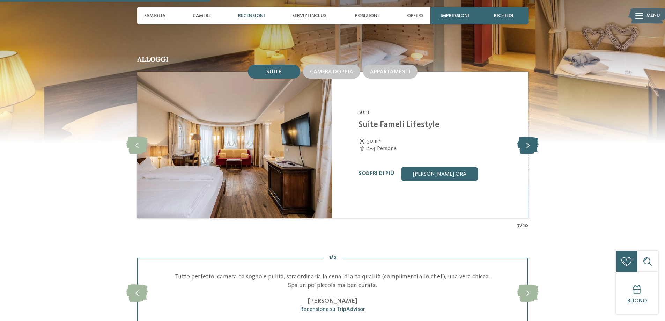
click at [528, 136] on icon at bounding box center [528, 144] width 21 height 17
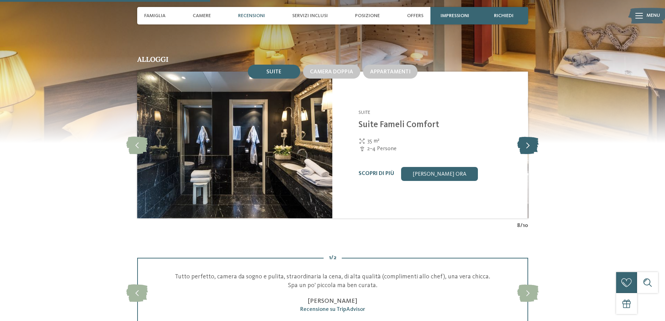
click at [528, 136] on icon at bounding box center [528, 144] width 21 height 17
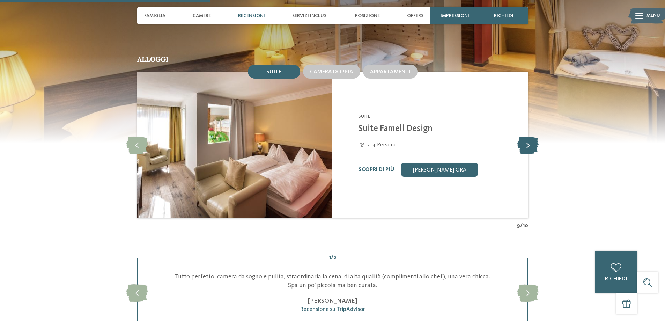
click at [528, 136] on icon at bounding box center [528, 144] width 21 height 17
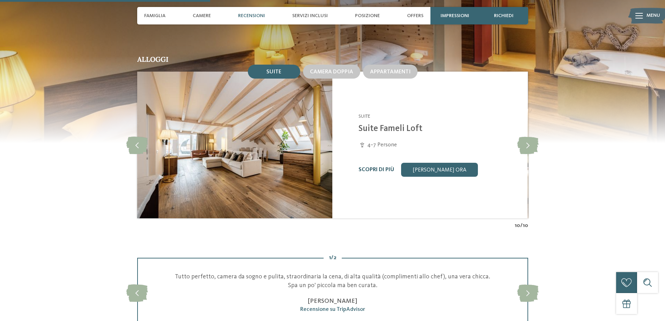
click at [375, 167] on link "Scopri di più" at bounding box center [377, 170] width 36 height 6
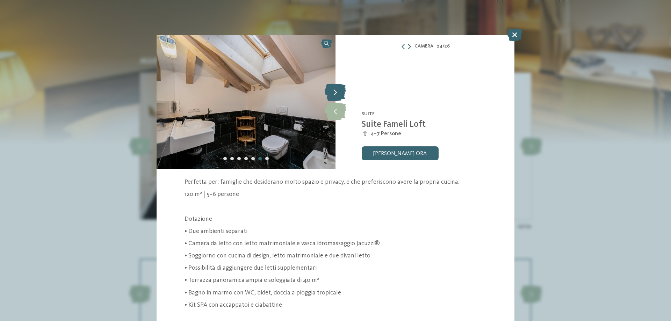
click at [329, 92] on icon at bounding box center [334, 91] width 21 height 17
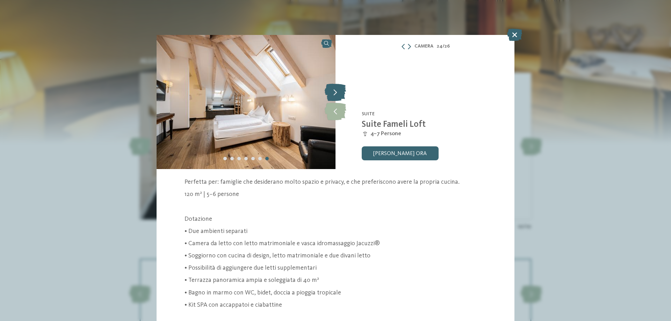
click at [330, 91] on icon at bounding box center [334, 91] width 21 height 17
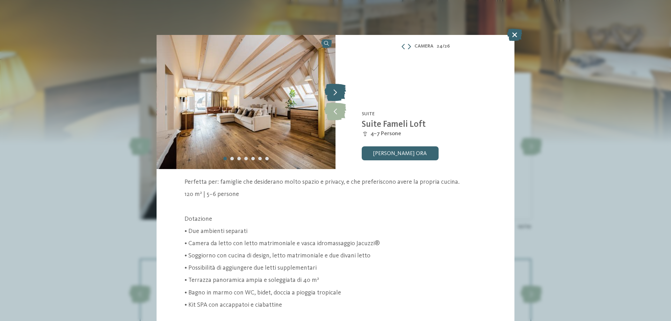
click at [330, 91] on icon at bounding box center [334, 91] width 21 height 17
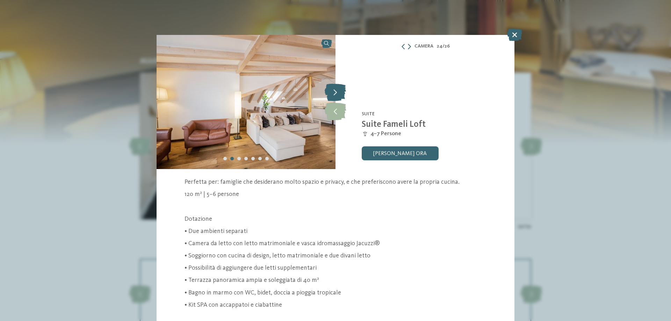
click at [330, 91] on icon at bounding box center [334, 91] width 21 height 17
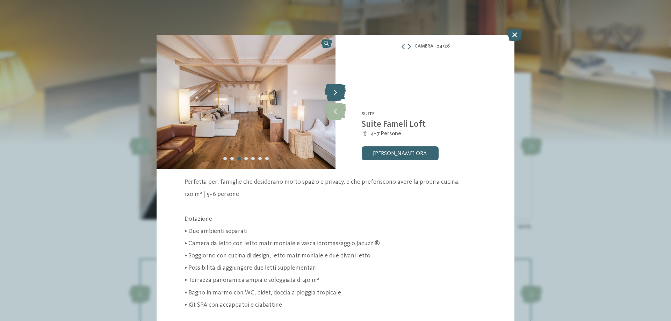
click at [330, 91] on icon at bounding box center [334, 91] width 21 height 17
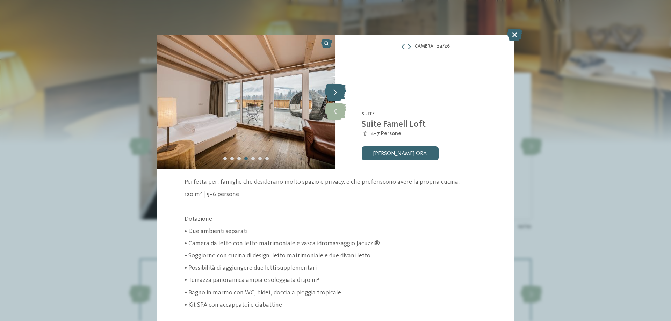
click at [330, 91] on icon at bounding box center [334, 91] width 21 height 17
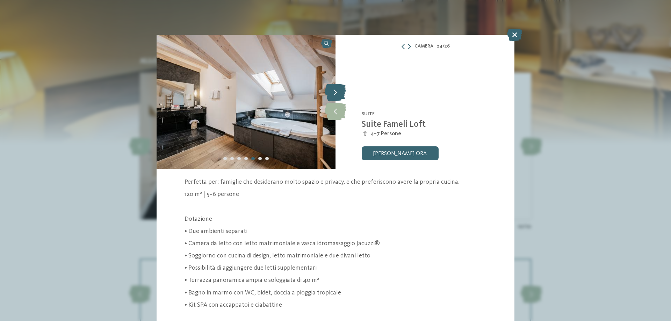
click at [330, 91] on icon at bounding box center [334, 91] width 21 height 17
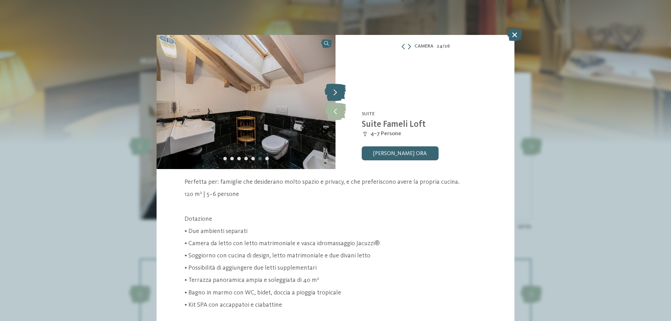
click at [330, 91] on icon at bounding box center [334, 91] width 21 height 17
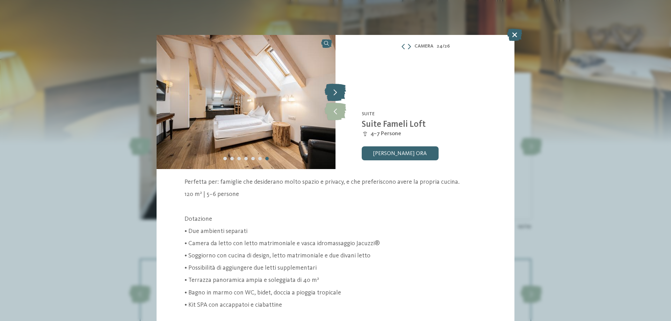
click at [330, 91] on icon at bounding box center [334, 91] width 21 height 17
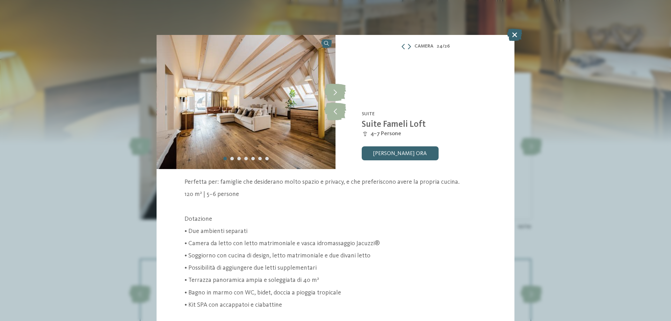
click at [408, 46] on div "Camera 24 / 26" at bounding box center [424, 46] width 179 height 9
click at [408, 46] on icon at bounding box center [409, 47] width 3 height 6
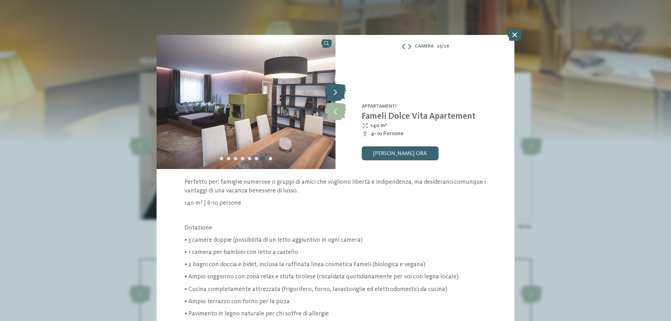
click at [334, 91] on icon at bounding box center [334, 91] width 21 height 17
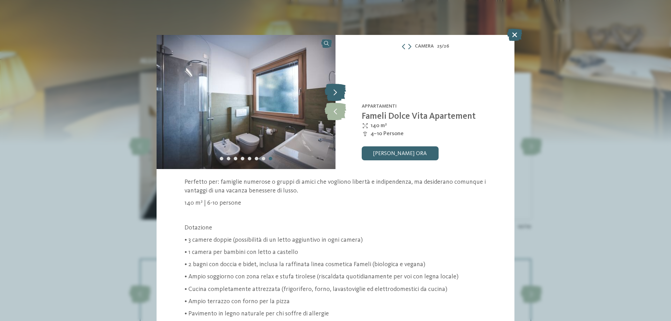
click at [334, 91] on icon at bounding box center [334, 91] width 21 height 17
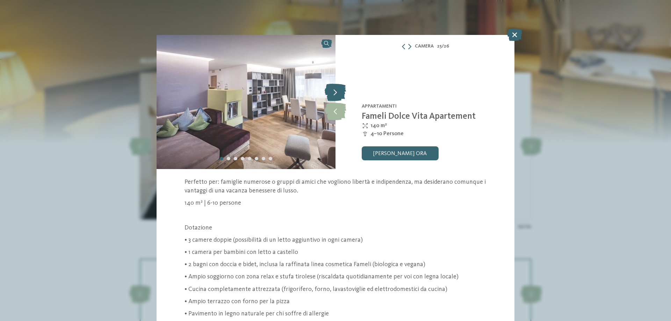
click at [334, 91] on icon at bounding box center [334, 91] width 21 height 17
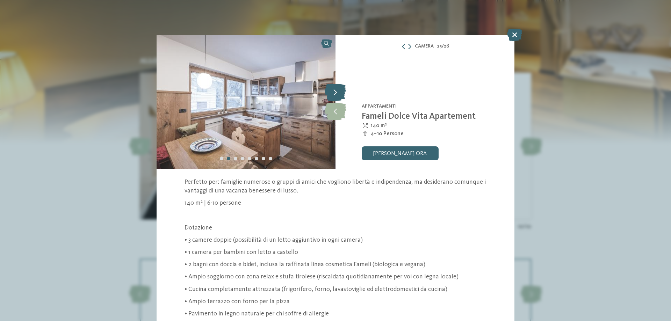
click at [334, 91] on icon at bounding box center [334, 91] width 21 height 17
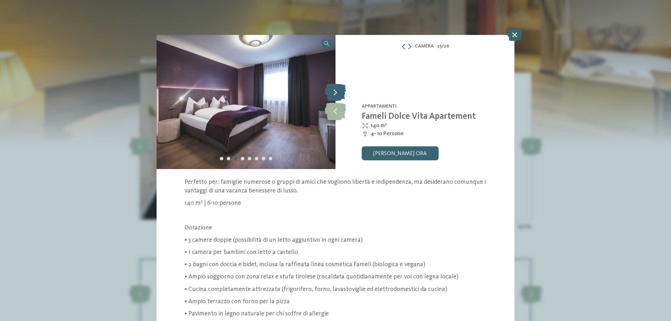
click at [334, 91] on icon at bounding box center [334, 91] width 21 height 17
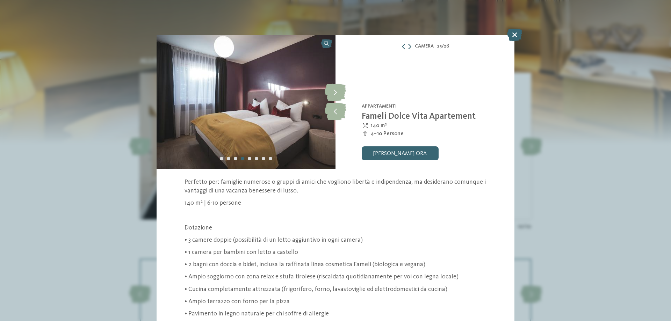
click at [408, 46] on icon at bounding box center [409, 47] width 3 height 6
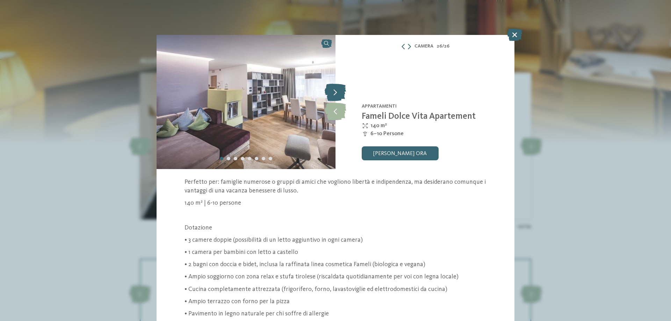
click at [334, 92] on icon at bounding box center [334, 91] width 21 height 17
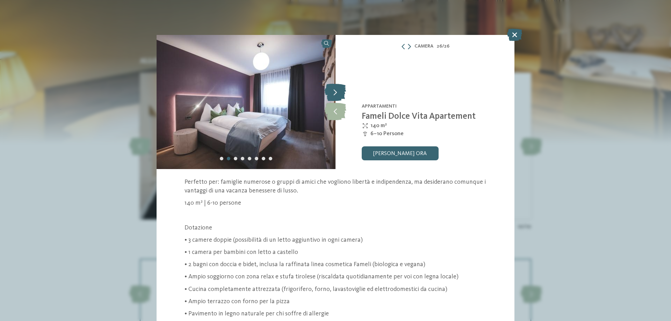
click at [334, 92] on icon at bounding box center [334, 91] width 21 height 17
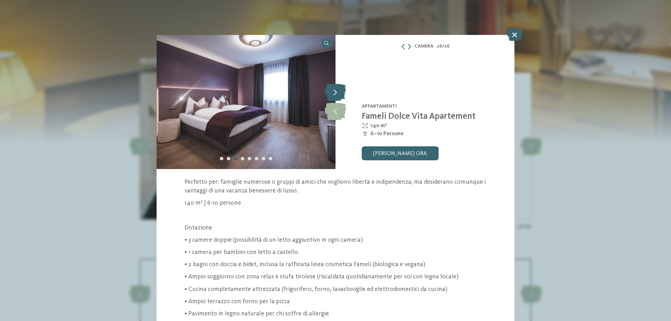
click at [334, 92] on icon at bounding box center [334, 91] width 21 height 17
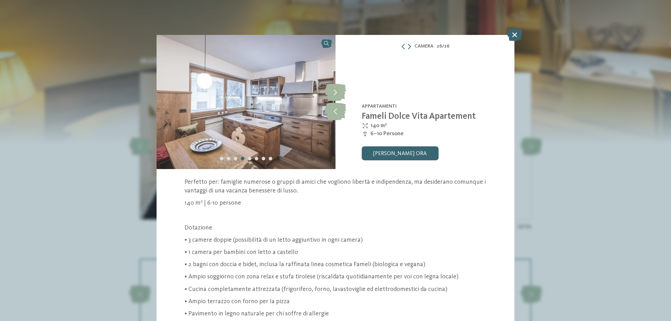
click at [513, 35] on icon at bounding box center [514, 35] width 15 height 12
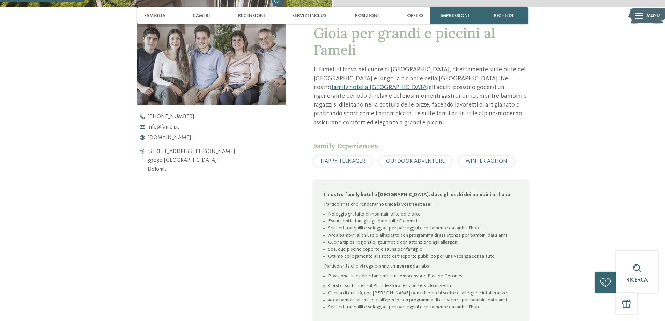
scroll to position [70, 0]
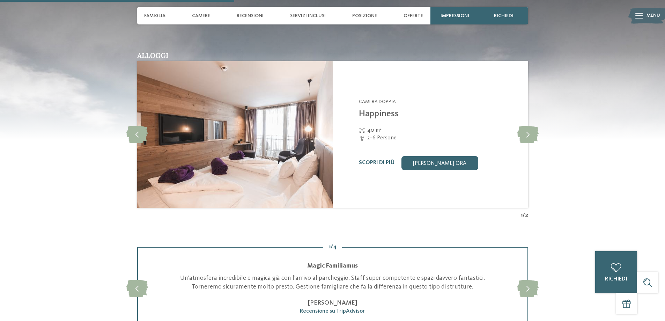
scroll to position [873, 0]
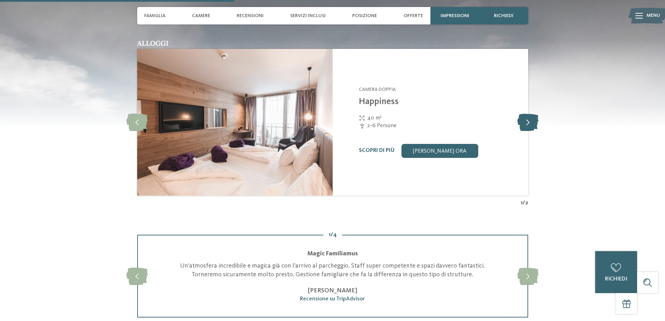
click at [525, 126] on icon at bounding box center [528, 122] width 21 height 17
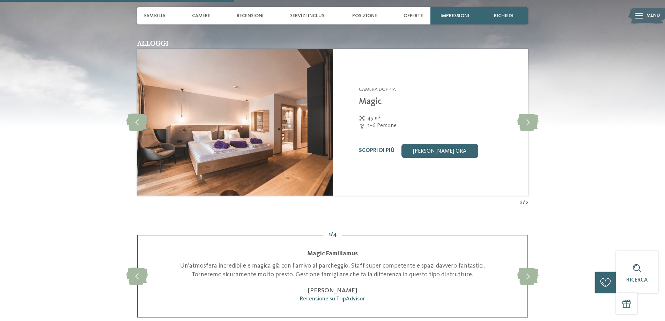
click at [371, 146] on div "Scopri di più Richiedi ora" at bounding box center [439, 151] width 161 height 14
click at [372, 148] on link "Scopri di più" at bounding box center [377, 151] width 36 height 6
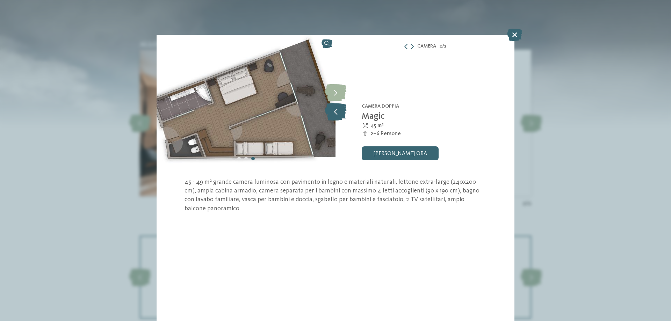
click at [335, 114] on icon at bounding box center [335, 111] width 21 height 17
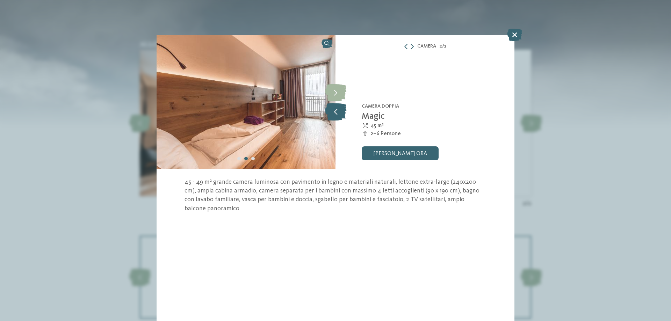
click at [333, 112] on icon at bounding box center [335, 111] width 21 height 17
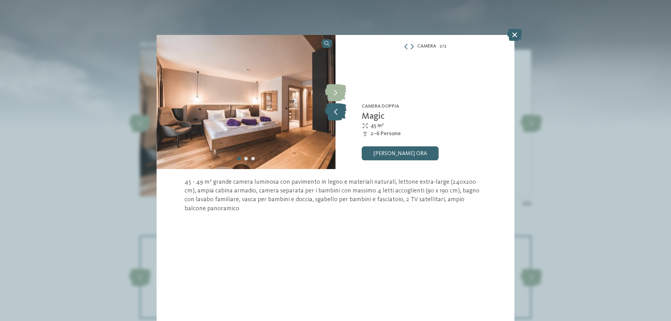
click at [333, 112] on icon at bounding box center [335, 111] width 21 height 17
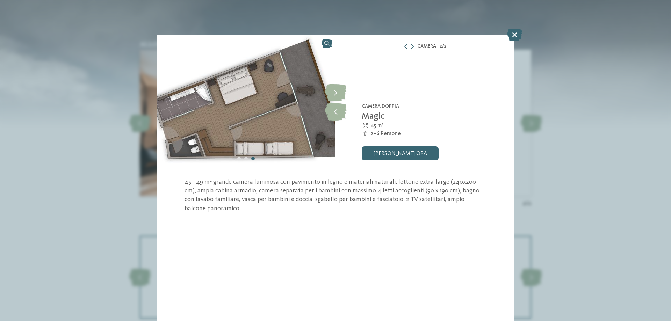
click at [405, 46] on icon at bounding box center [406, 47] width 6 height 6
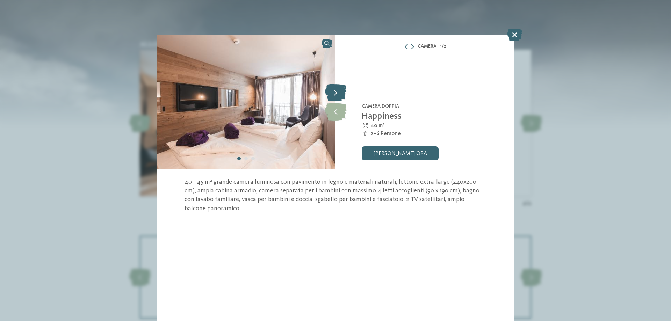
click at [335, 95] on icon at bounding box center [335, 92] width 21 height 17
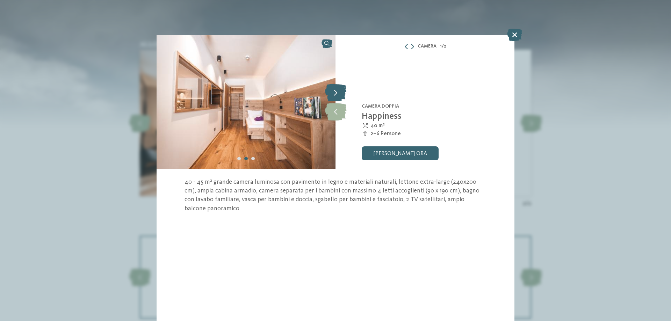
click at [335, 95] on icon at bounding box center [335, 92] width 21 height 17
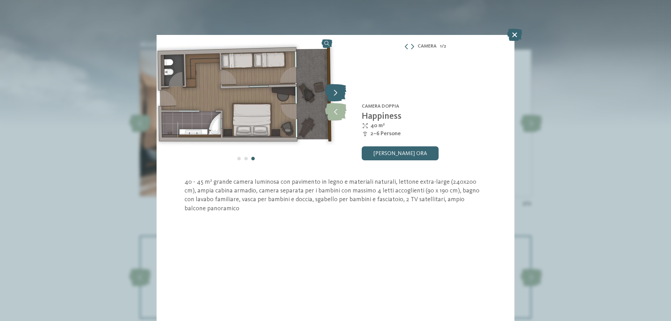
click at [335, 95] on icon at bounding box center [335, 92] width 21 height 17
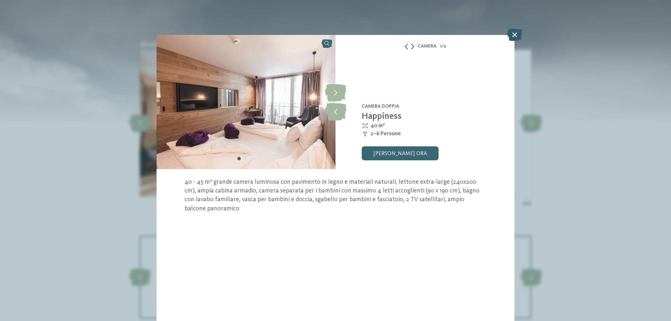
click at [517, 34] on icon at bounding box center [514, 35] width 15 height 12
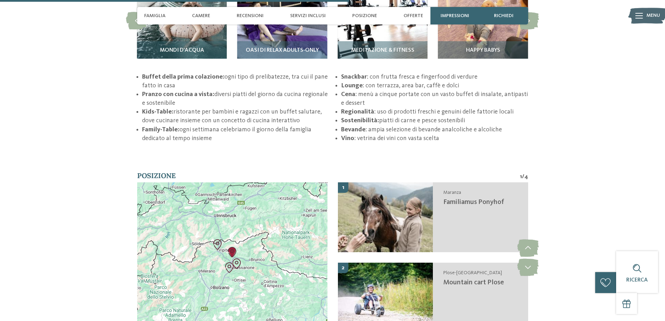
scroll to position [1327, 0]
